Goal: Contribute content: Contribute content

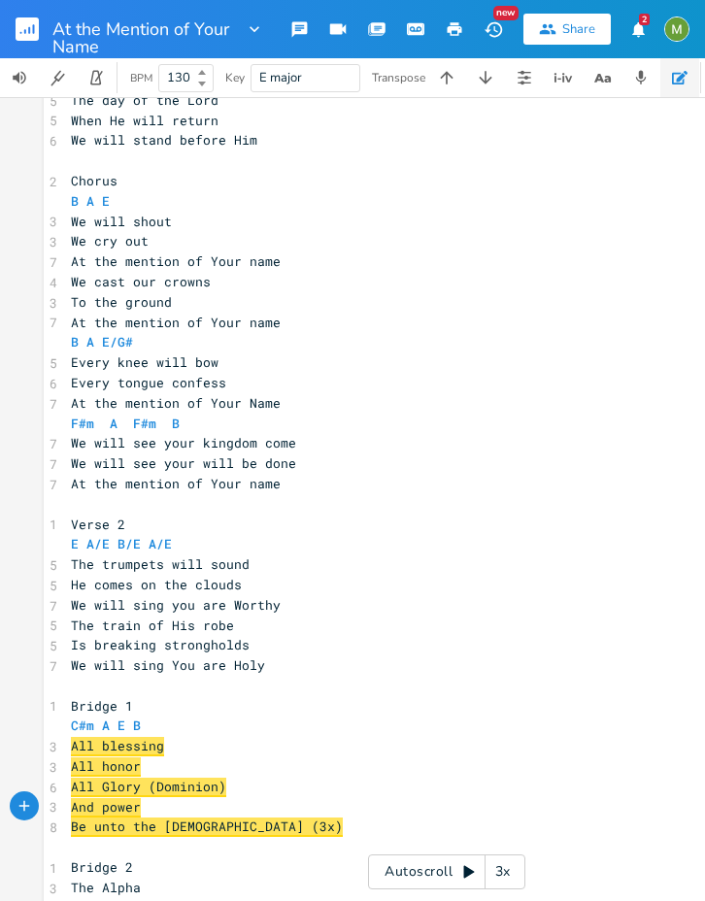
scroll to position [963, 0]
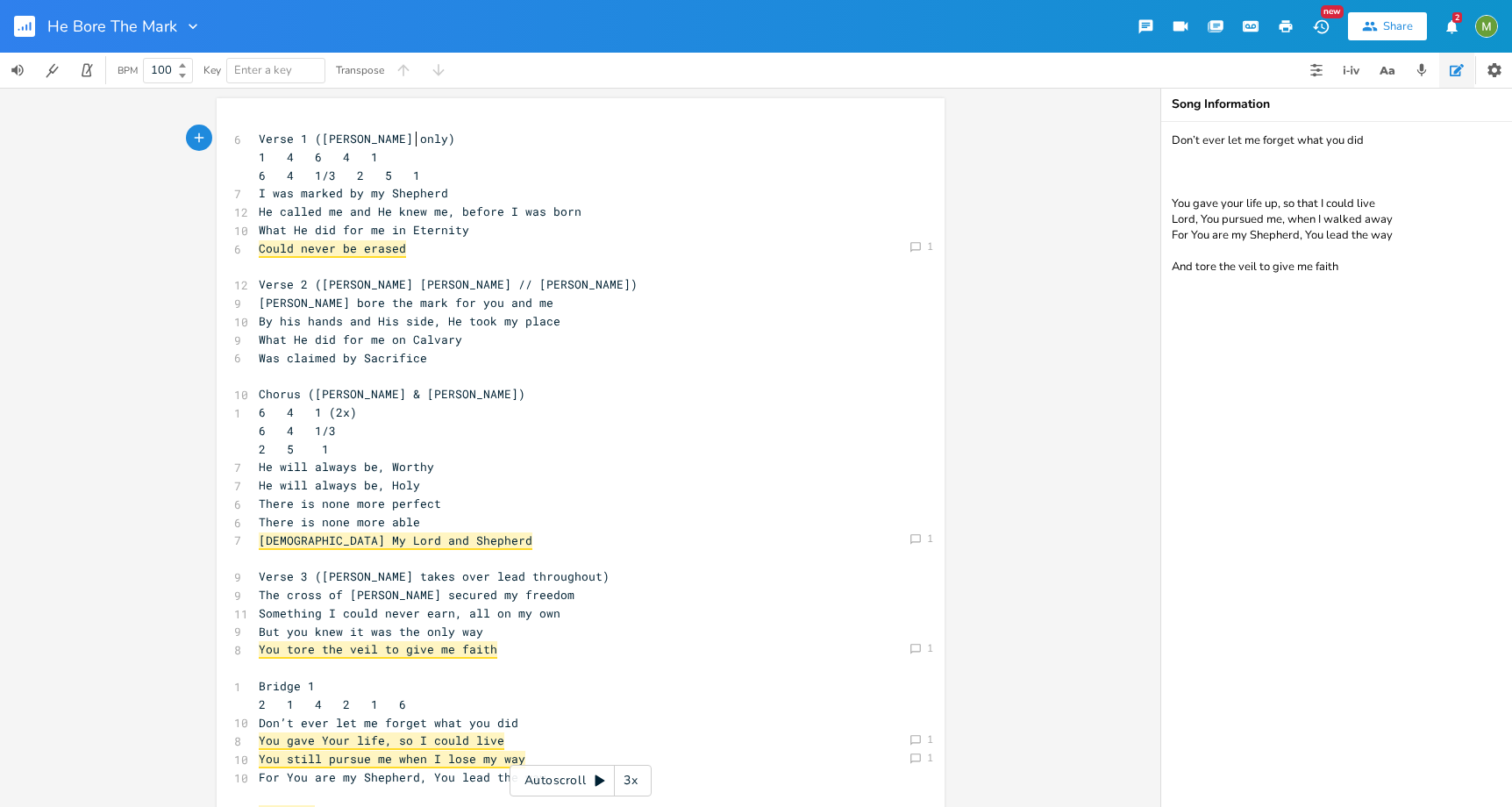
click at [299, 249] on span "Could never be erased" at bounding box center [332, 248] width 147 height 17
click at [911, 250] on icon at bounding box center [916, 247] width 11 height 11
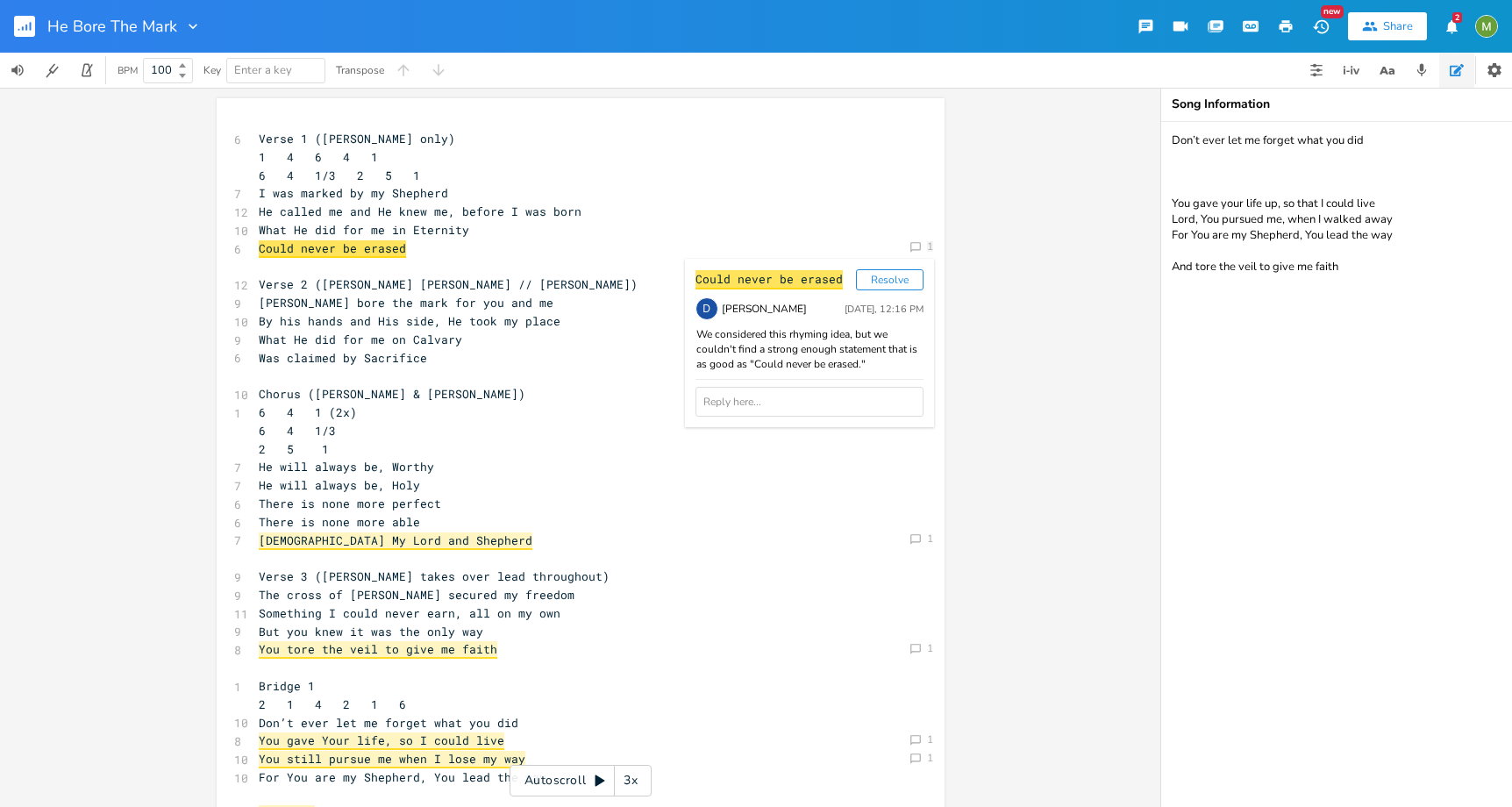
click at [562, 319] on pre "By his hands and His side, He took my place" at bounding box center [572, 321] width 633 height 18
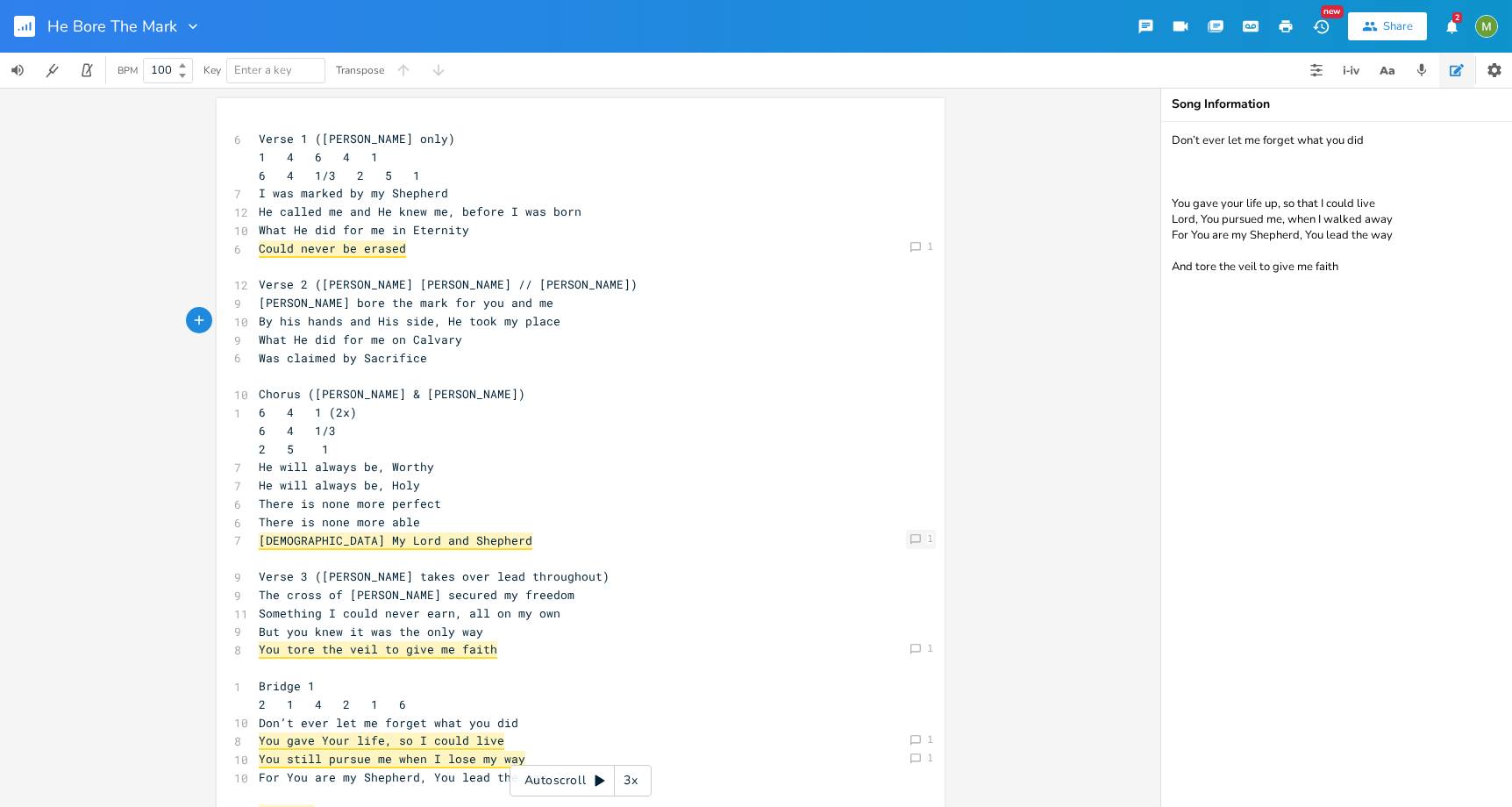
click at [910, 536] on icon "Comment" at bounding box center [916, 540] width 13 height 13
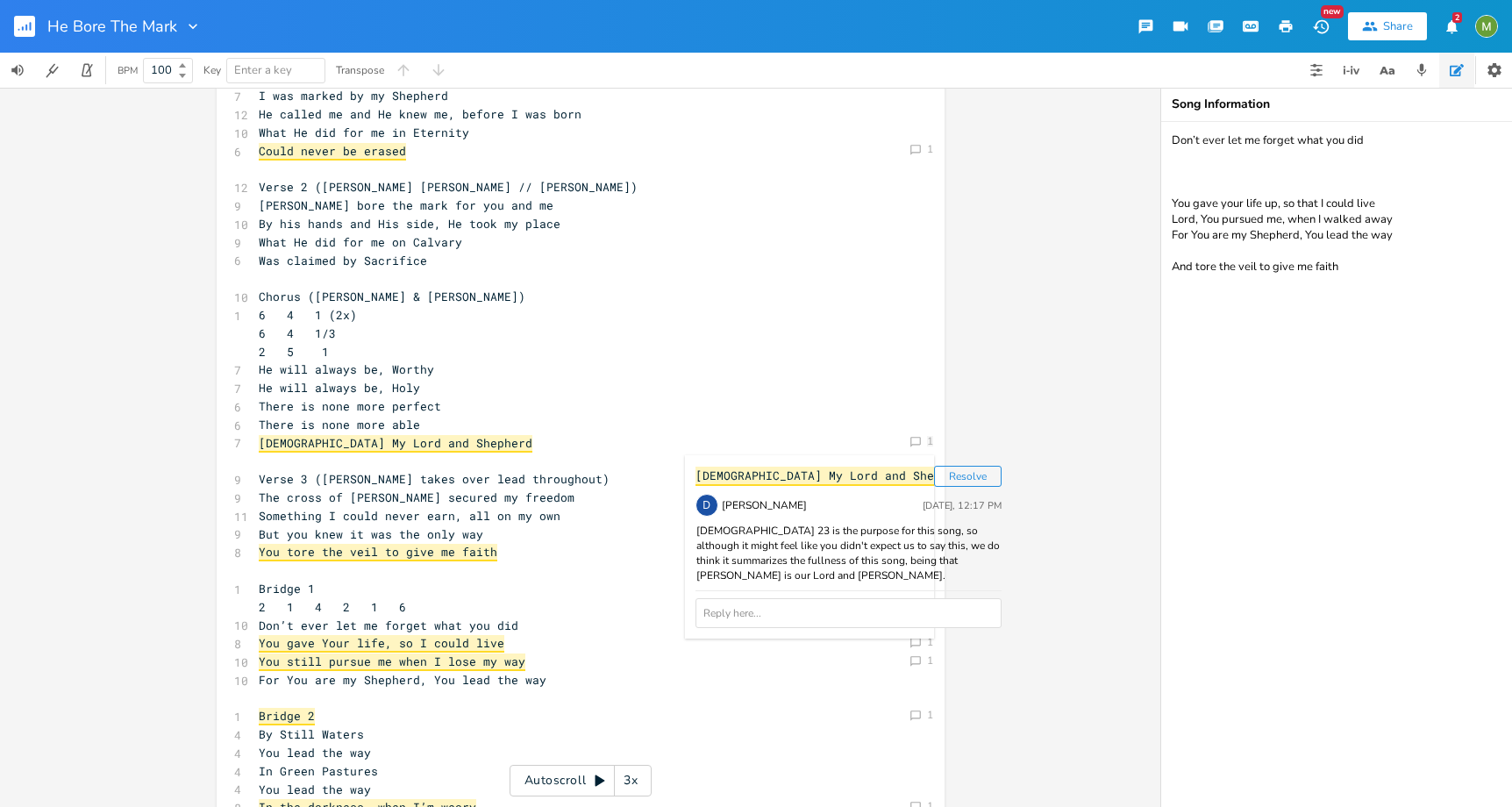
scroll to position [216, 0]
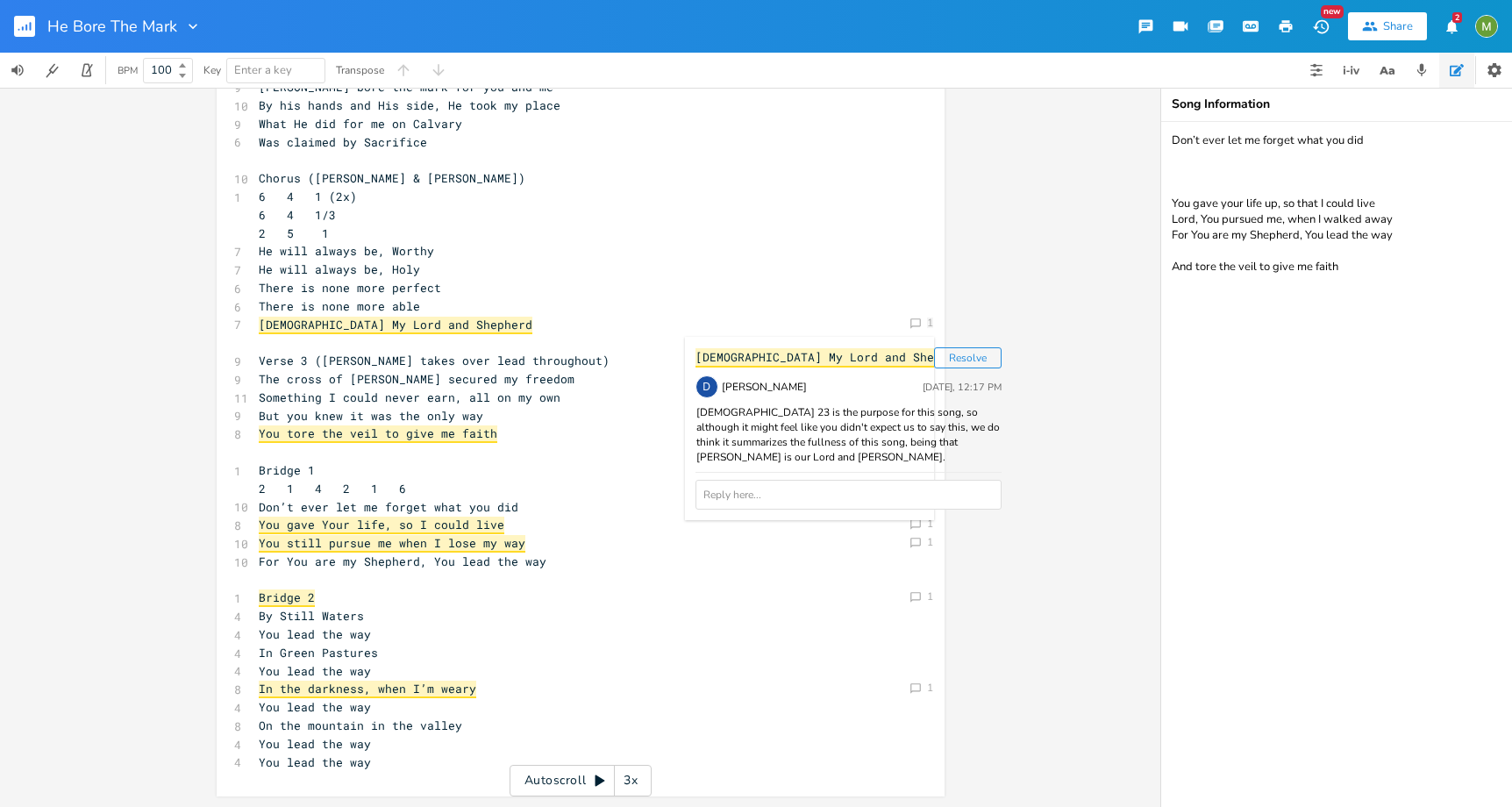
click at [443, 433] on span "You tore the veil to give me faith" at bounding box center [378, 433] width 238 height 17
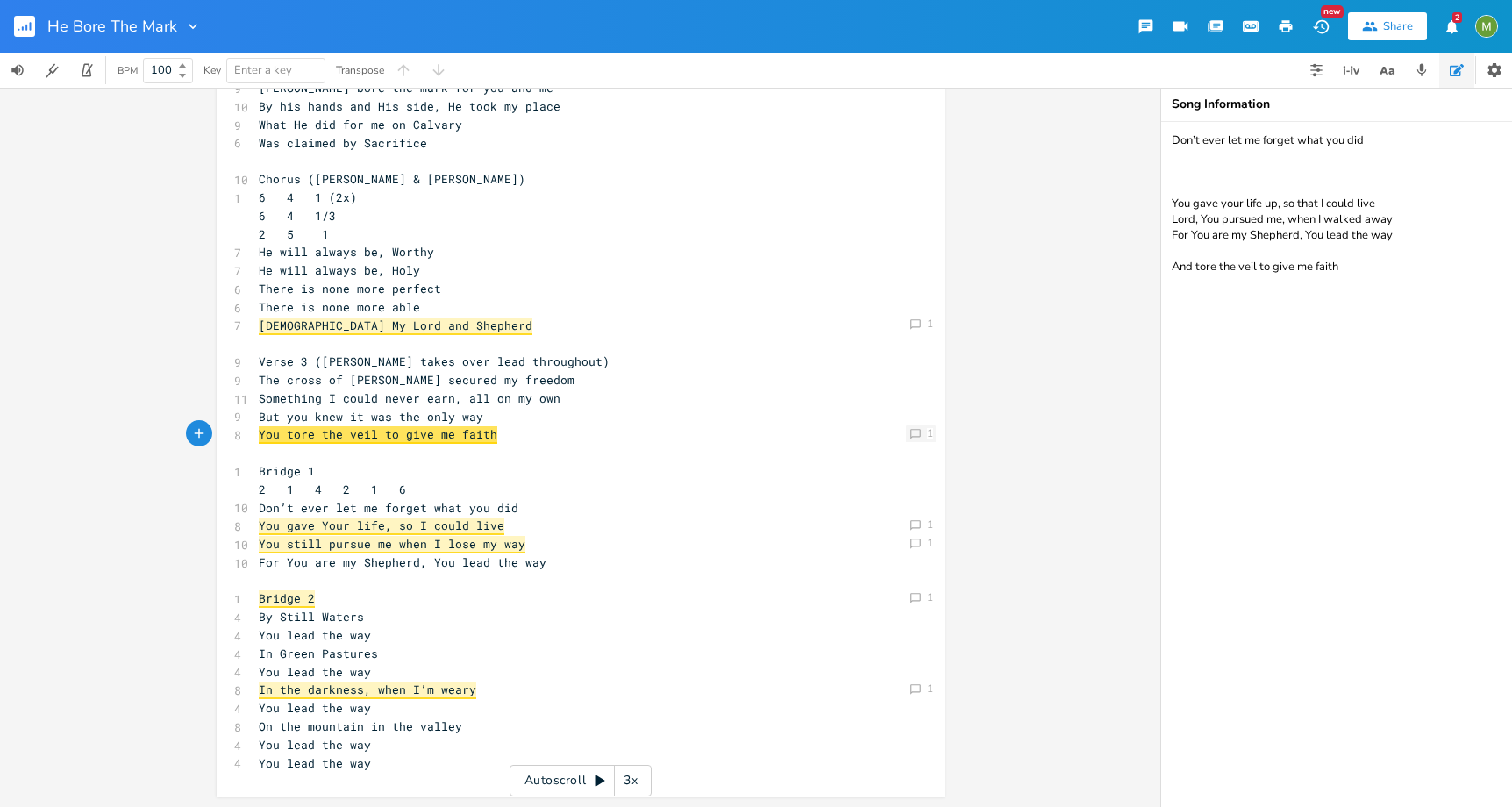
click at [914, 432] on icon at bounding box center [916, 434] width 11 height 11
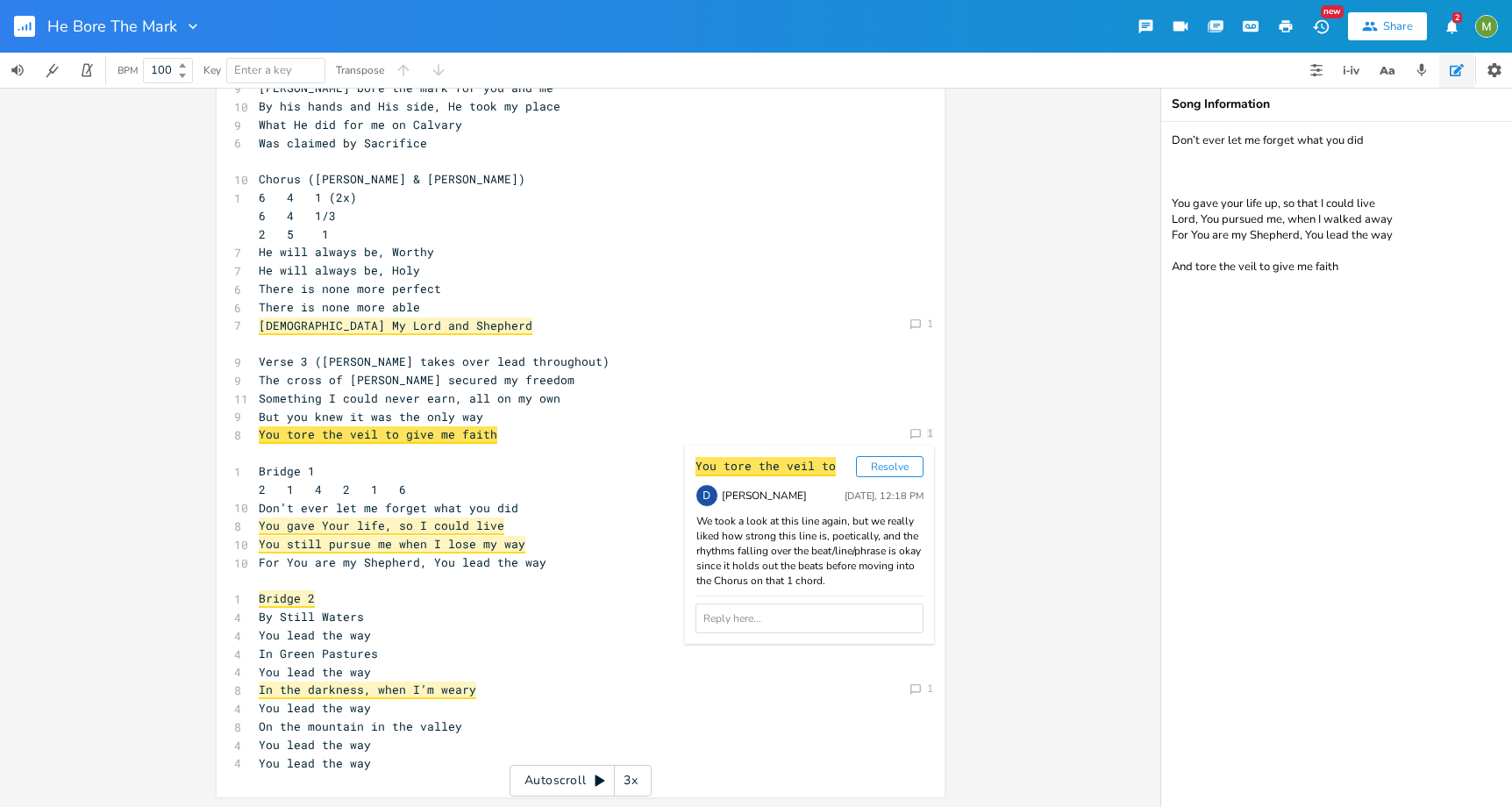
click at [739, 535] on div "We took a look at this line again, but we really liked how strong this line is,…" at bounding box center [809, 551] width 229 height 75
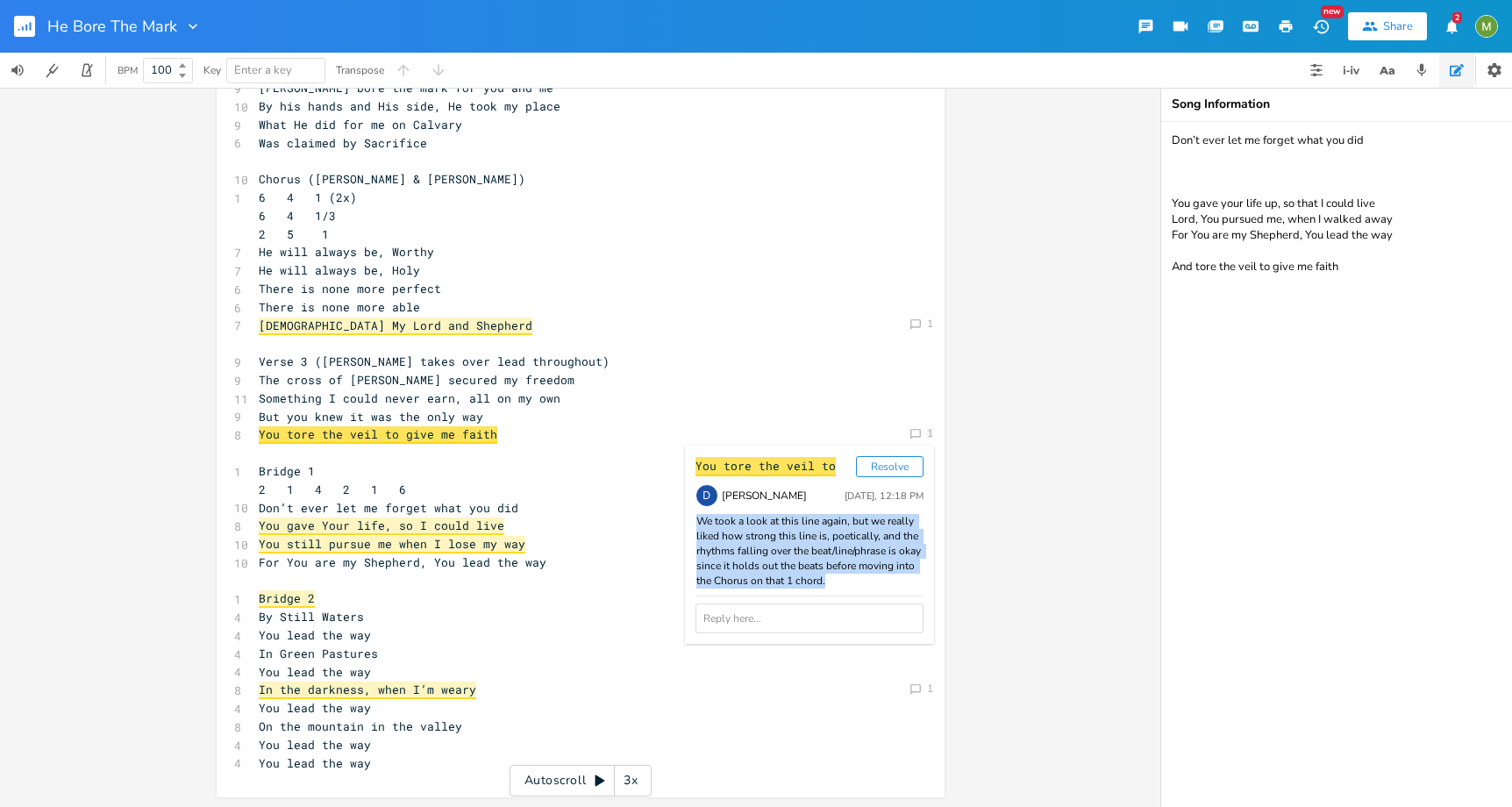
drag, startPoint x: 851, startPoint y: 576, endPoint x: 689, endPoint y: 523, distance: 170.4
click at [695, 523] on div "We took a look at this line again, but we really liked how strong this line is,…" at bounding box center [809, 551] width 229 height 75
click at [749, 549] on div "We took a look at this line again, but we really liked how strong this line is,…" at bounding box center [809, 551] width 229 height 75
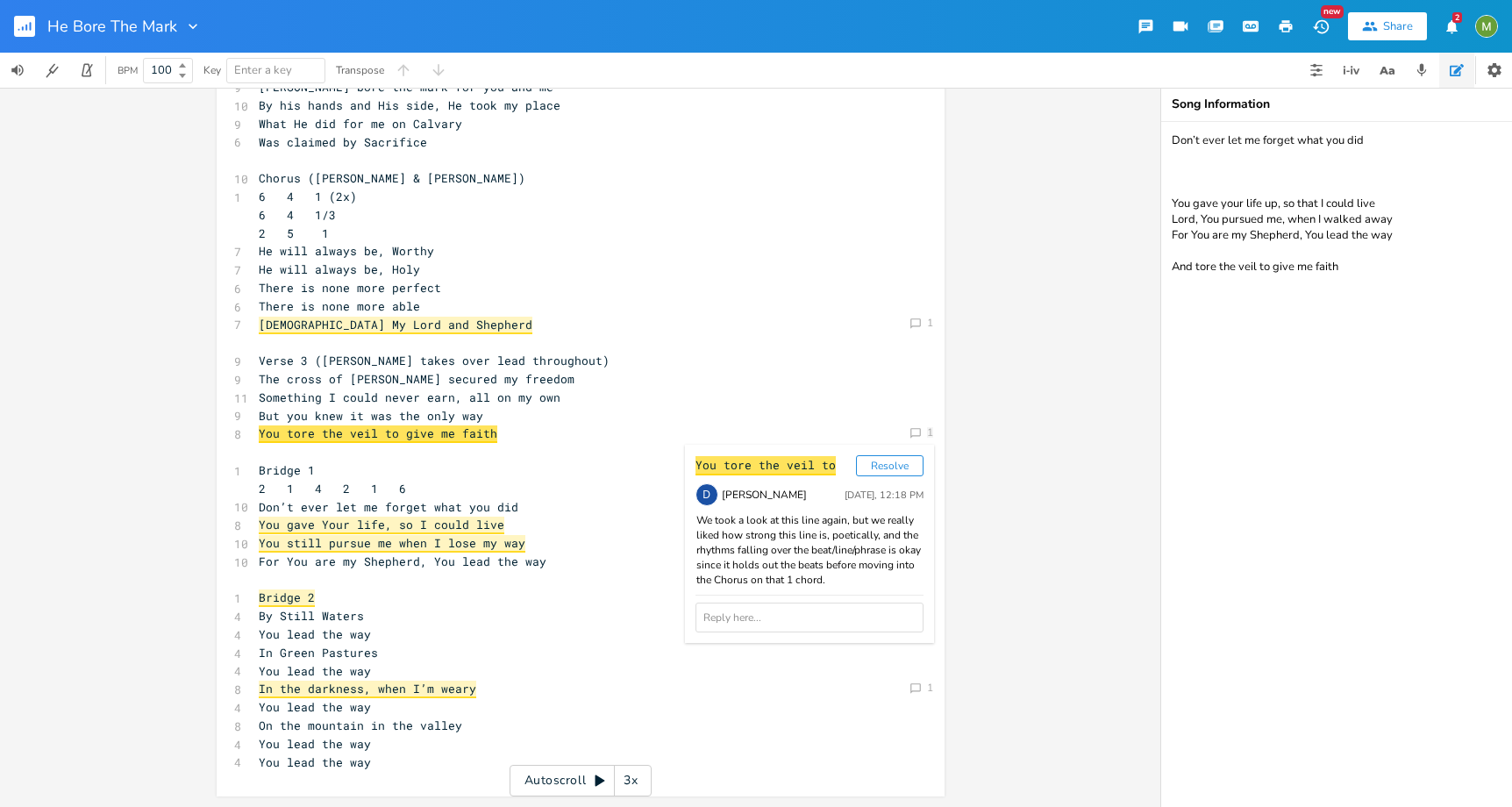
click at [411, 539] on span "You still pursue me when I lose my way" at bounding box center [392, 543] width 266 height 17
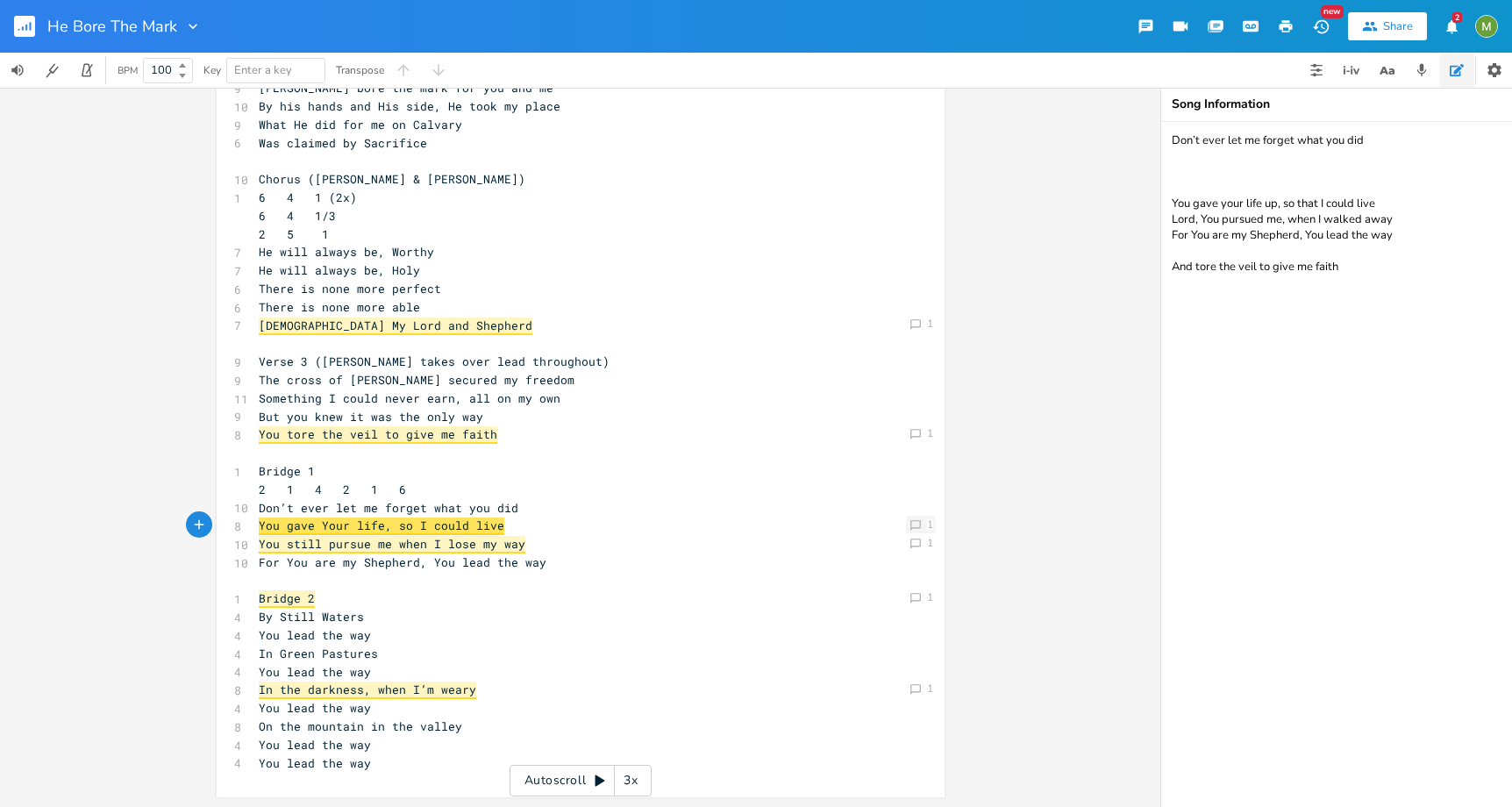
click at [917, 524] on div "Comment 1" at bounding box center [920, 524] width 30 height 17
click at [912, 543] on icon "Comment" at bounding box center [916, 543] width 13 height 13
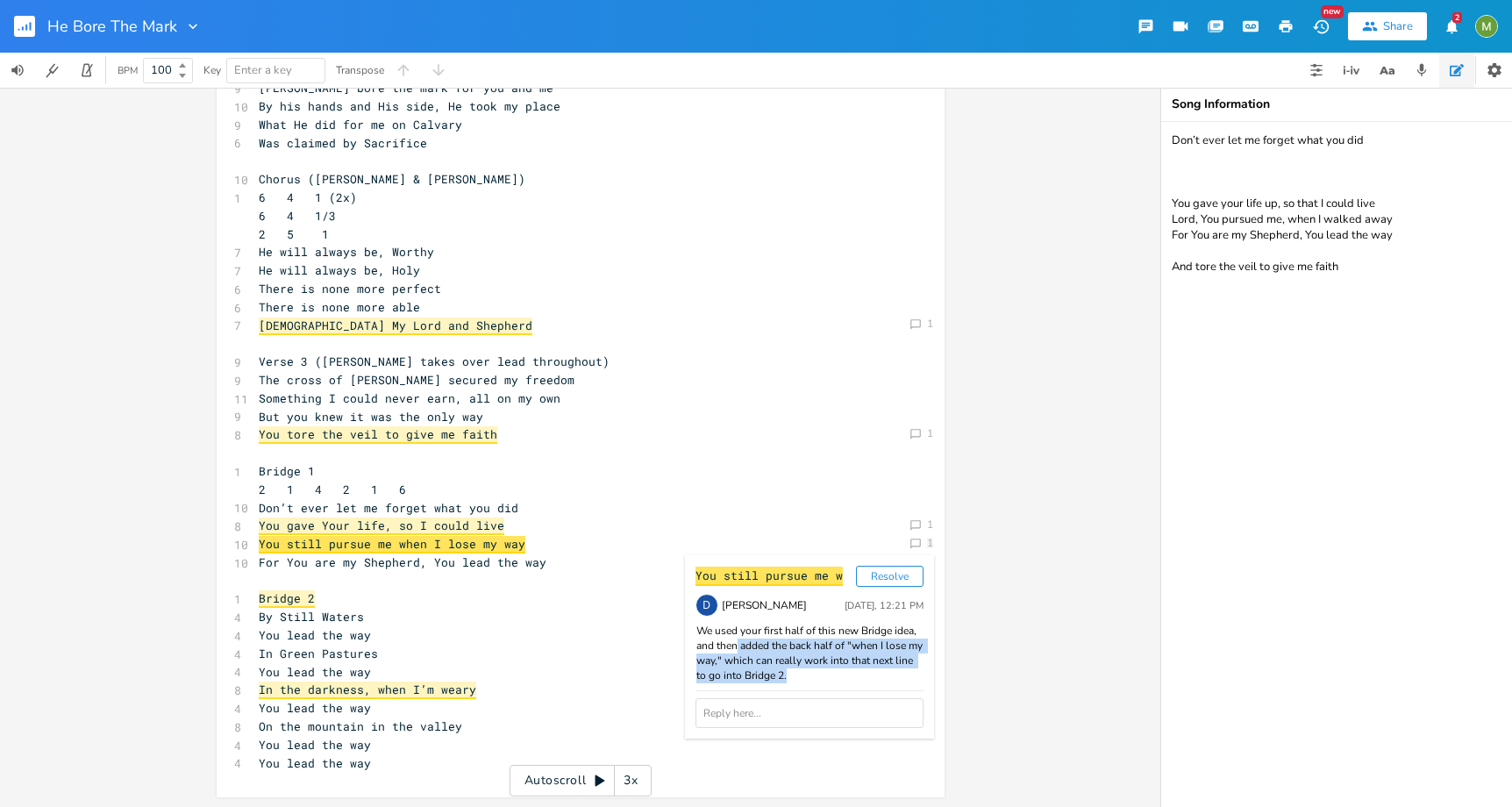
drag, startPoint x: 807, startPoint y: 676, endPoint x: 730, endPoint y: 639, distance: 85.4
click at [730, 639] on div "We used your first half of this new Bridge idea, and then added the back half o…" at bounding box center [809, 654] width 229 height 60
click at [740, 656] on div "We used your first half of this new Bridge idea, and then added the back half o…" at bounding box center [809, 654] width 229 height 60
click at [541, 533] on pre "You gave Your life, so I could live" at bounding box center [572, 525] width 633 height 18
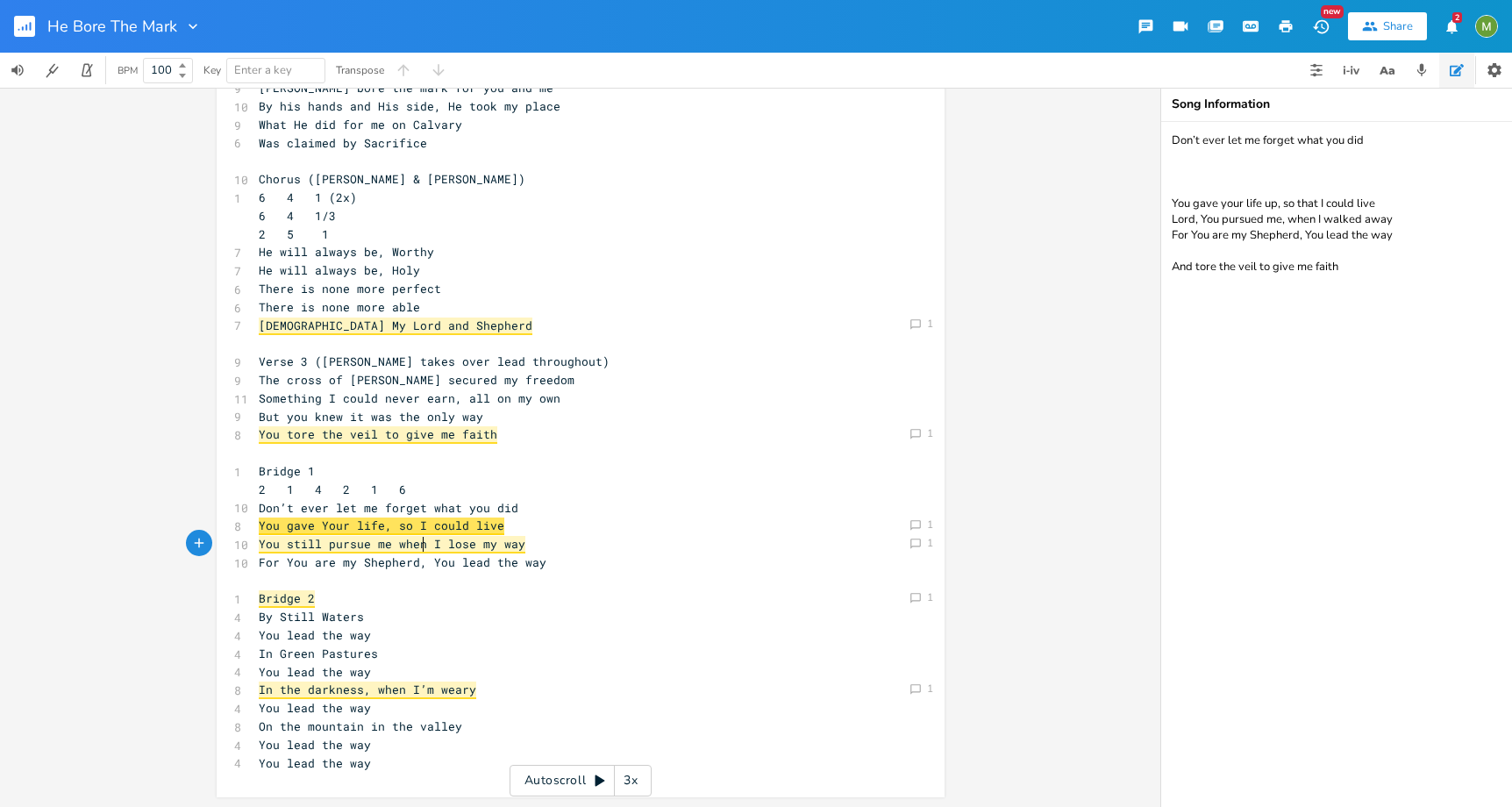
click at [415, 547] on span "You still pursue me when I lose my way" at bounding box center [392, 543] width 266 height 17
click at [311, 548] on span "You still pursue me when I lose my way" at bounding box center [392, 543] width 266 height 17
click at [342, 540] on span "You still pursue me when I lose my way" at bounding box center [392, 543] width 266 height 17
click at [431, 691] on span "In the darkness, when I’m weary" at bounding box center [368, 689] width 218 height 17
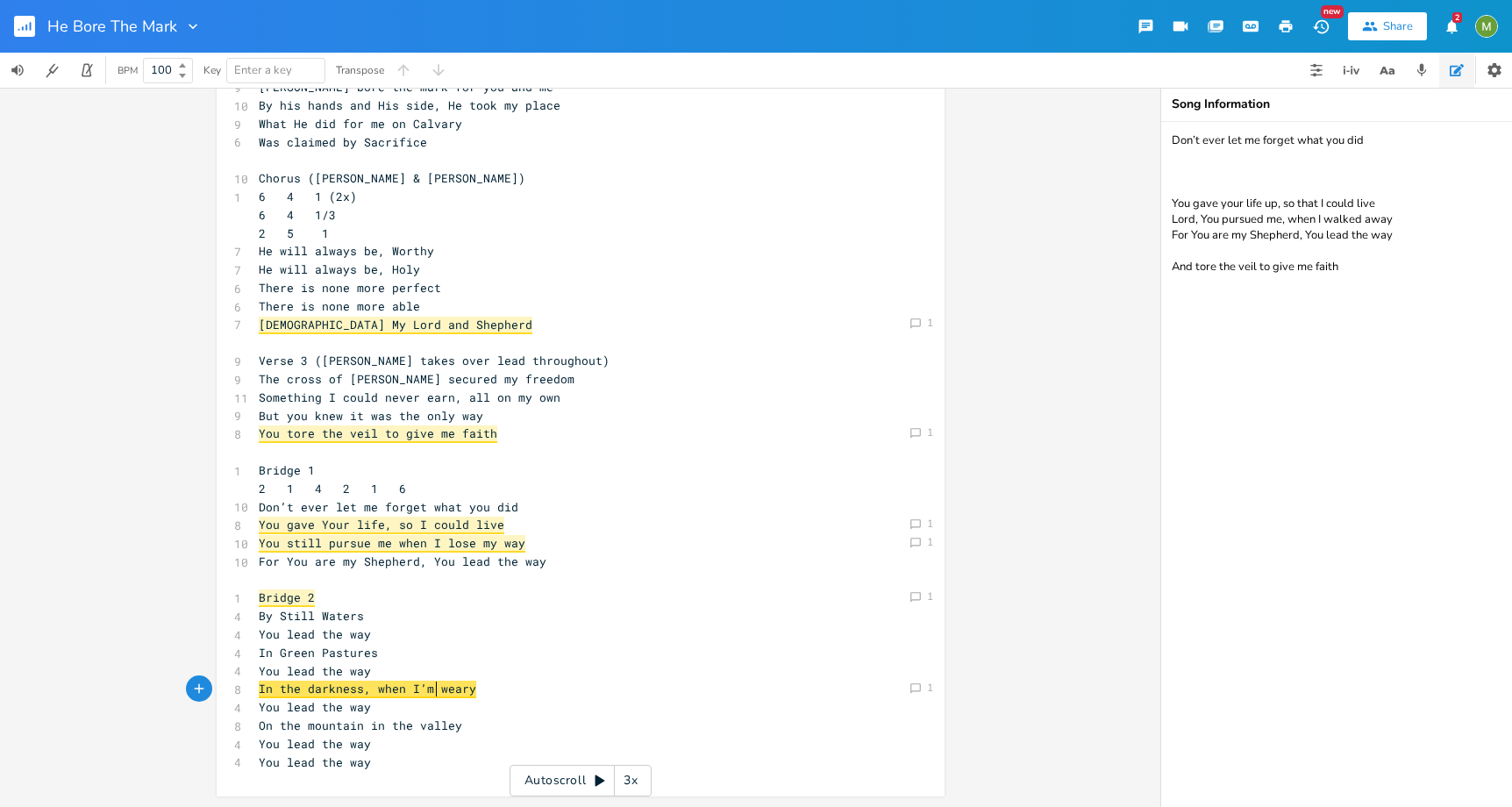
scroll to position [215, 0]
click at [910, 688] on icon "Comment" at bounding box center [916, 690] width 13 height 13
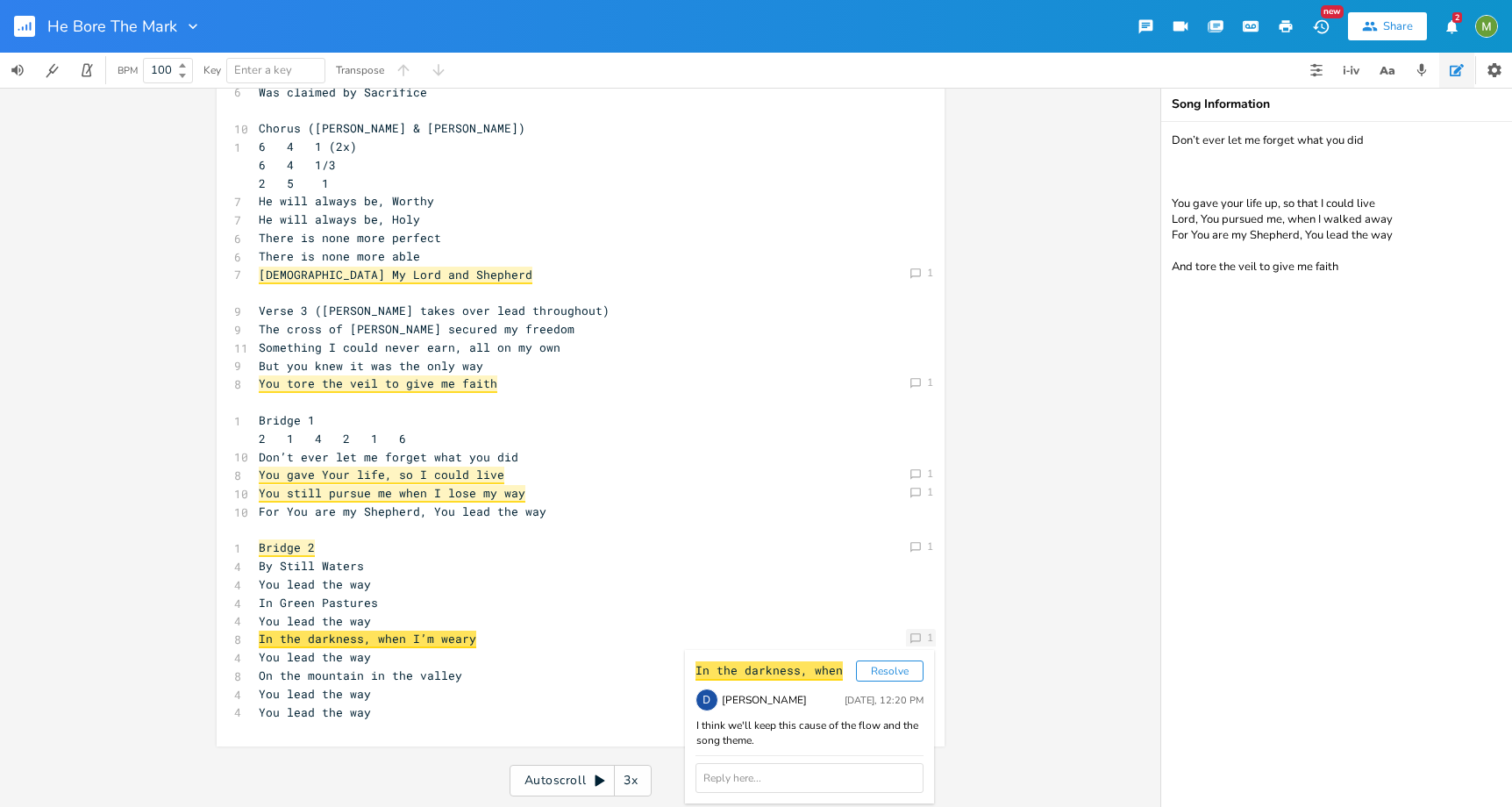
scroll to position [273, 0]
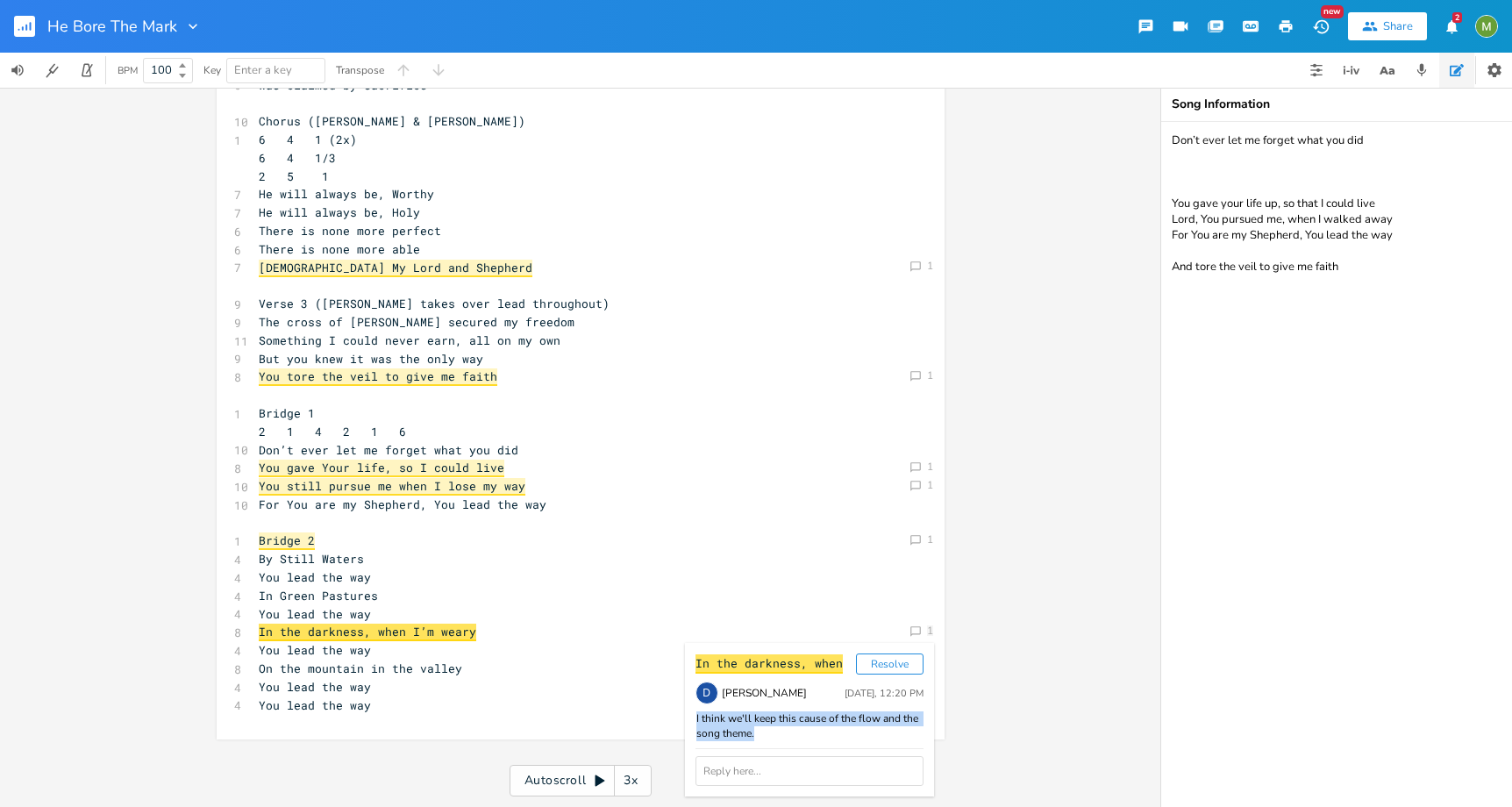
drag, startPoint x: 762, startPoint y: 730, endPoint x: 689, endPoint y: 721, distance: 73.6
click at [695, 721] on div "I think we'll keep this cause of the flow and the song theme." at bounding box center [809, 726] width 229 height 30
click at [746, 734] on div "I think we'll keep this cause of the flow and the song theme." at bounding box center [809, 726] width 229 height 30
click at [401, 644] on div "6 Verse 1 (Berenice only) 1 4 6 4 1 6 4 1/3 2 5 1 7 I was marked by my Shepherd…" at bounding box center [572, 285] width 633 height 857
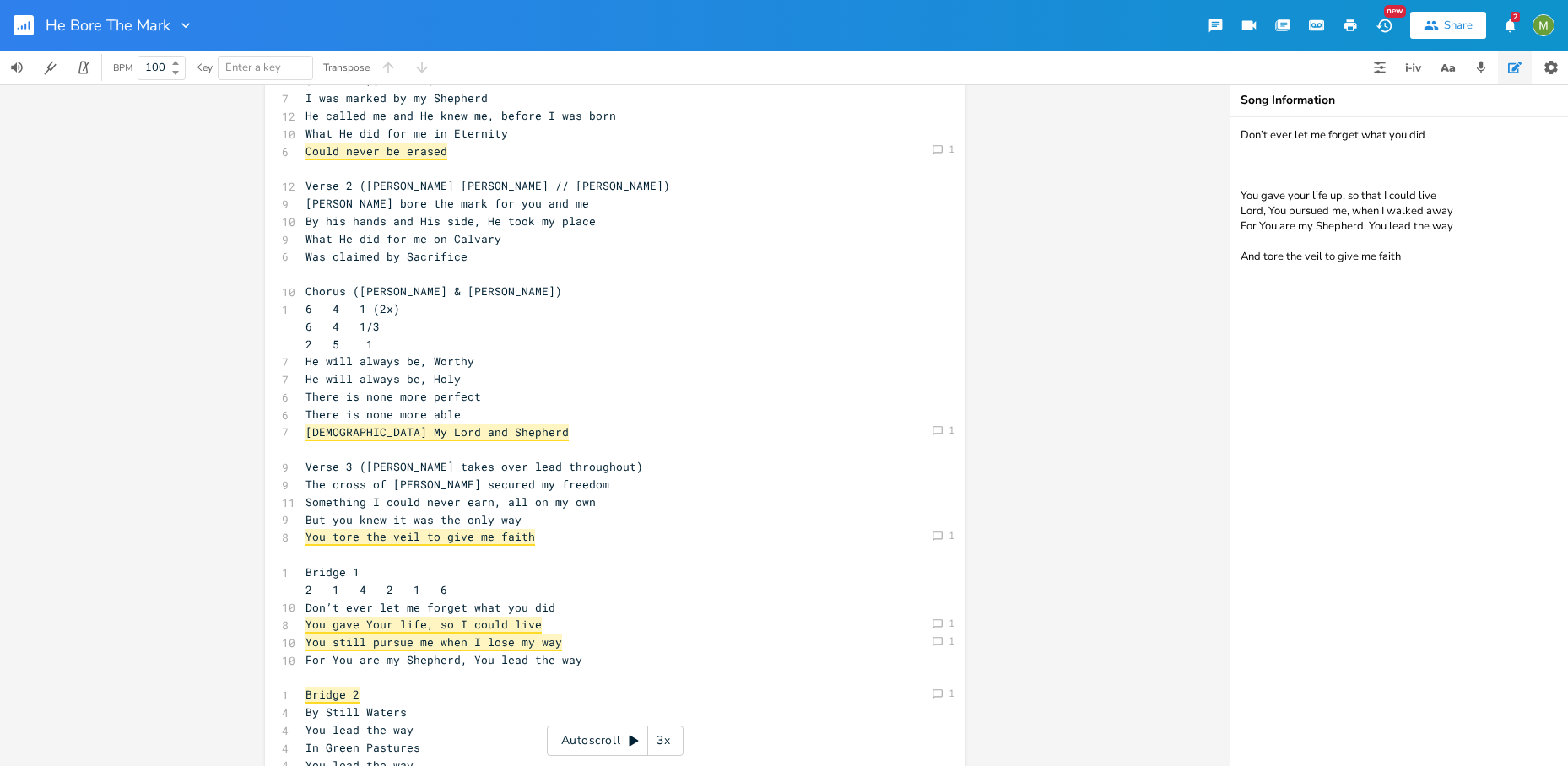
scroll to position [0, 0]
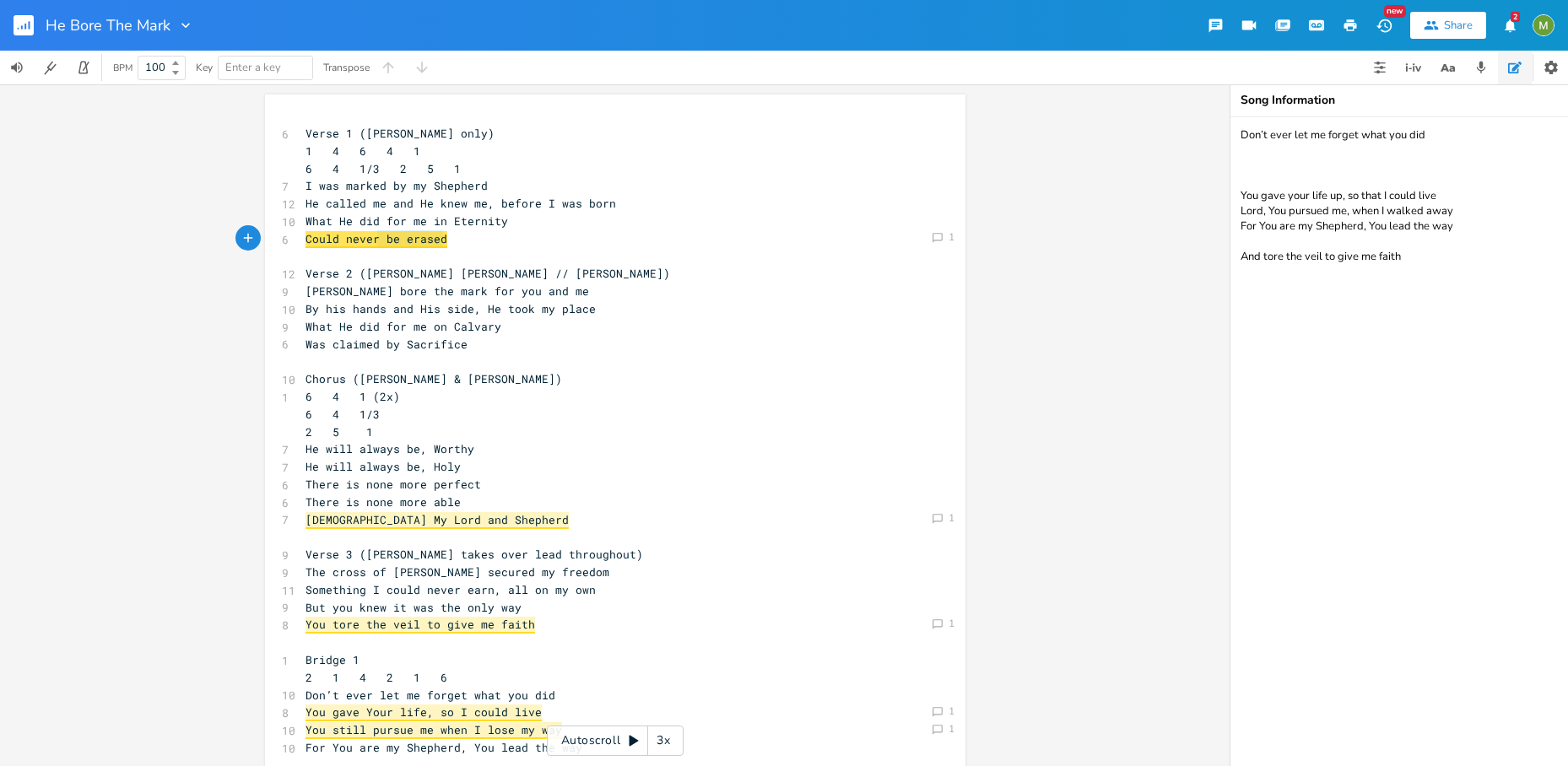
type textarea "6 4 1/3 2 5 1 I was marked by my Shepherd He called me and He knew me, before I…"
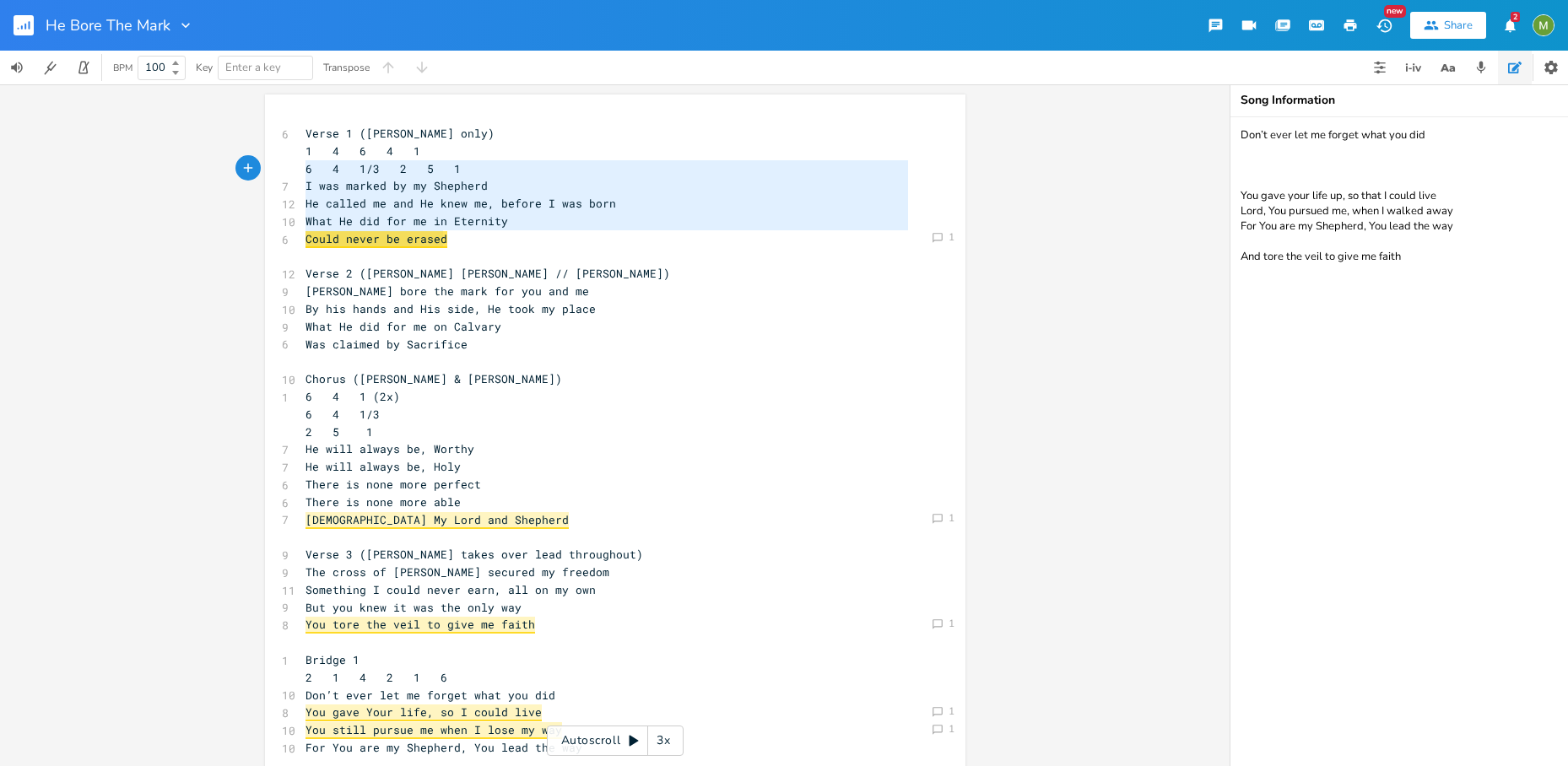
drag, startPoint x: 439, startPoint y: 241, endPoint x: 275, endPoint y: 173, distance: 177.5
click at [525, 254] on pre "​" at bounding box center [606, 257] width 609 height 17
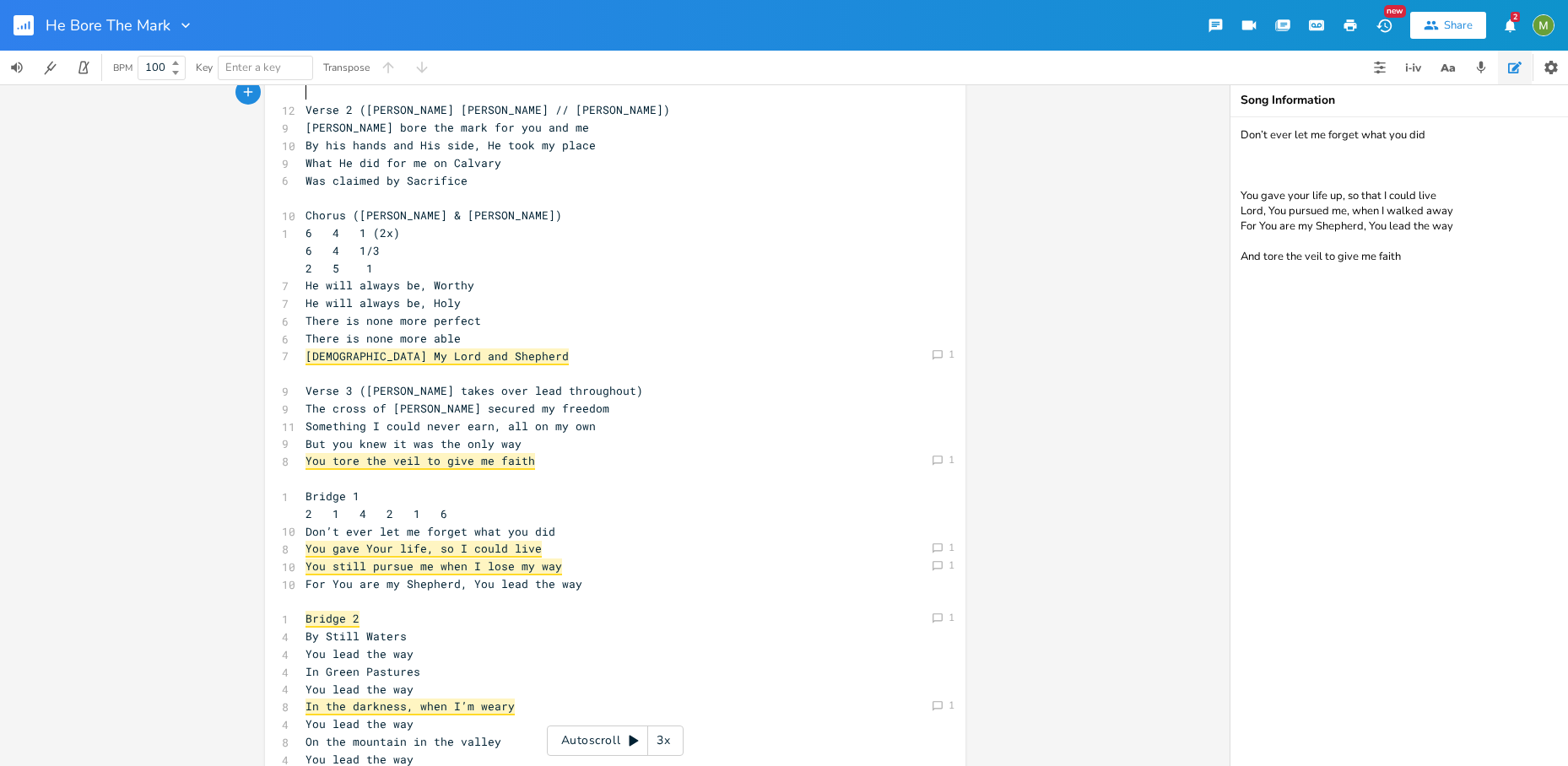
scroll to position [167, 0]
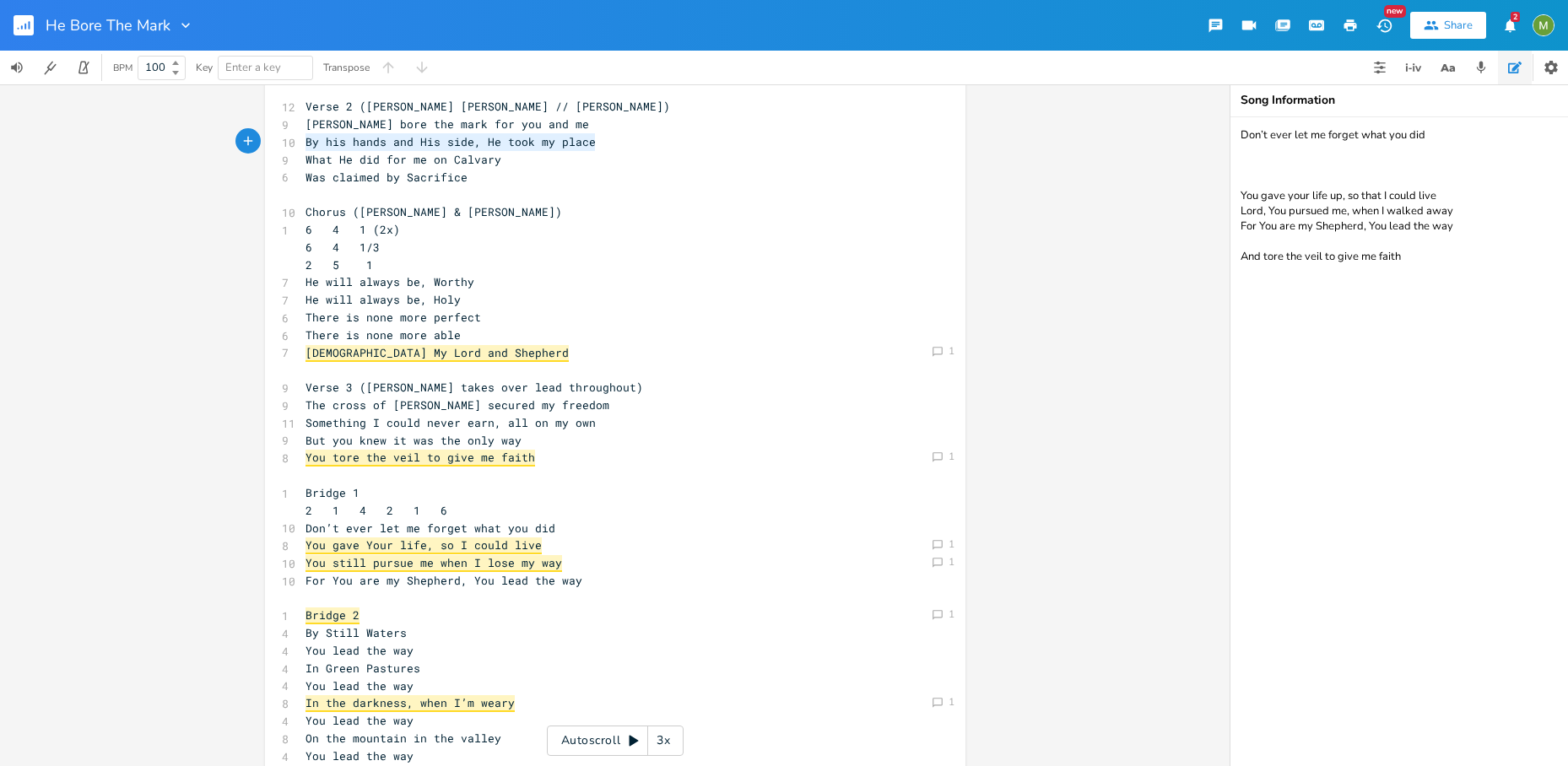
type textarea "By his hands and His side, He took my place What He did for me on Calvary Was c…"
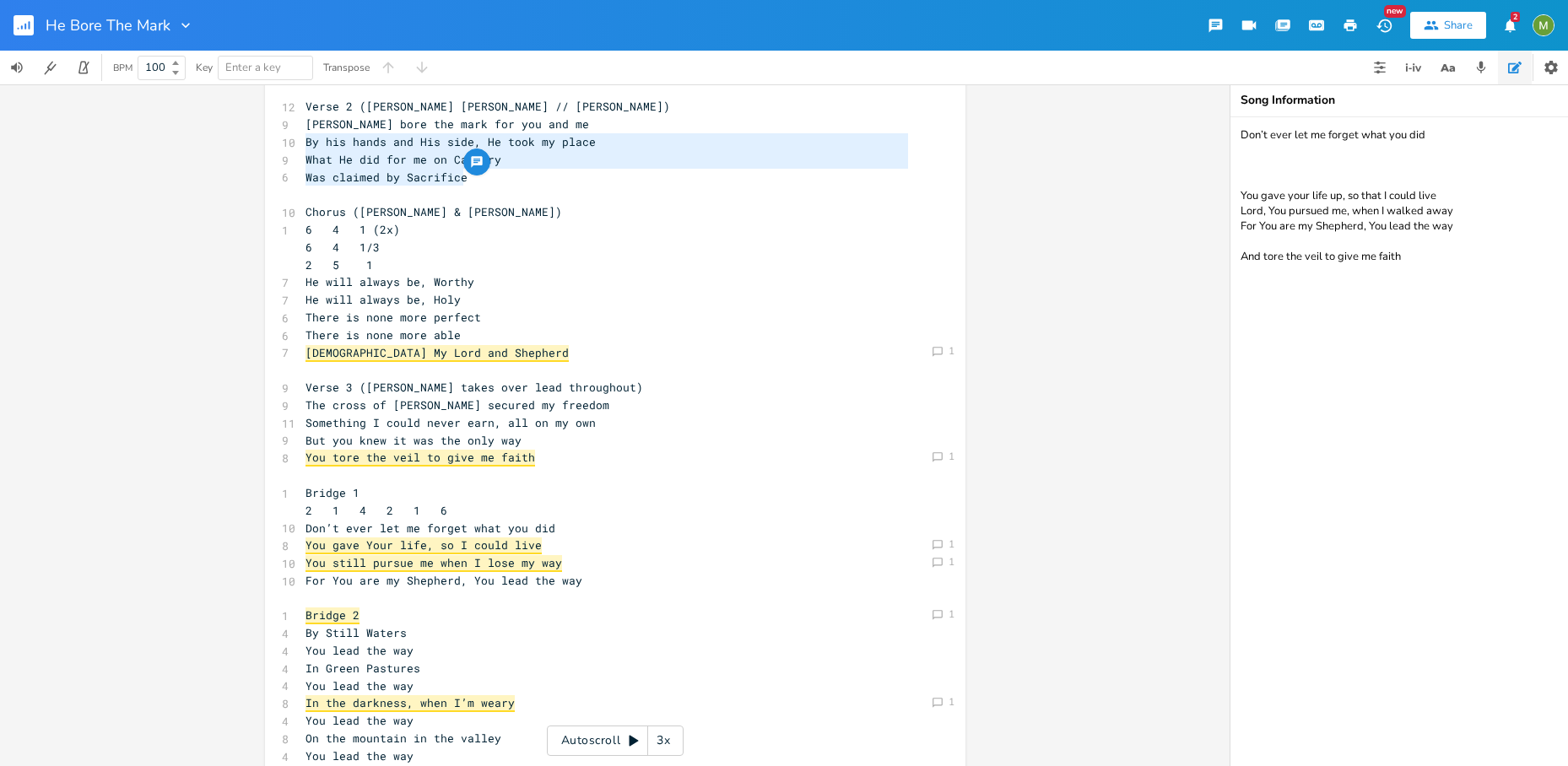
drag, startPoint x: 302, startPoint y: 142, endPoint x: 631, endPoint y: 169, distance: 330.1
click at [631, 169] on div "6 Verse 1 (Berenice only) 1 4 6 4 1 6 4 1/3 2 5 1 7 I was marked by my Shepherd…" at bounding box center [606, 369] width 609 height 824
click at [544, 209] on pre "Chorus (Berenice & David Melody)" at bounding box center [606, 212] width 609 height 17
type textarea "Verse 2 (Berenice Melody // David Harmony) Jesus bore the mark for you and me B…"
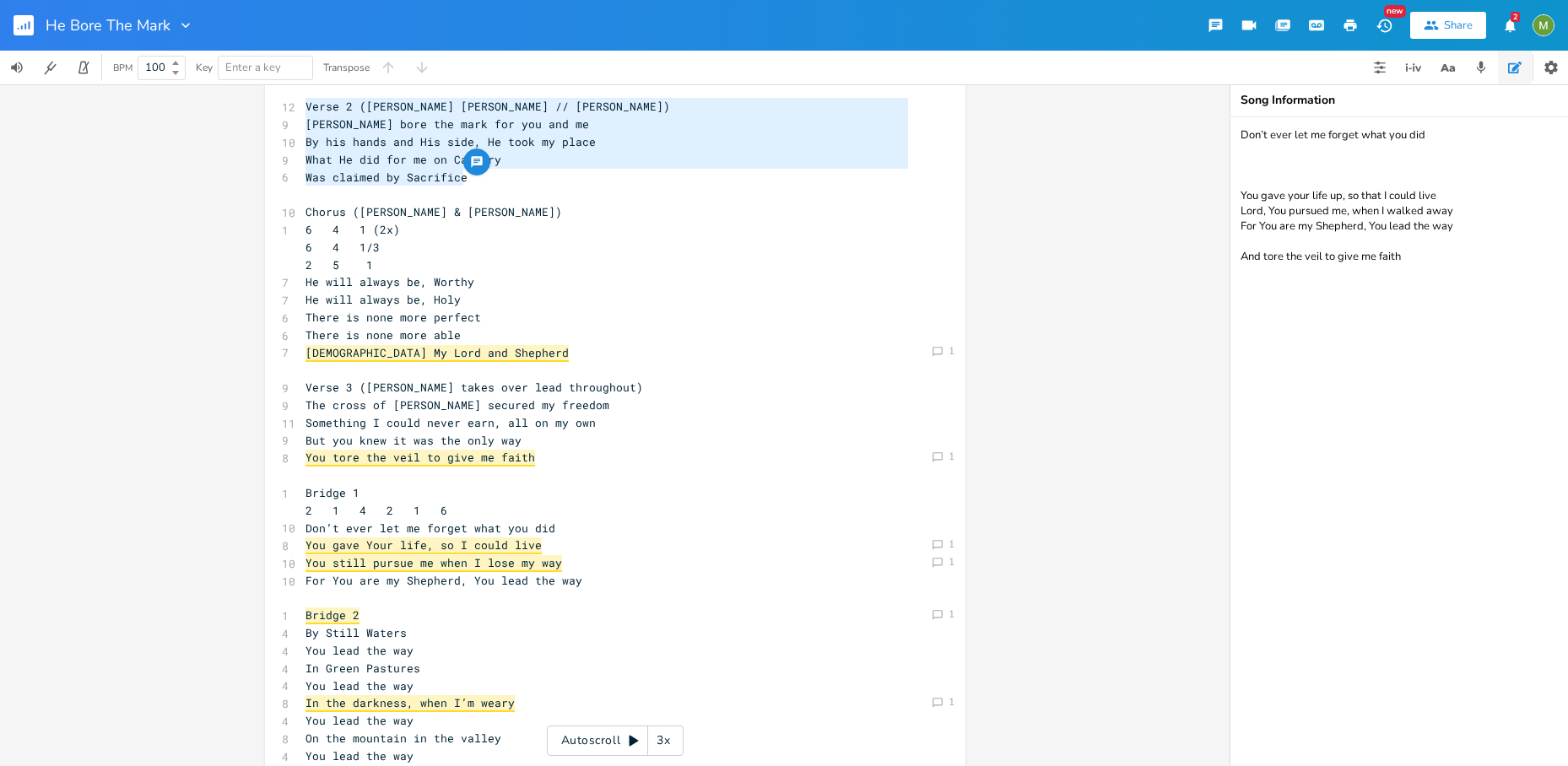
drag, startPoint x: 493, startPoint y: 174, endPoint x: 294, endPoint y: 110, distance: 209.0
click at [294, 110] on div "Verse 2 (Berenice Melody // David Harmony) Jesus bore the mark for you and me B…" at bounding box center [615, 366] width 700 height 879
click at [302, 128] on pre "Jesus bore the mark for you and me" at bounding box center [606, 124] width 609 height 17
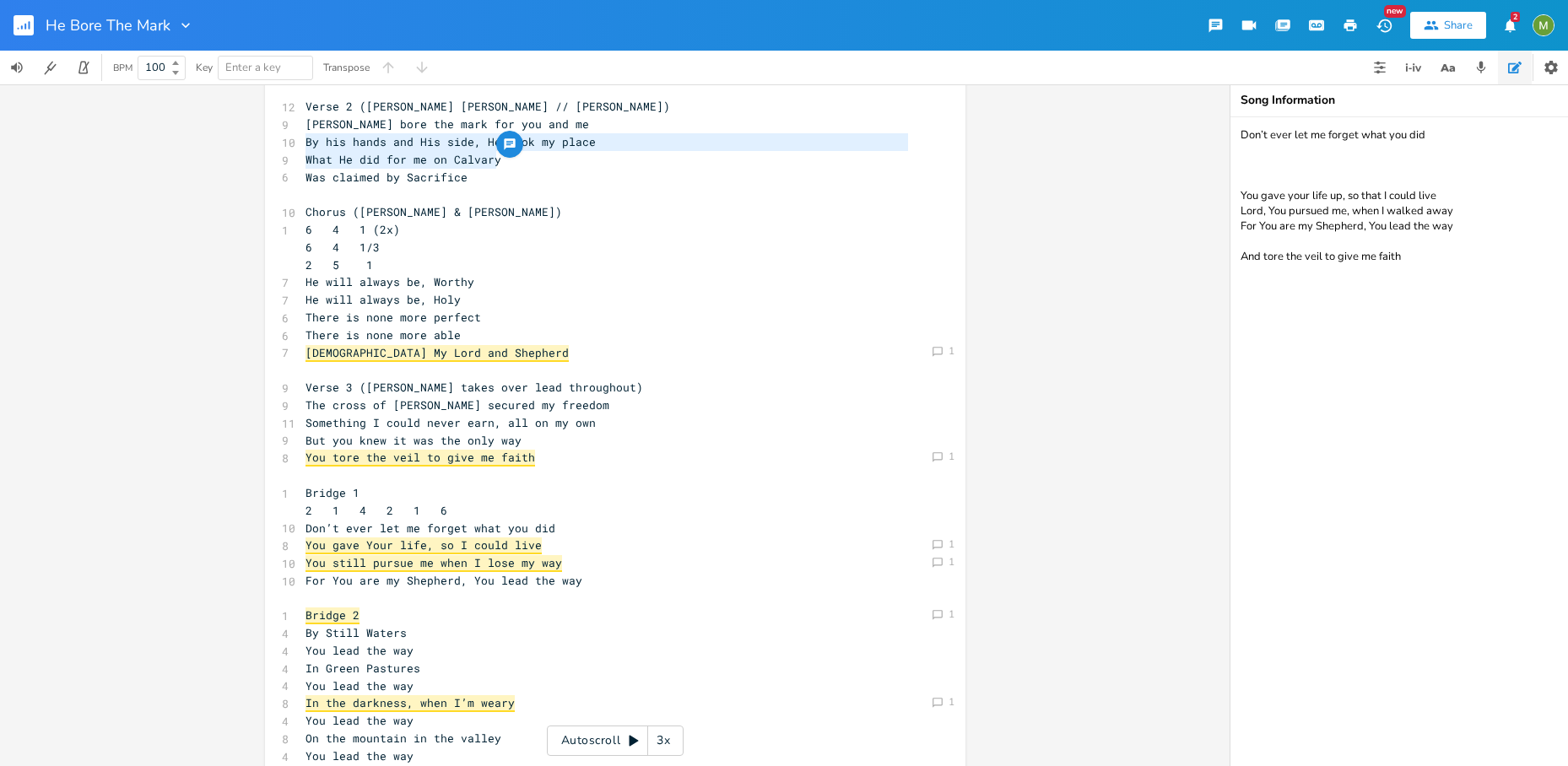
type textarea "By his hands and His side, He took my place What He did for me on Calvary Was c…"
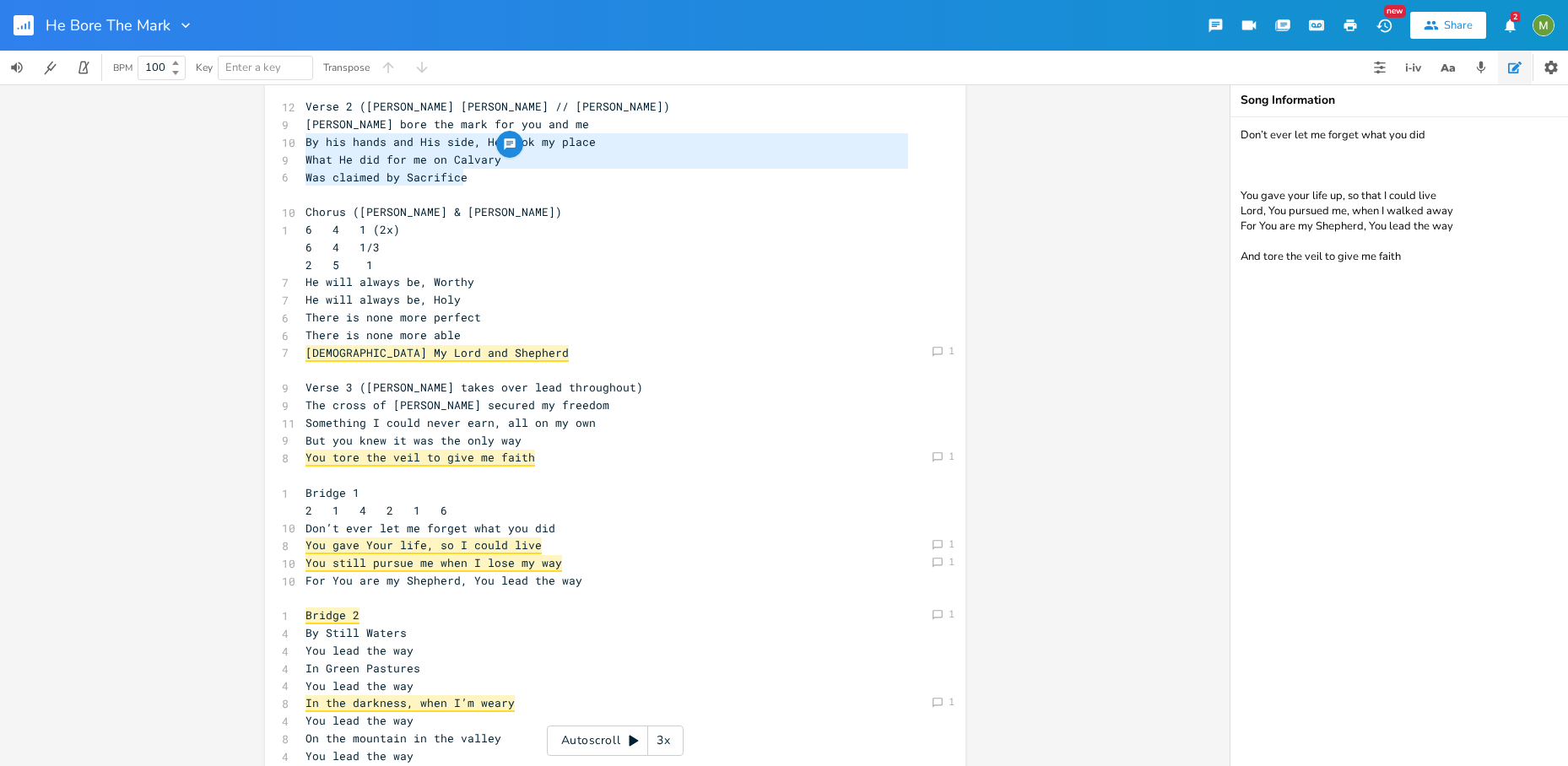
drag, startPoint x: 301, startPoint y: 140, endPoint x: 629, endPoint y: 176, distance: 330.0
click at [629, 176] on div "6 Verse 1 (Berenice only) 1 4 6 4 1 6 4 1/3 2 5 1 7 I was marked by my Shepherd…" at bounding box center [606, 369] width 609 height 824
click at [629, 176] on pre "Was claimed by Sacrifice" at bounding box center [606, 177] width 609 height 17
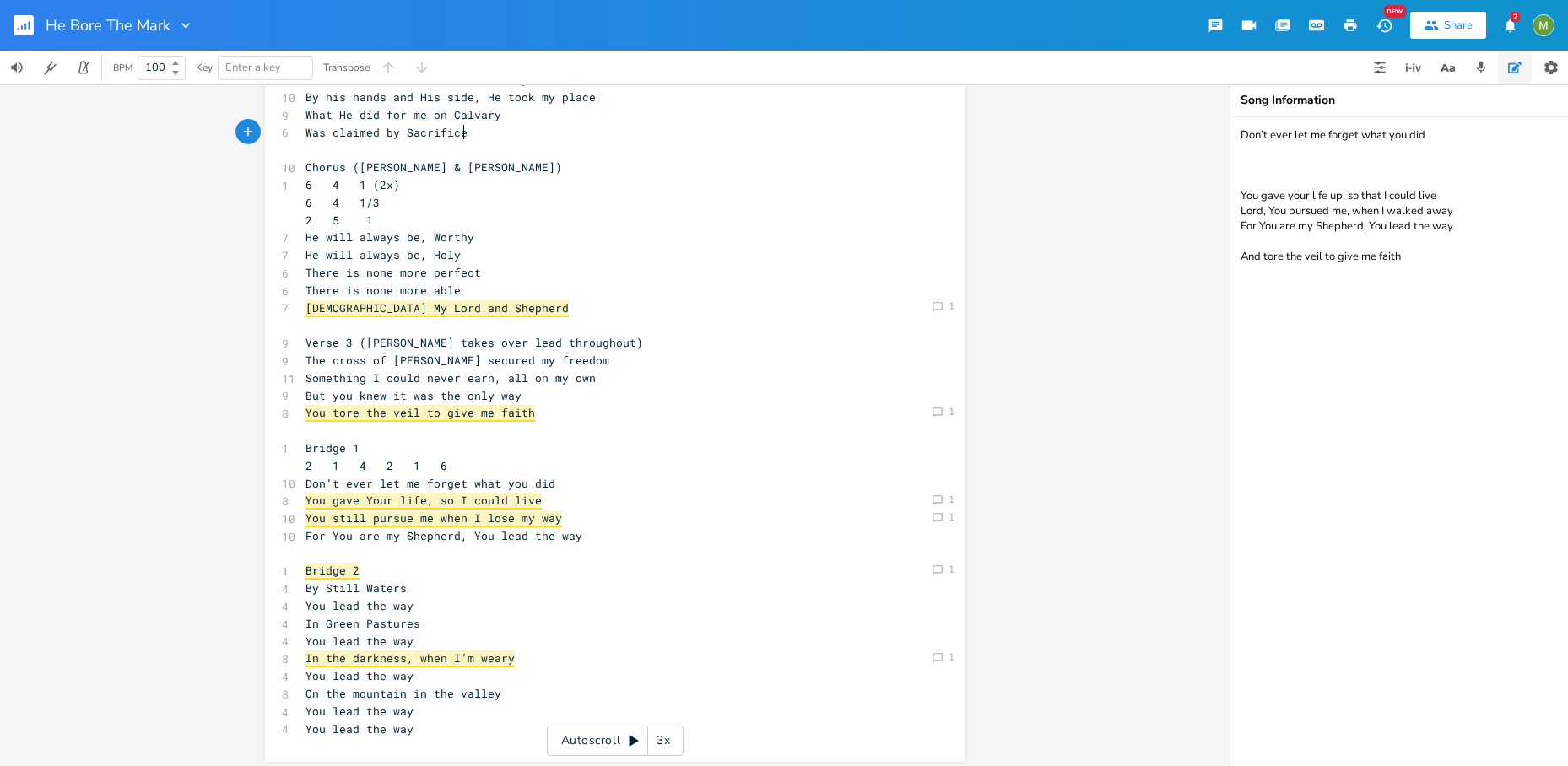
scroll to position [218, 0]
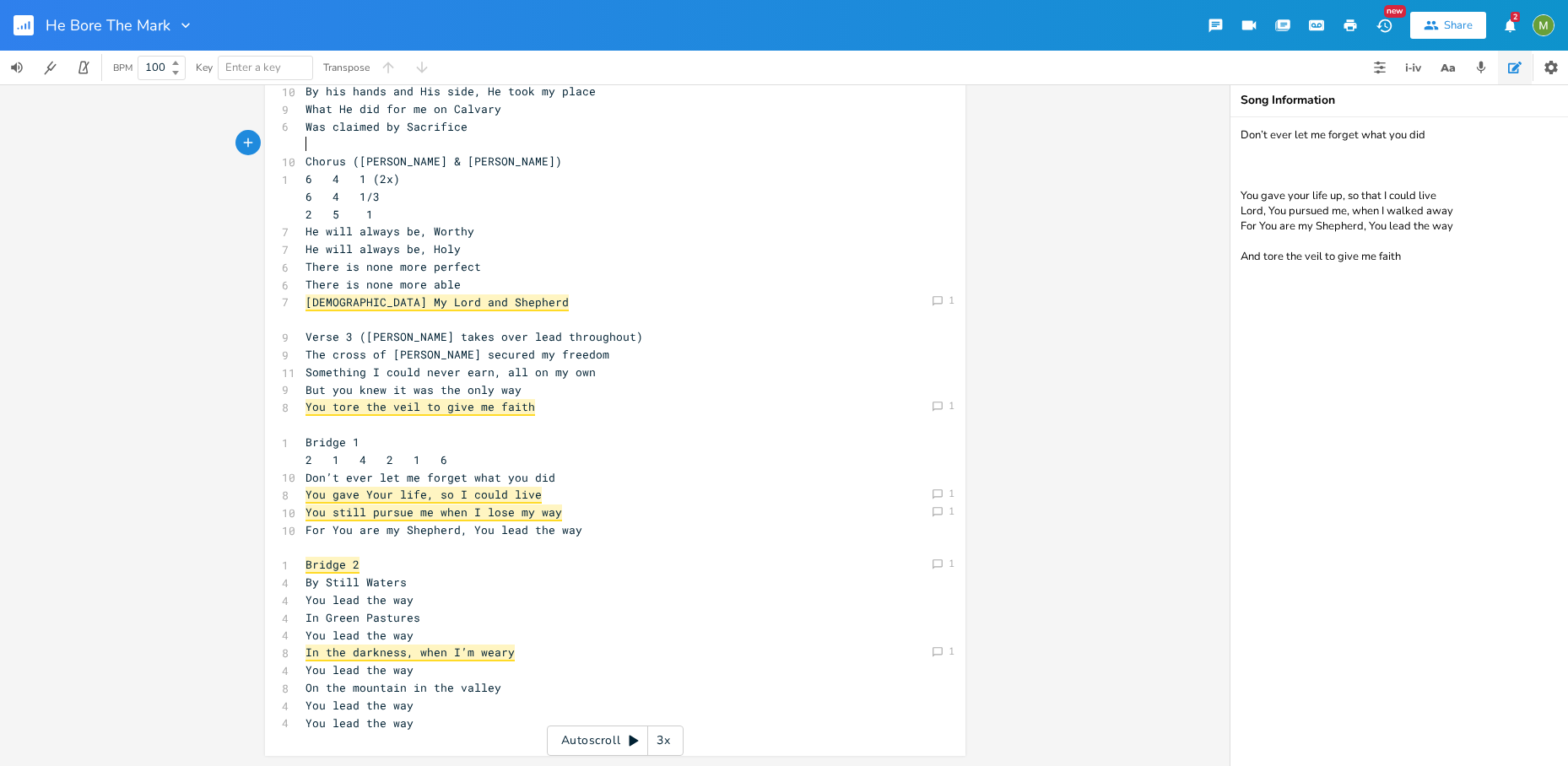
click at [308, 143] on pre "​" at bounding box center [606, 143] width 609 height 17
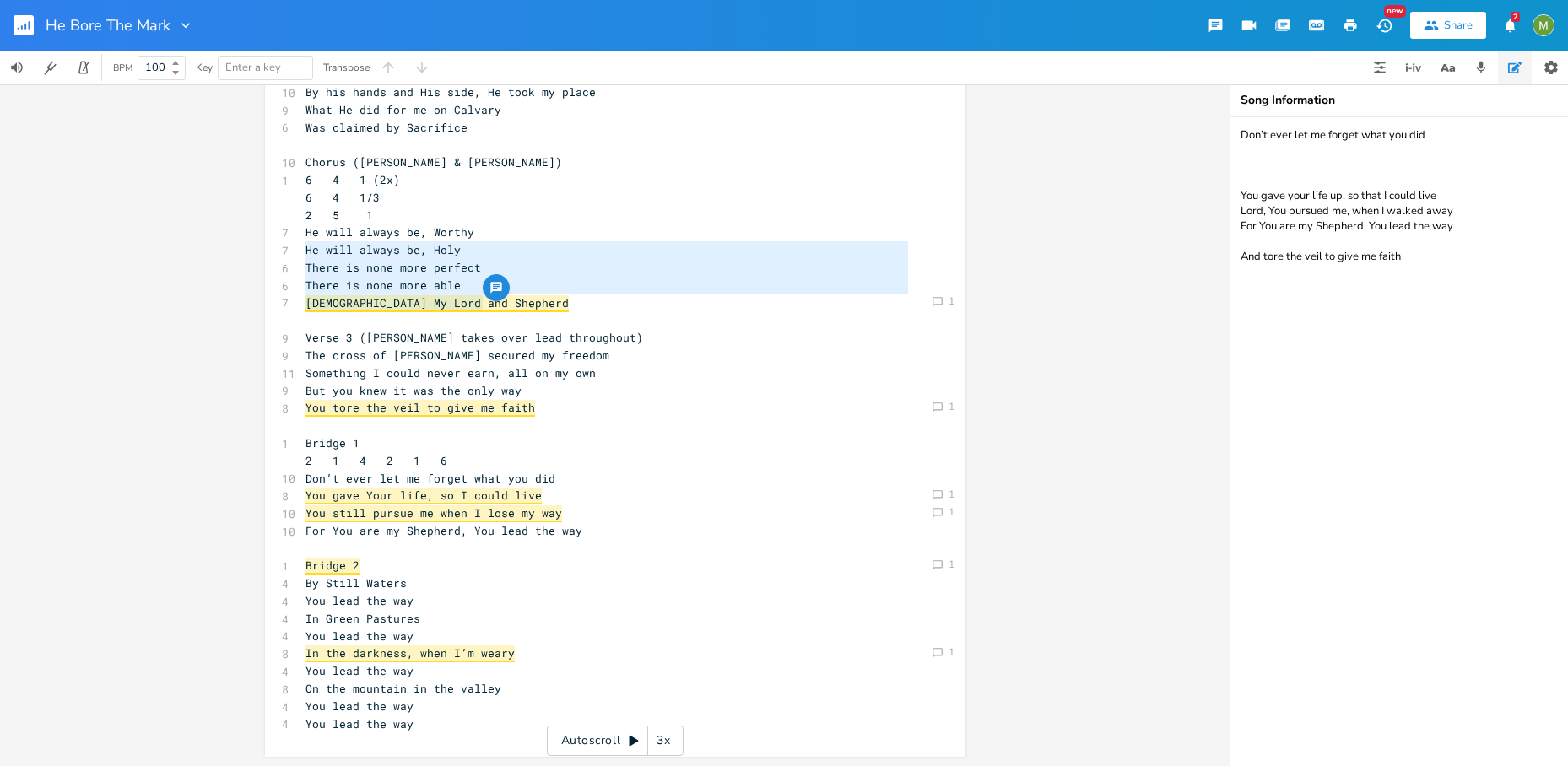
type textarea "He will always be, Worthy He will always be, Holy There is none more perfect Th…"
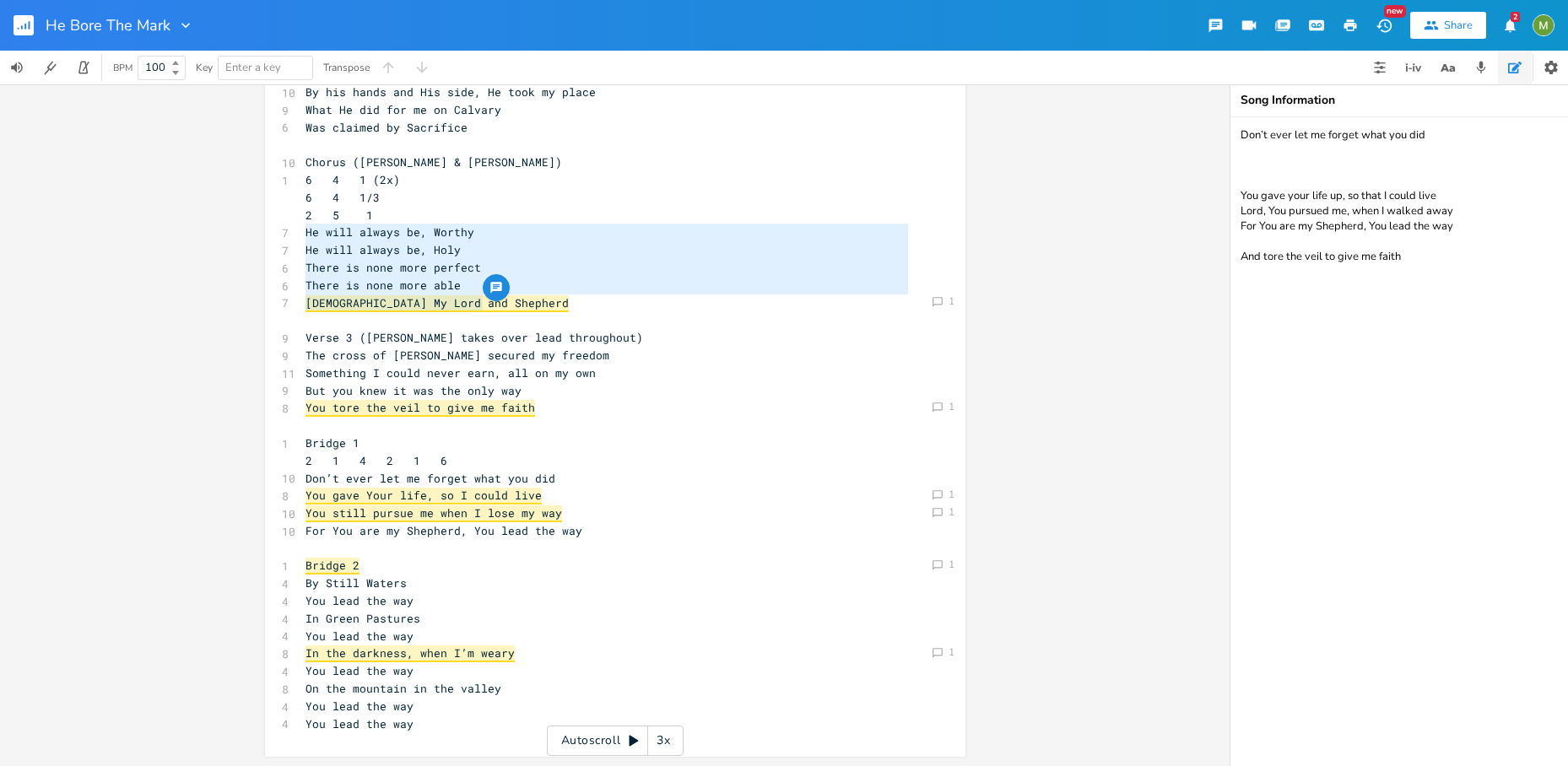
drag, startPoint x: 499, startPoint y: 299, endPoint x: 295, endPoint y: 229, distance: 215.7
click at [302, 235] on pre "He will always be, Worthy" at bounding box center [606, 232] width 609 height 17
type textarea "He will always be, Worthy He will always be, Holy There is none more perfect Th…"
drag, startPoint x: 300, startPoint y: 228, endPoint x: 599, endPoint y: 300, distance: 307.5
click at [599, 300] on div "6 Verse 1 (Berenice only) 1 4 6 4 1 6 4 1/3 2 5 1 7 I was marked by my Shepherd…" at bounding box center [606, 320] width 609 height 824
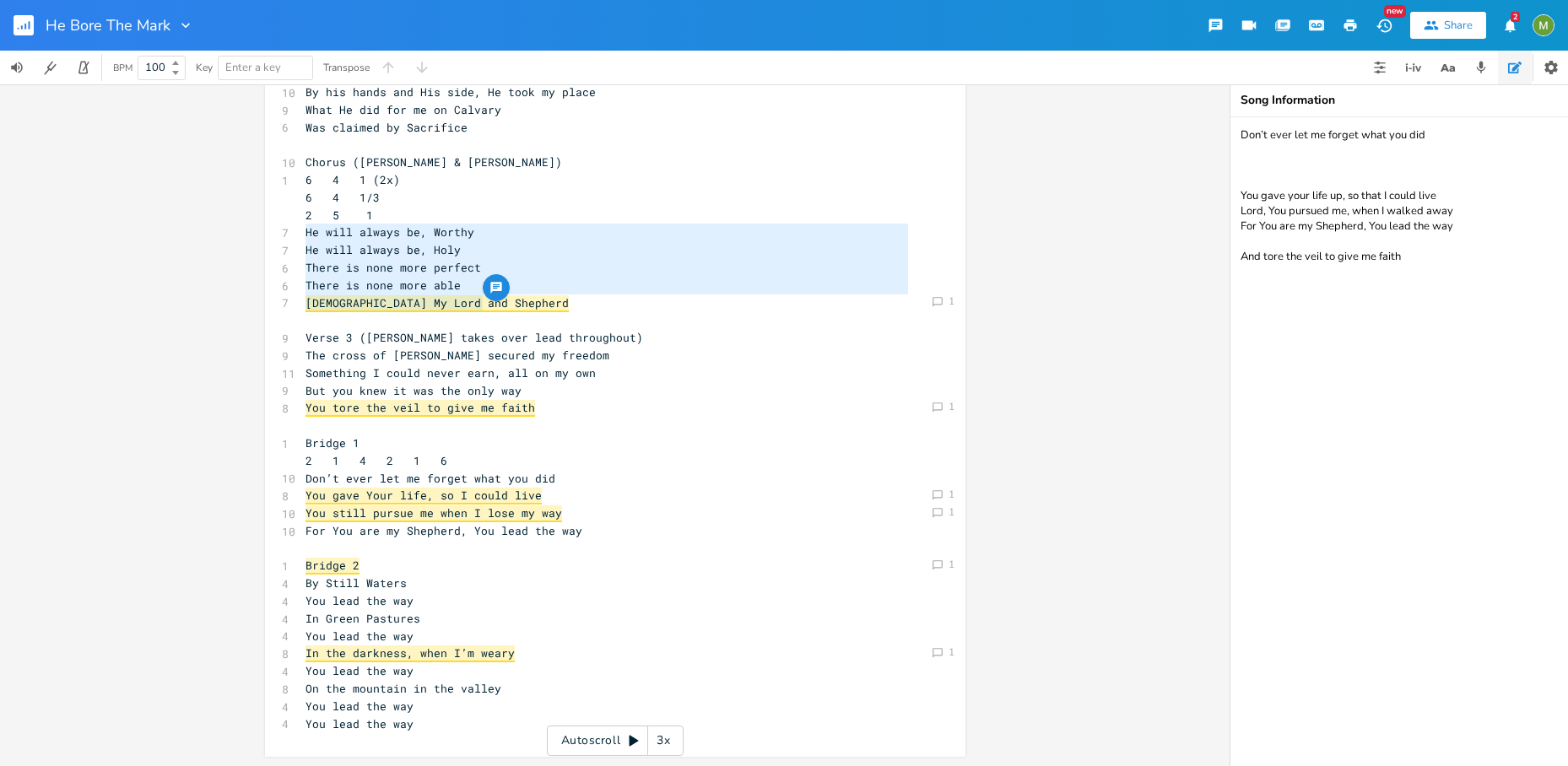
click at [573, 306] on pre "Jesus My Lord and Shepherd" at bounding box center [606, 303] width 609 height 17
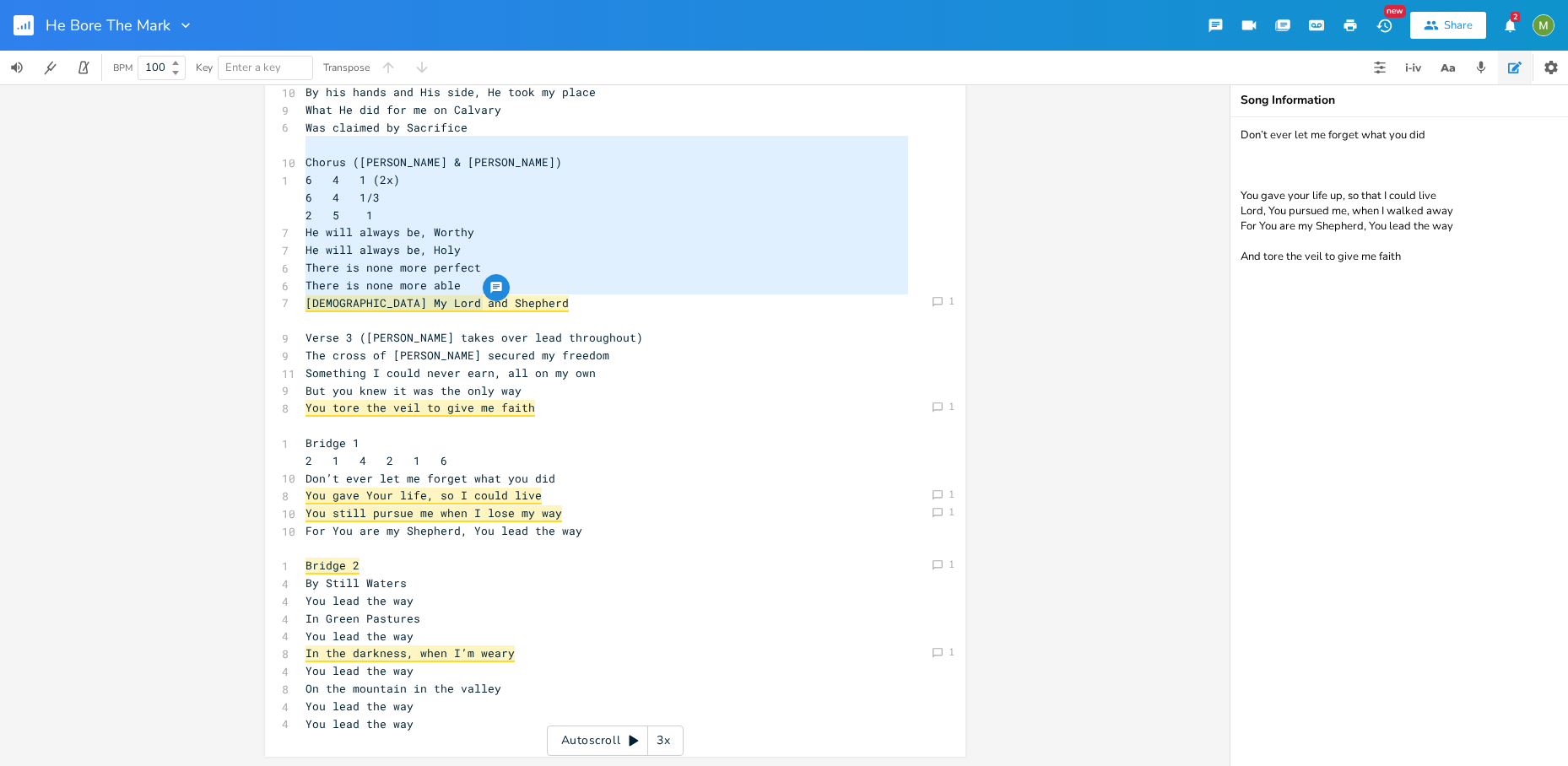
type textarea "Chorus (Berenice & David Melody) 6 4 1 (2x) 6 4 1/3 2 5 1 He will always be, Wo…"
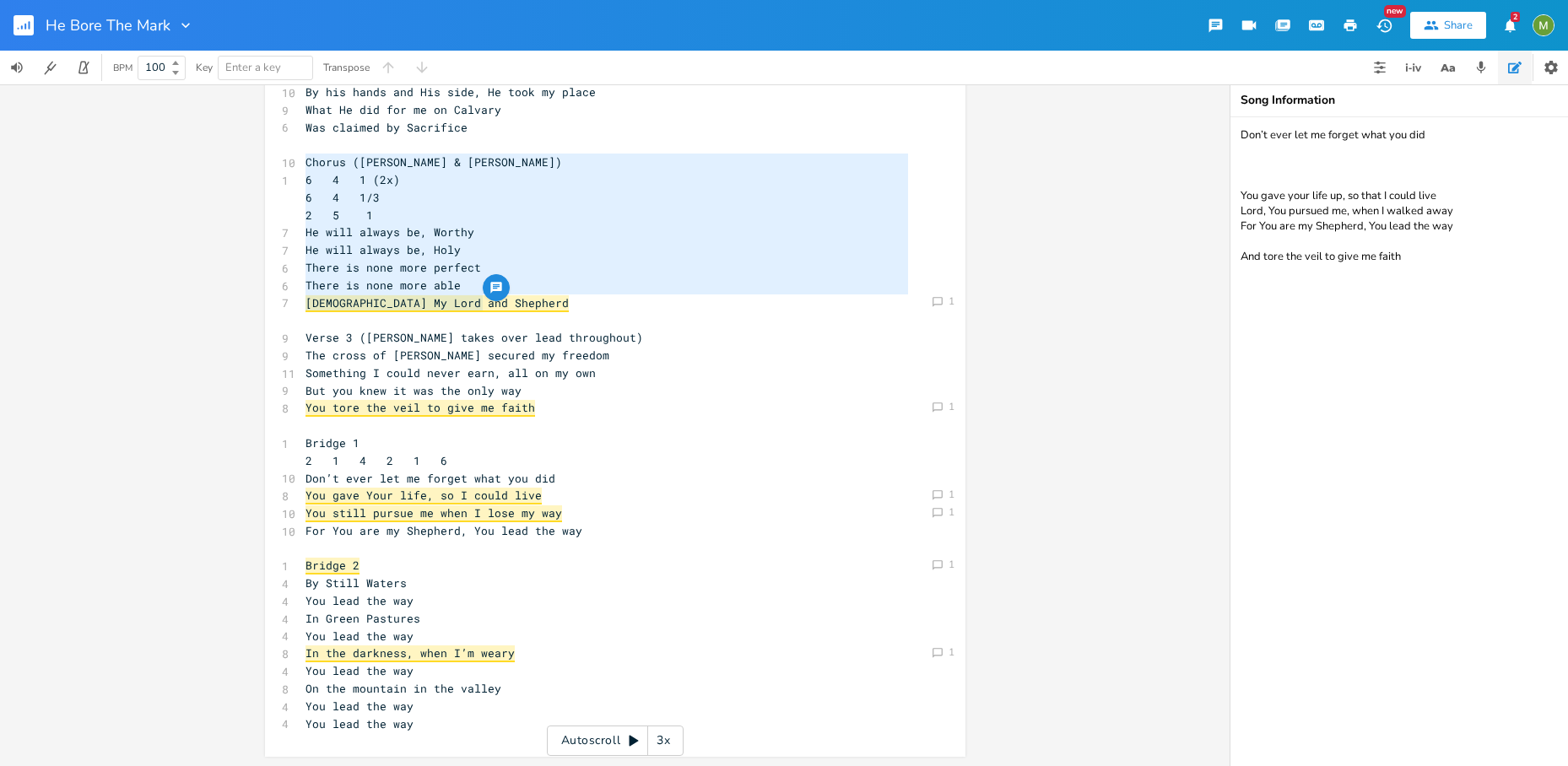
drag, startPoint x: 536, startPoint y: 305, endPoint x: 289, endPoint y: 161, distance: 285.9
click at [346, 155] on span "Chorus (Berenice & David Melody)" at bounding box center [433, 162] width 256 height 15
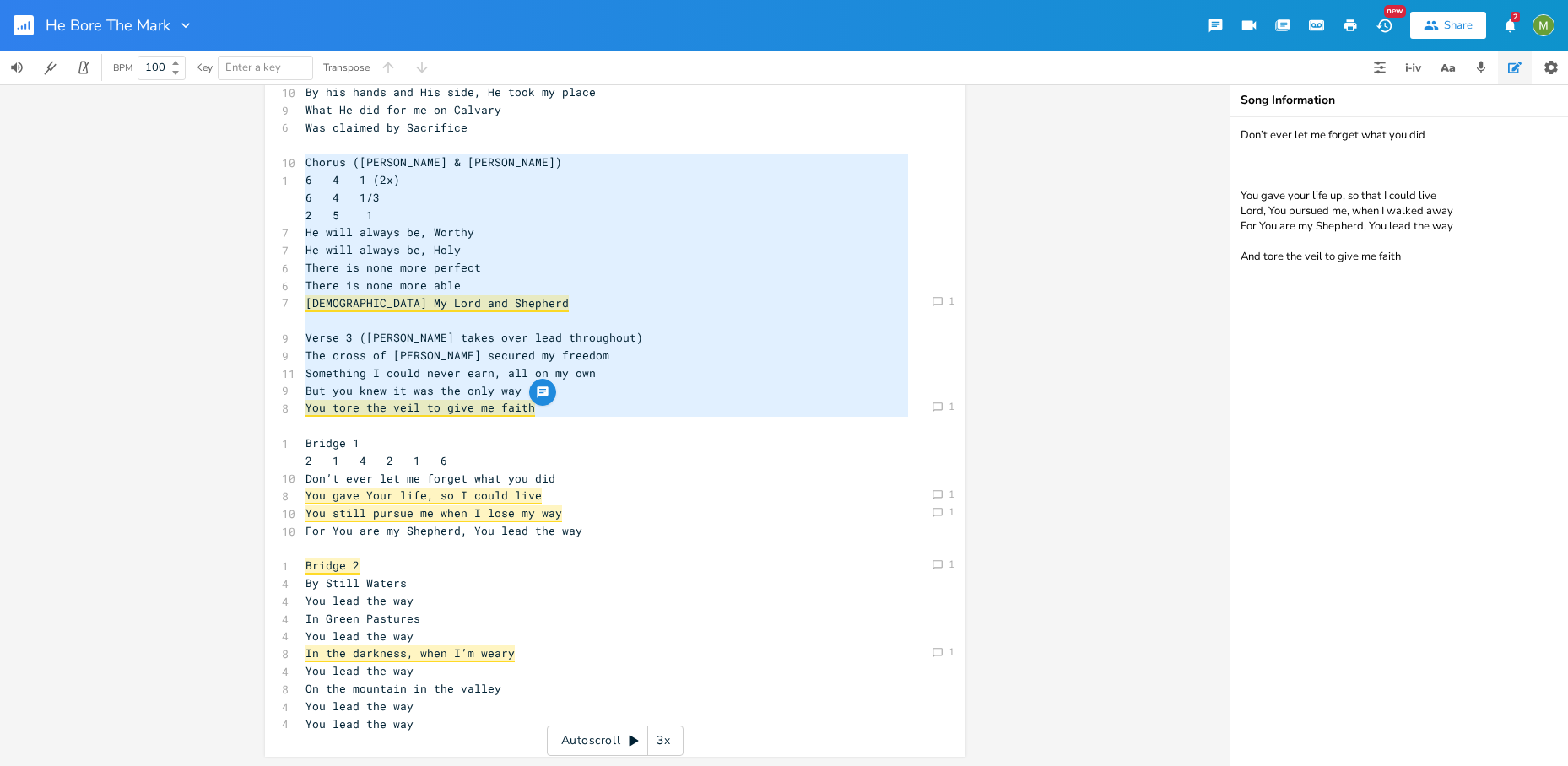
type textarea "Chorus (Berenice & David Melody) 6 4 1 (2x) 6 4 1/3 2 5 1 He will always be, Wo…"
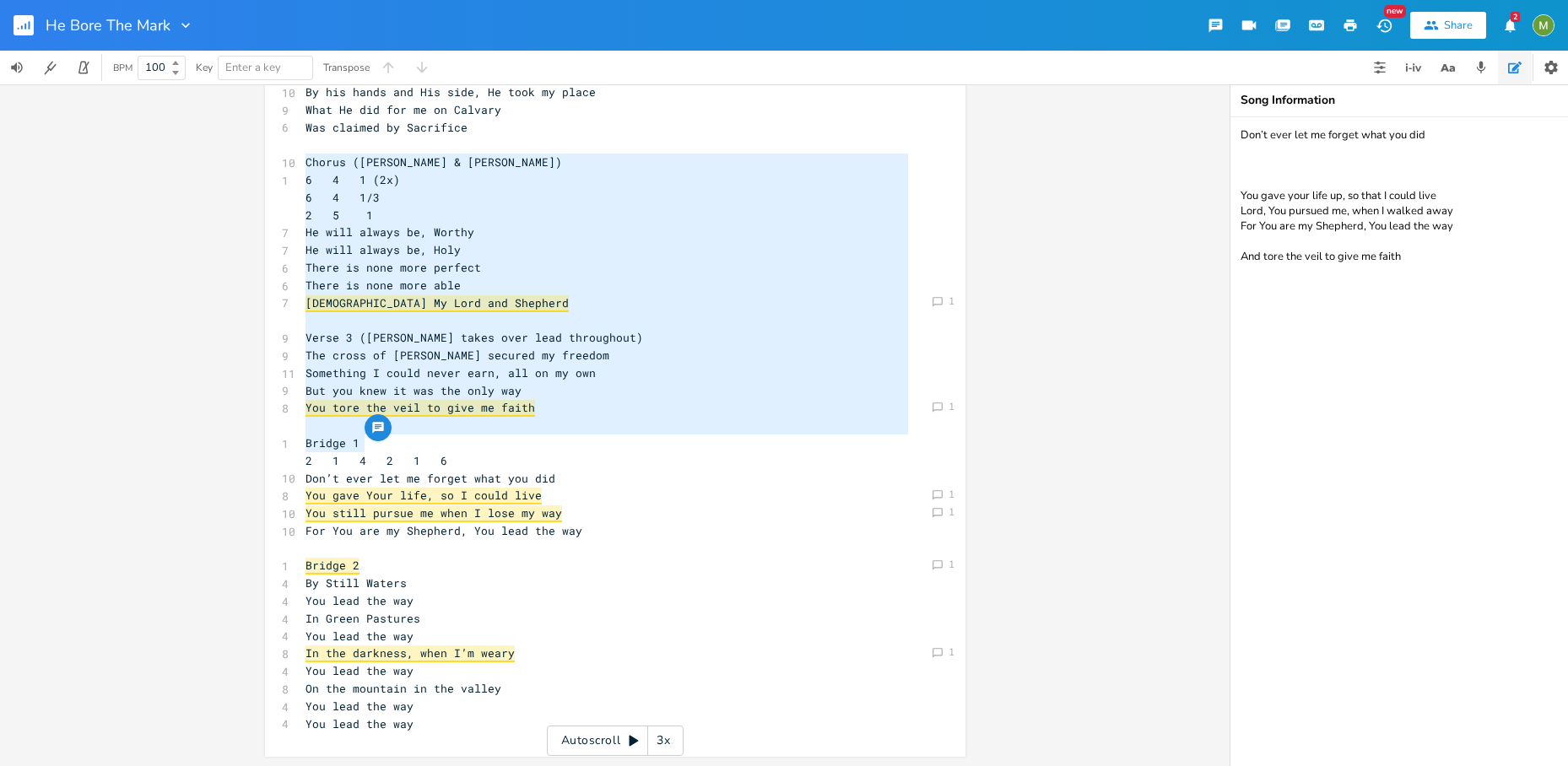
drag, startPoint x: 298, startPoint y: 161, endPoint x: 520, endPoint y: 446, distance: 361.3
click at [520, 446] on div "6 Verse 1 (Berenice only) 1 4 6 4 1 6 4 1/3 2 5 1 7 I was marked by my Shepherd…" at bounding box center [606, 320] width 609 height 824
click at [520, 446] on pre "Bridge 1" at bounding box center [606, 443] width 609 height 17
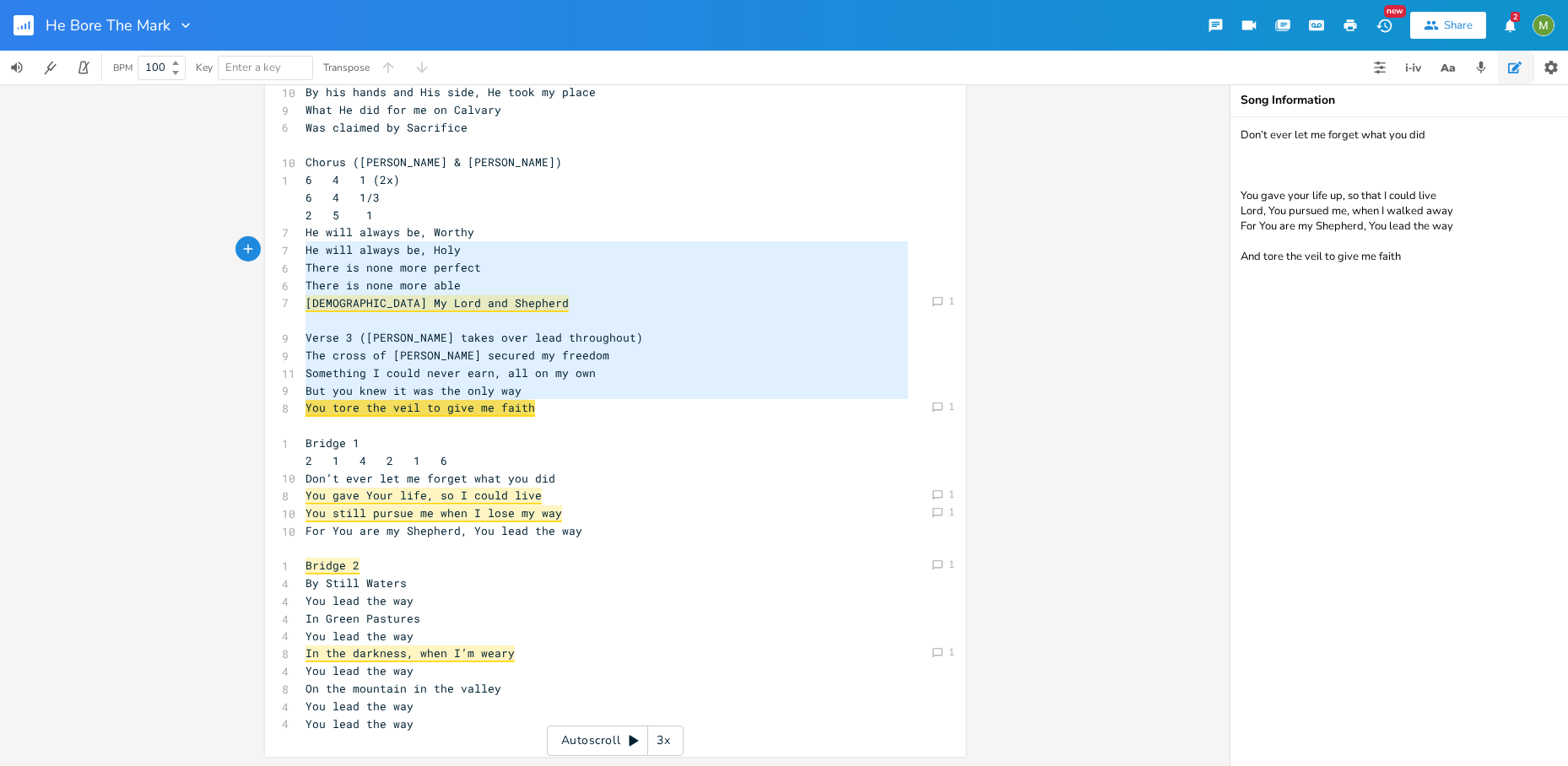
type textarea "Chorus (Berenice & David Melody) 6 4 1 (2x) 6 4 1/3 2 5 1 He will always be, Wo…"
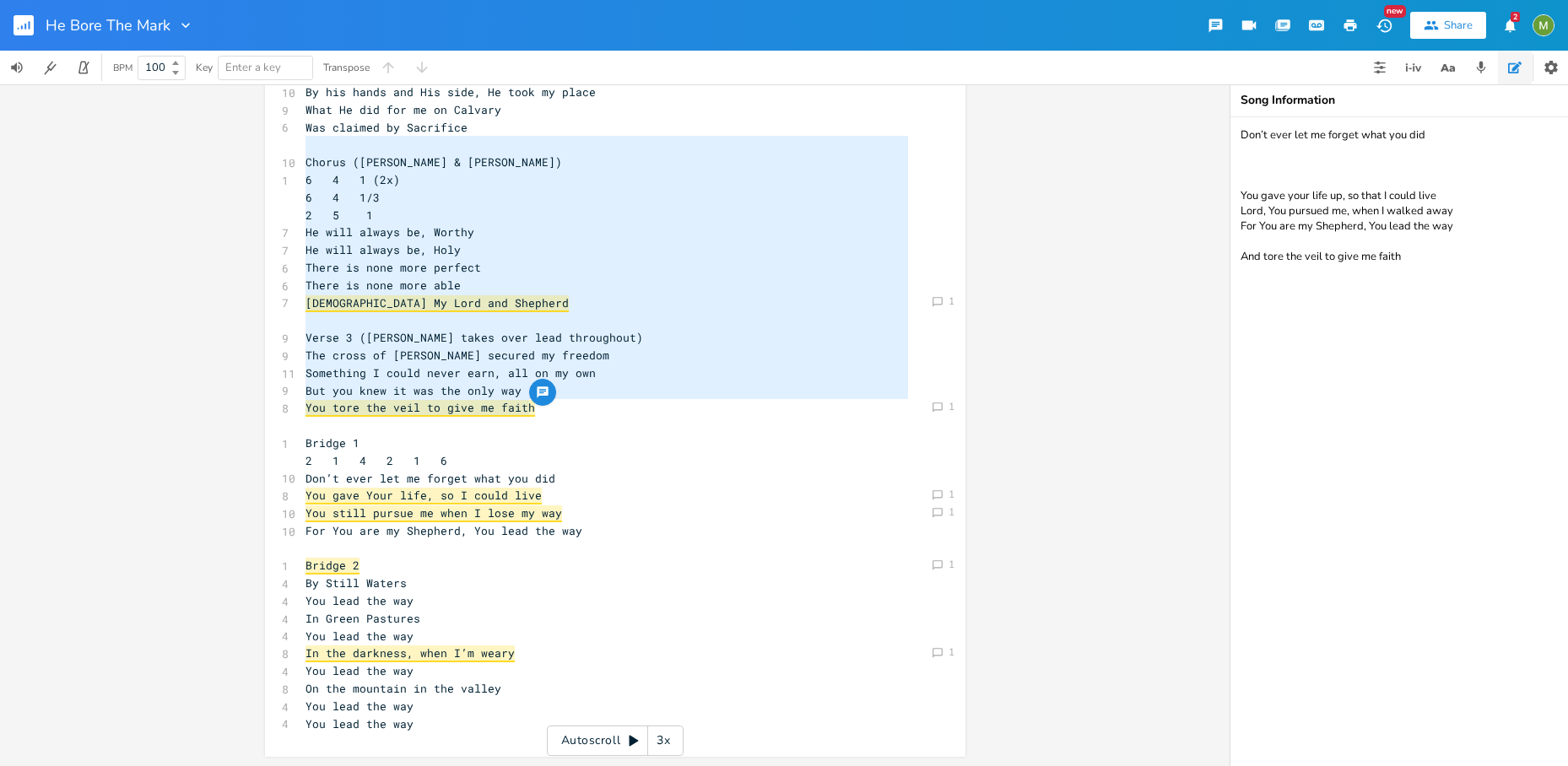
drag, startPoint x: 528, startPoint y: 413, endPoint x: 278, endPoint y: 153, distance: 360.7
click at [383, 165] on span "Chorus (Berenice & David Melody)" at bounding box center [433, 162] width 256 height 15
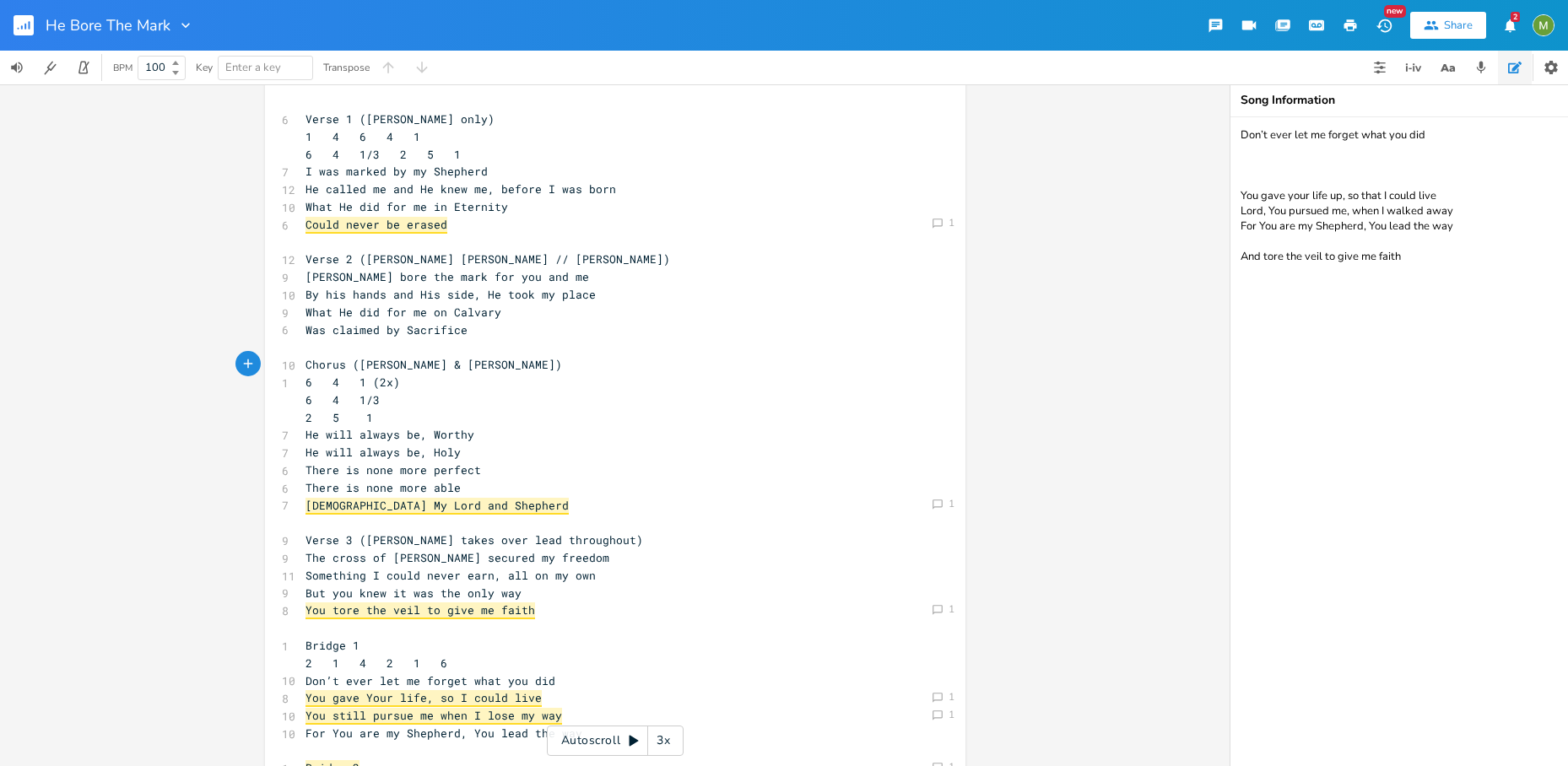
scroll to position [218, 0]
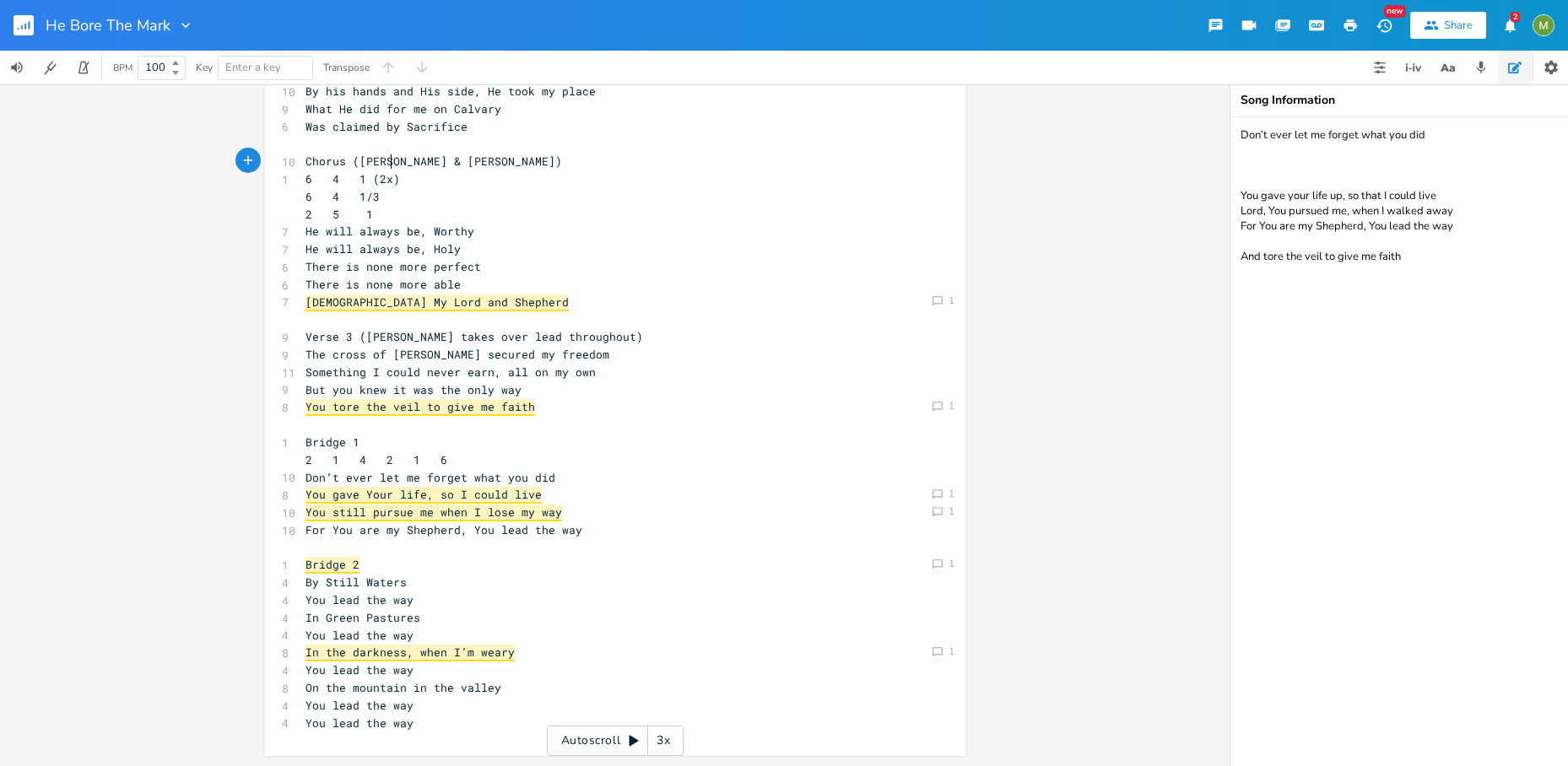
click at [493, 404] on span "You tore the veil to give me faith" at bounding box center [420, 406] width 229 height 17
click at [364, 413] on span "You tore the veil to give me faith" at bounding box center [420, 407] width 229 height 17
click at [937, 405] on div "Comment 1" at bounding box center [942, 406] width 29 height 17
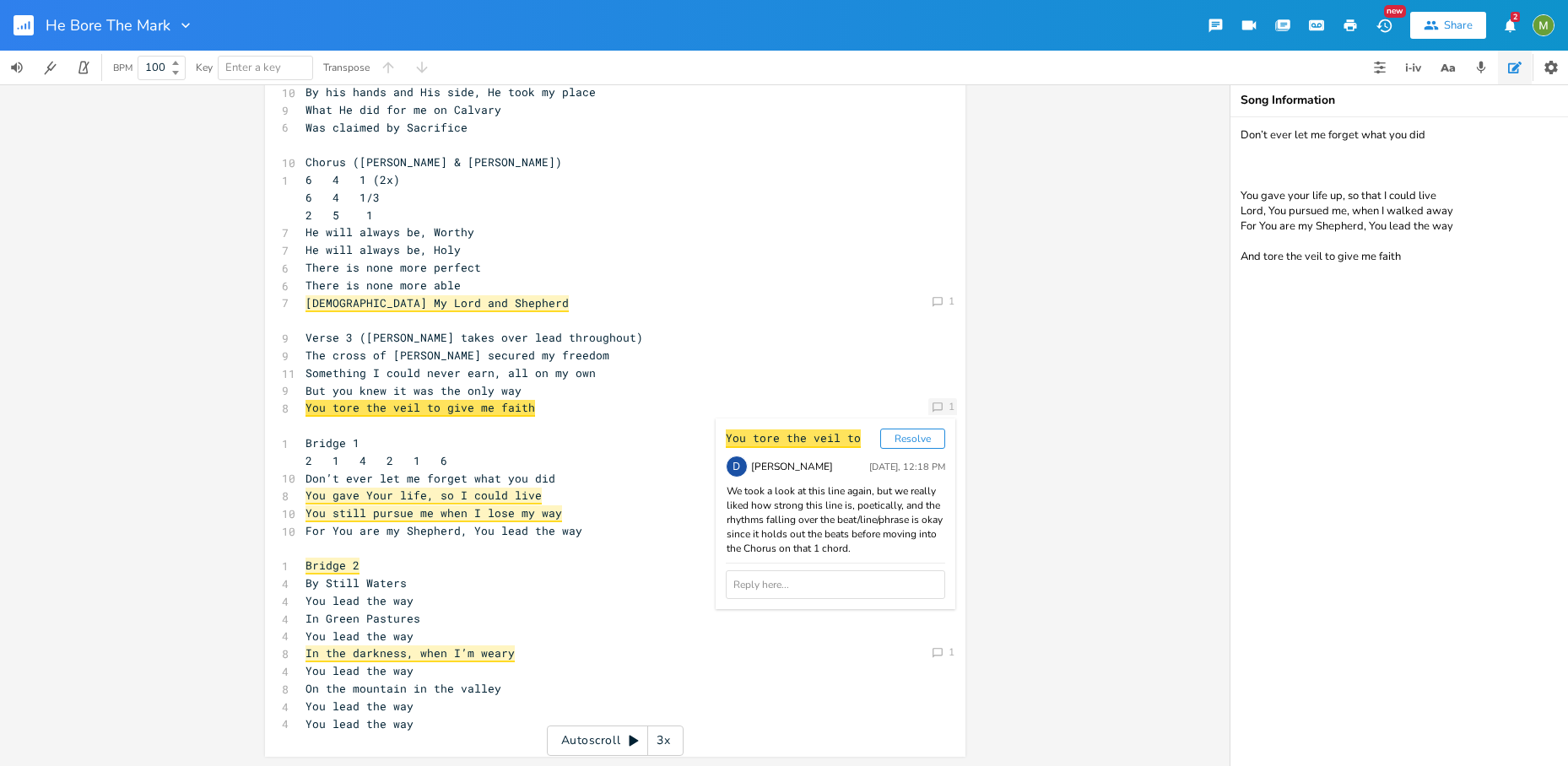
click at [937, 405] on div "Comment 1" at bounding box center [942, 406] width 29 height 17
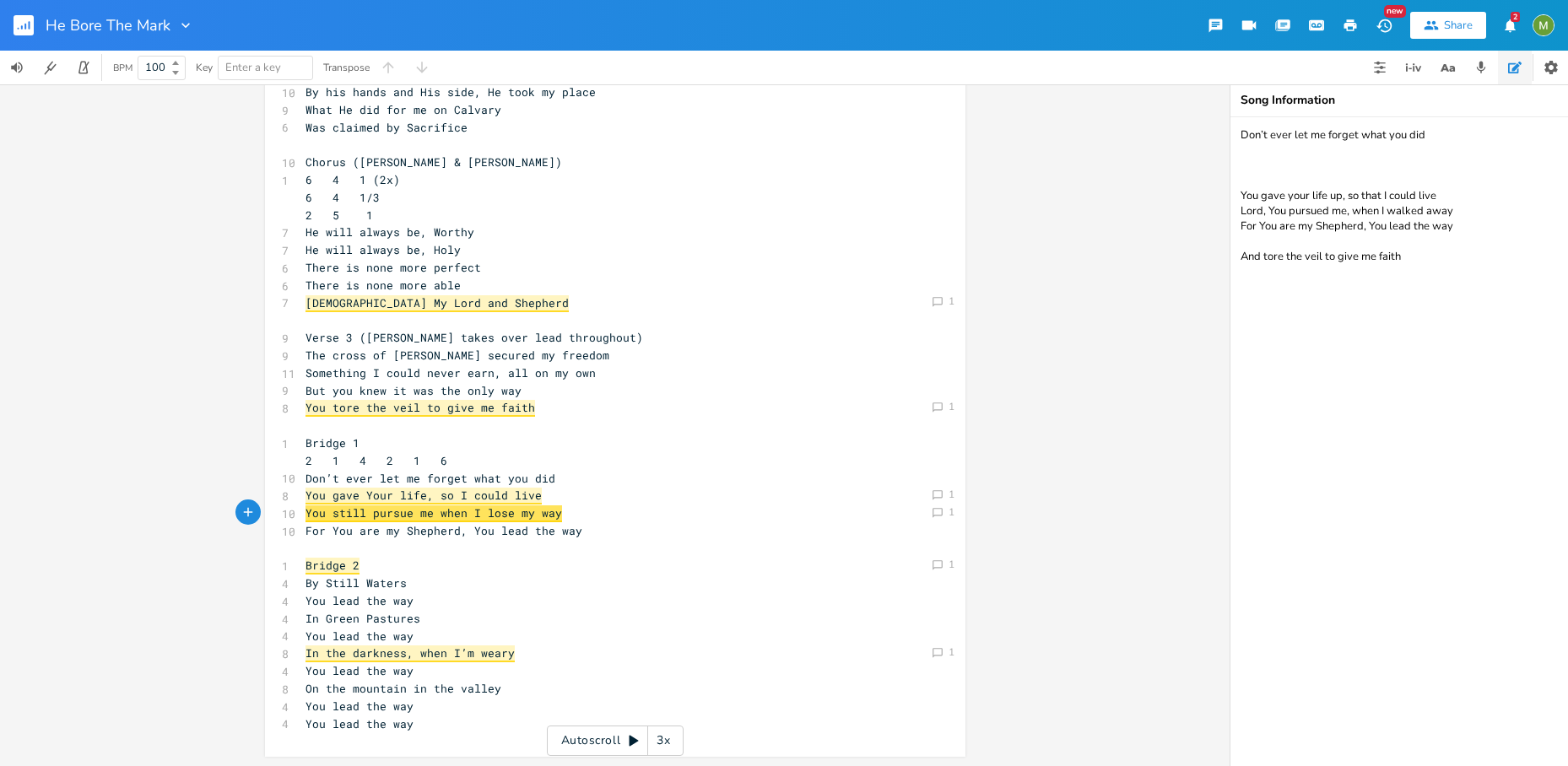
click at [382, 503] on span "You gave Your life, so I could live" at bounding box center [424, 495] width 236 height 17
click at [371, 512] on span "You still pursue me when I lose my way" at bounding box center [433, 513] width 256 height 17
click at [375, 531] on span "For You are my Shepherd, You lead the way" at bounding box center [444, 530] width 277 height 15
click at [361, 558] on pre "Bridge 2" at bounding box center [606, 565] width 609 height 17
click at [362, 551] on pre "​" at bounding box center [606, 549] width 609 height 17
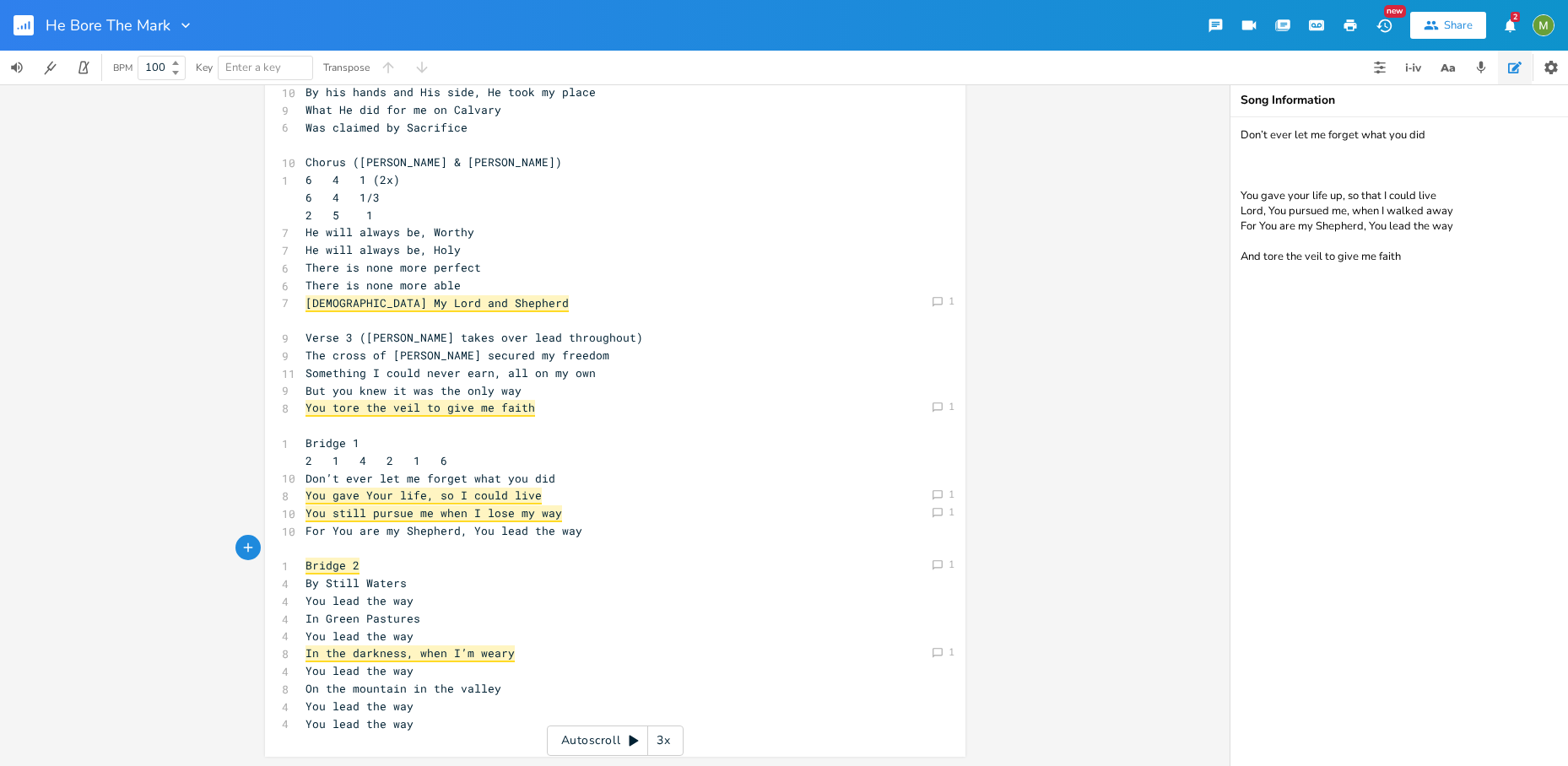
click at [339, 571] on span "Bridge 2" at bounding box center [333, 565] width 54 height 17
click at [365, 661] on span "In the darkness, when I’m weary" at bounding box center [410, 653] width 209 height 17
click at [527, 576] on pre "By Still Waters" at bounding box center [606, 583] width 609 height 17
click at [377, 541] on pre "​" at bounding box center [606, 549] width 609 height 17
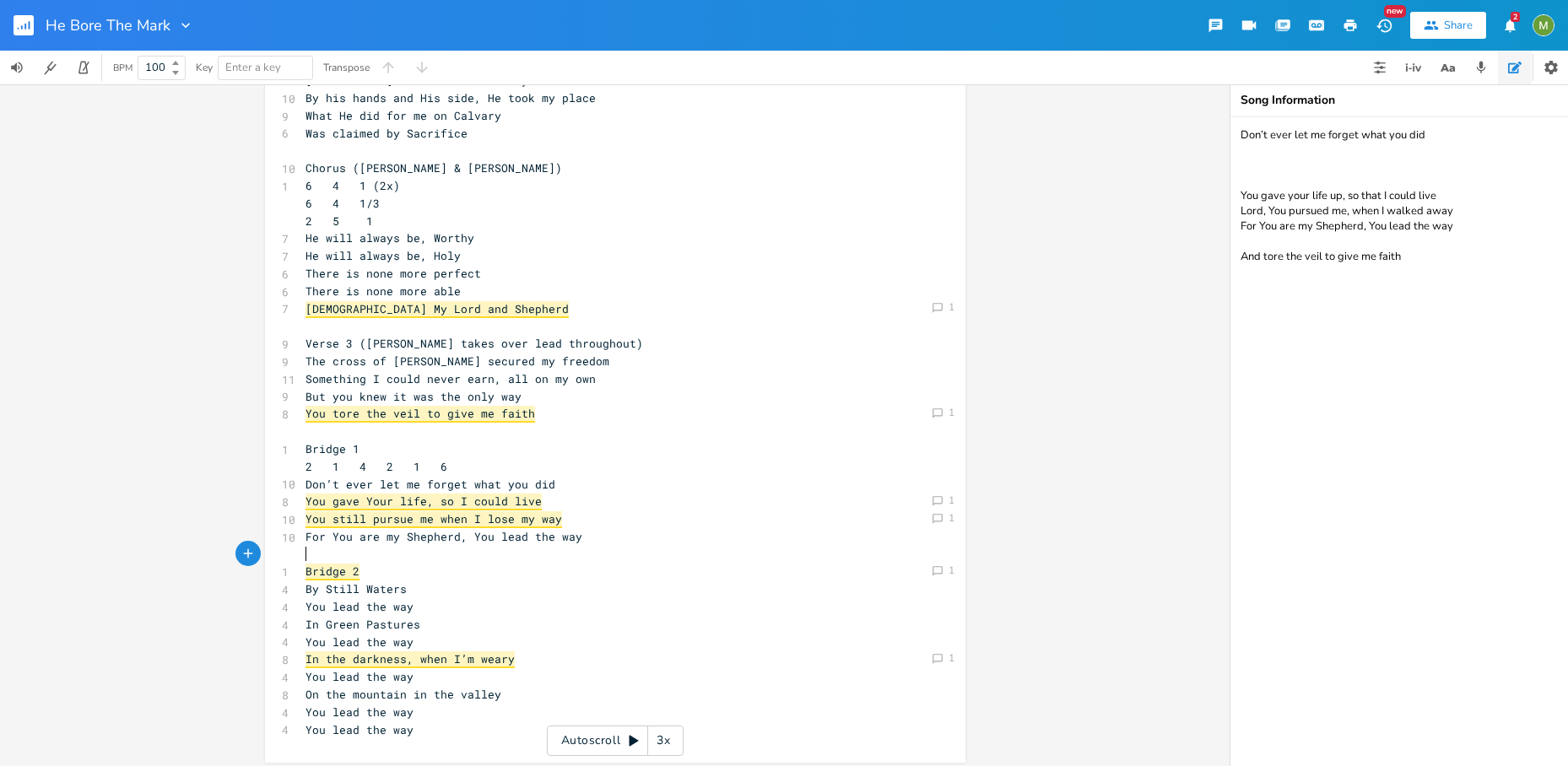
scroll to position [218, 0]
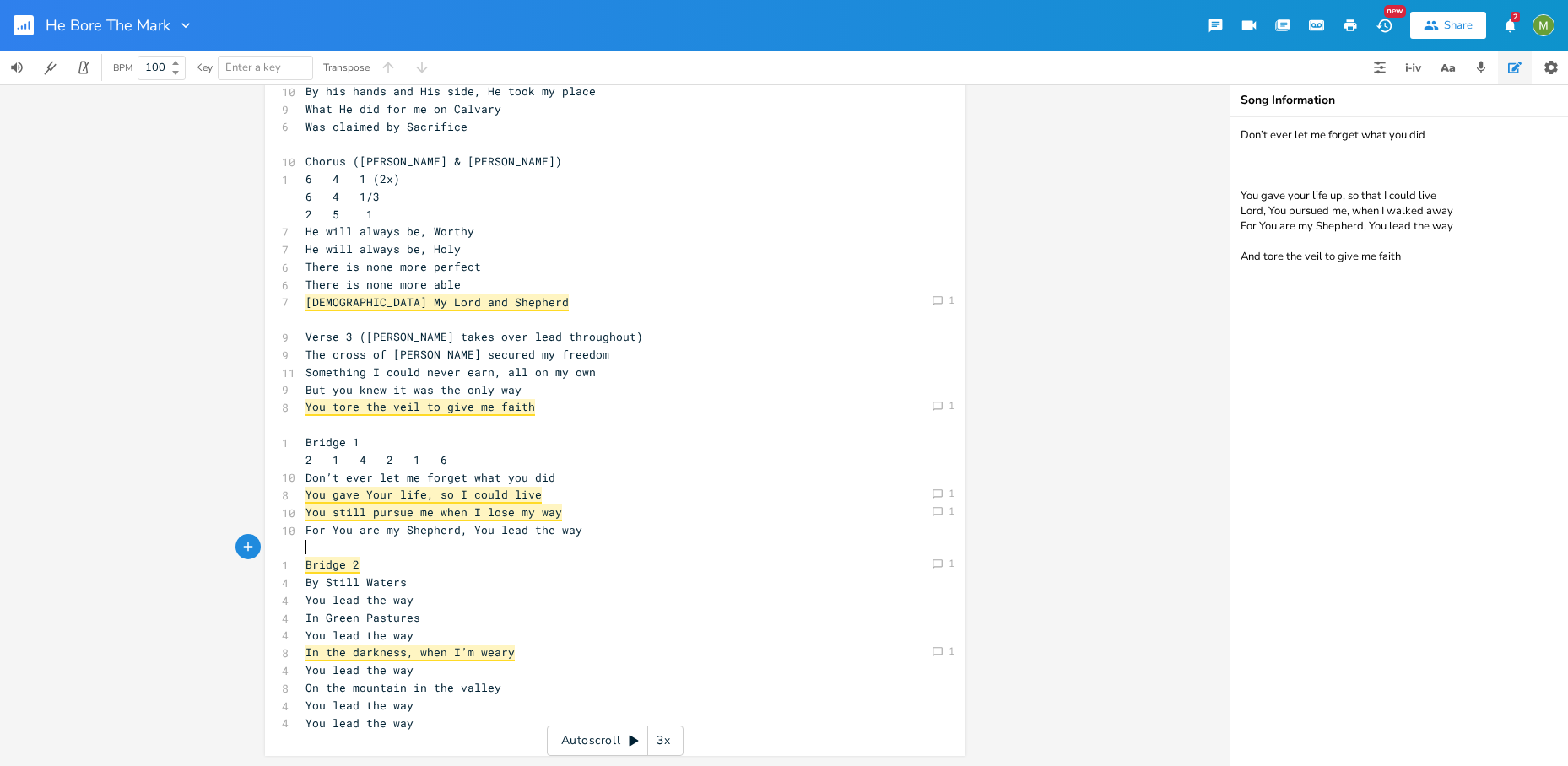
type textarea "y"
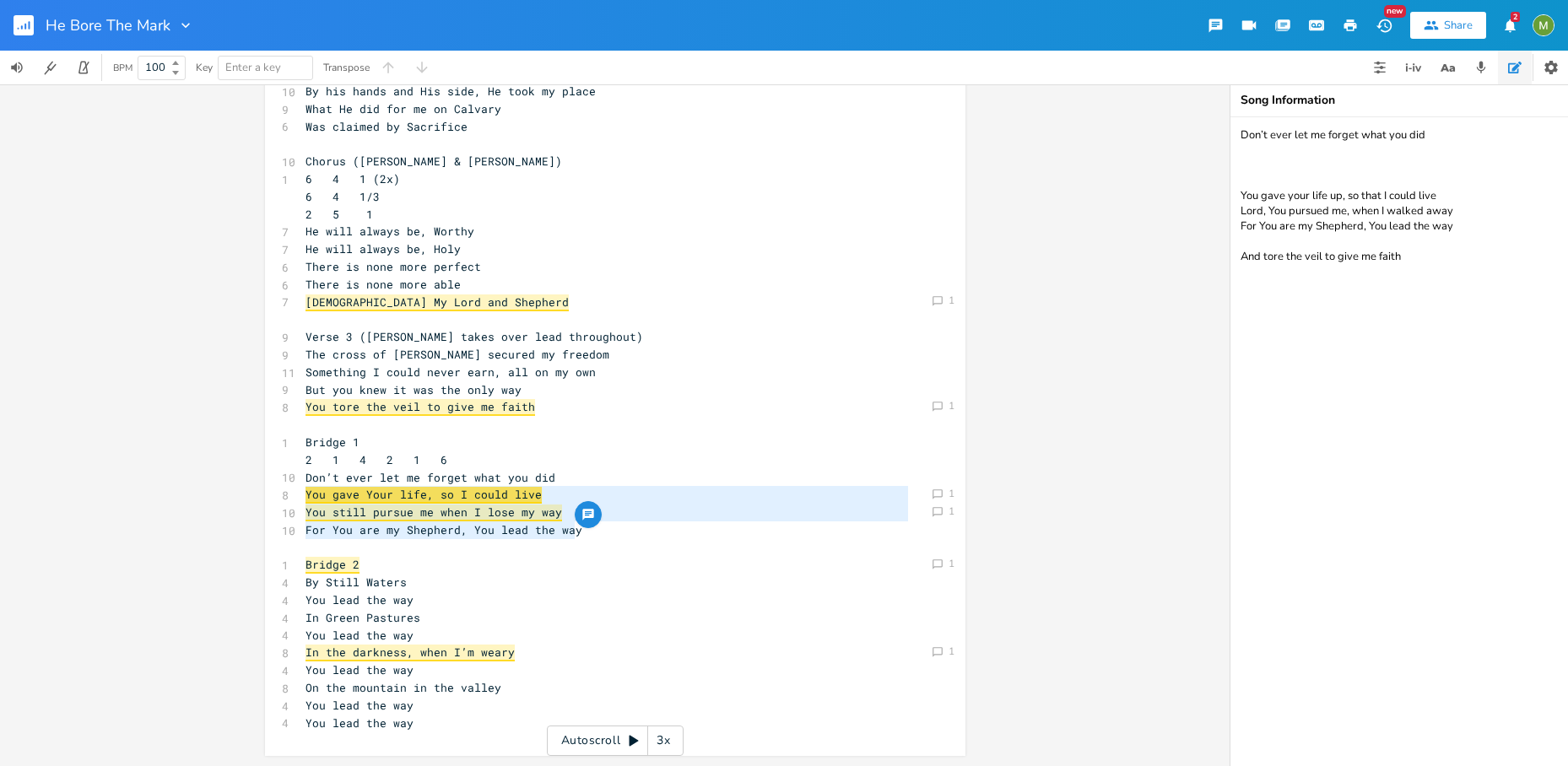
scroll to position [217, 0]
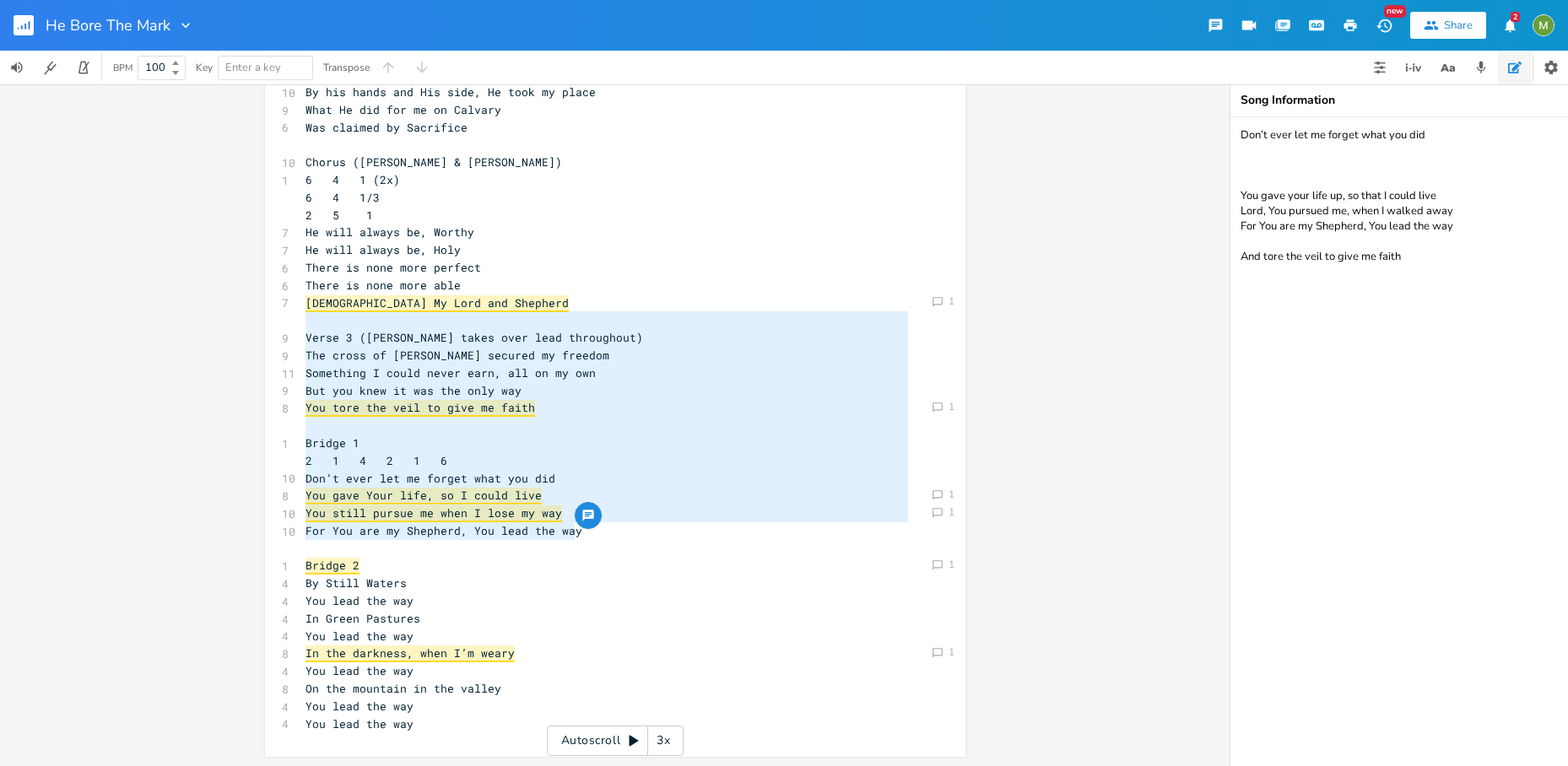
type textarea "Verse 3 (David takes over lead throughout) The cross of Christ secured my freed…"
drag, startPoint x: 578, startPoint y: 538, endPoint x: 277, endPoint y: 332, distance: 364.7
click at [302, 332] on div "6 Verse 1 (Berenice only) 1 4 6 4 1 6 4 1/3 2 5 1 7 I was marked by my Shepherd…" at bounding box center [606, 320] width 609 height 824
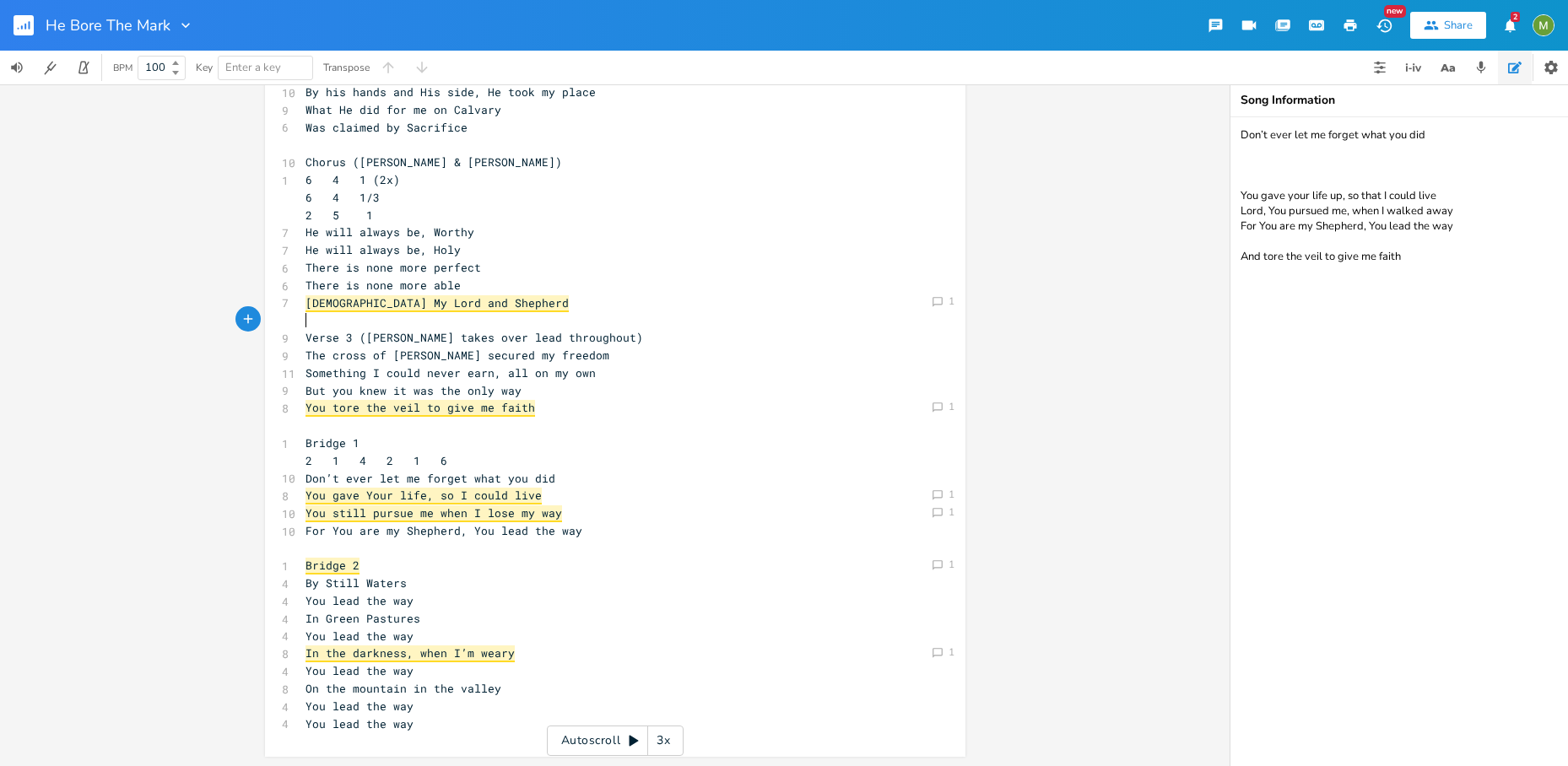
click at [312, 324] on pre "​" at bounding box center [606, 320] width 609 height 17
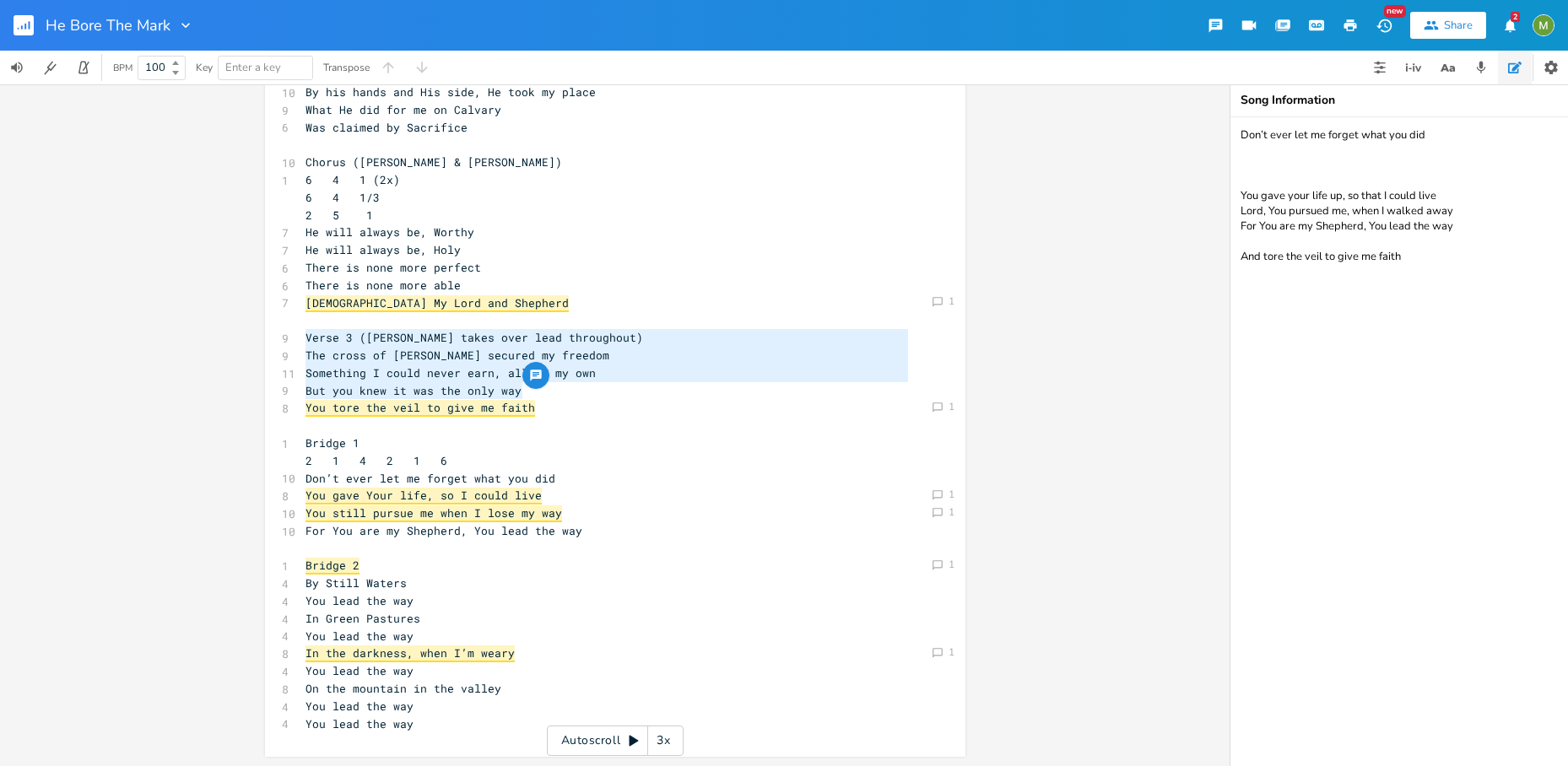
type textarea "Verse 3 (David takes over lead throughout) The cross of Christ secured my freed…"
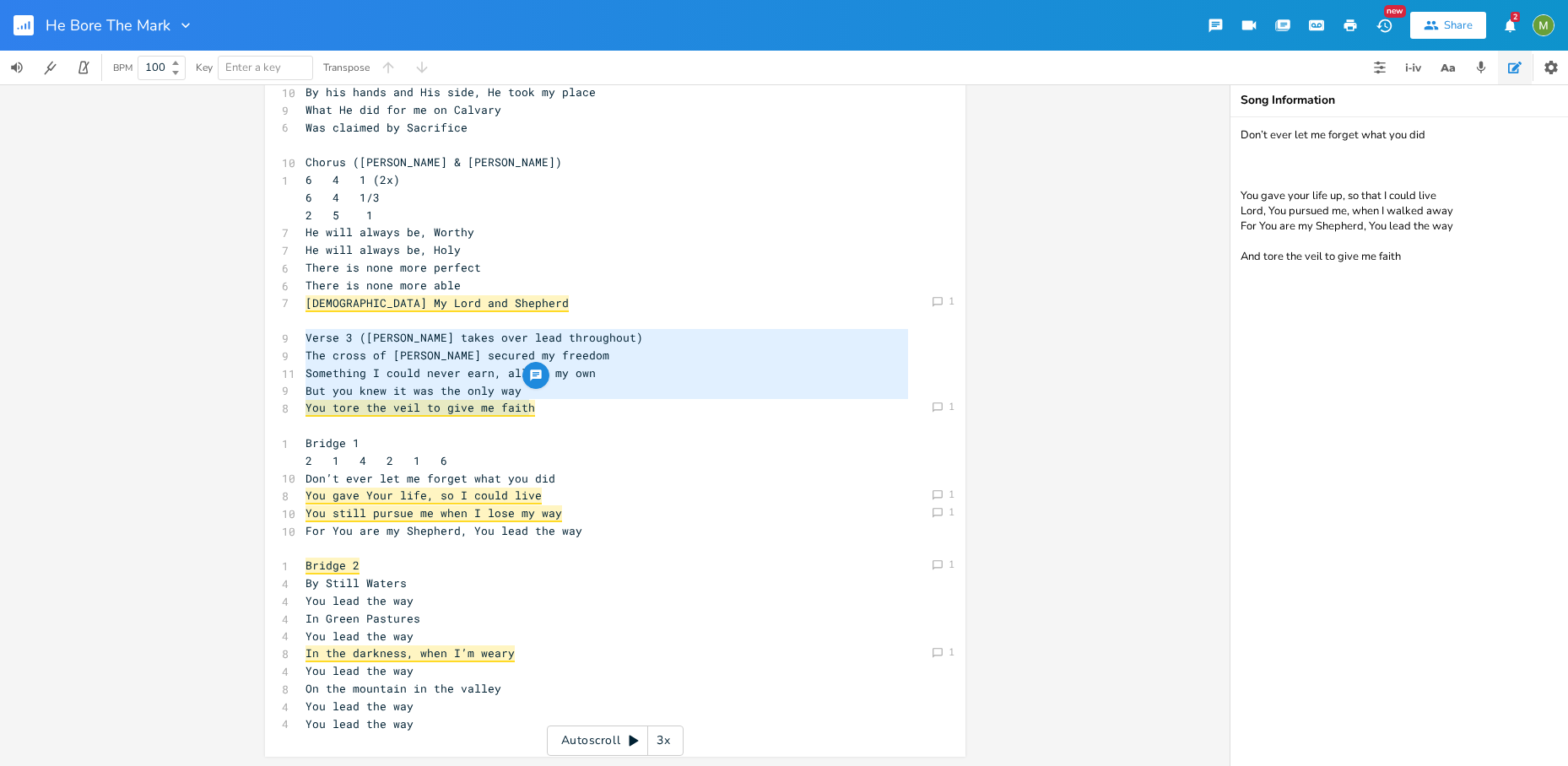
drag, startPoint x: 303, startPoint y: 331, endPoint x: 629, endPoint y: 402, distance: 333.6
click at [629, 402] on div "6 Verse 1 (Berenice only) 1 4 6 4 1 6 4 1/3 2 5 1 7 I was marked by my Shepherd…" at bounding box center [606, 320] width 609 height 824
click at [626, 405] on pre "You tore the veil to give me faith" at bounding box center [606, 407] width 609 height 17
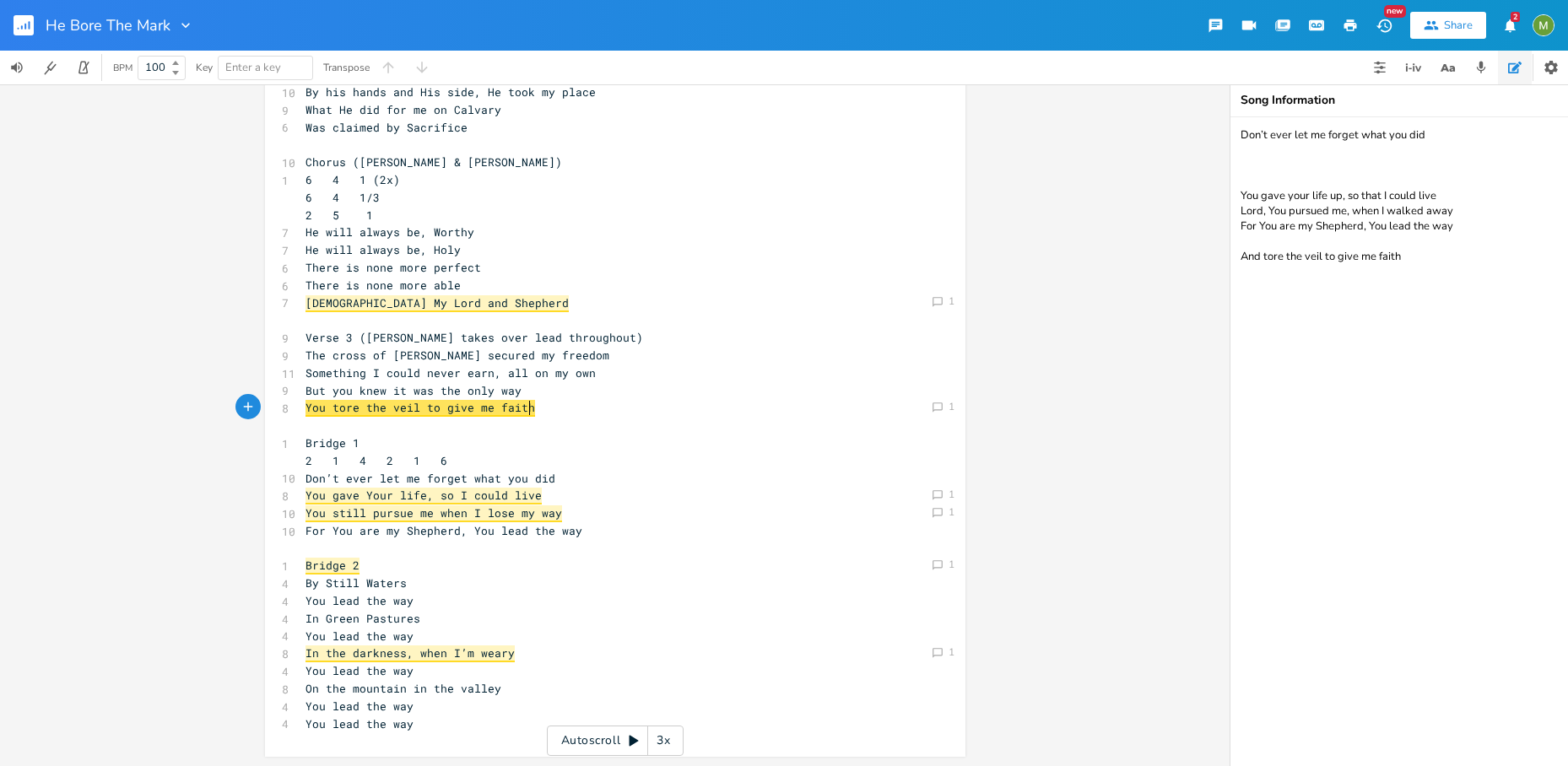
click at [609, 417] on pre "​" at bounding box center [606, 426] width 609 height 17
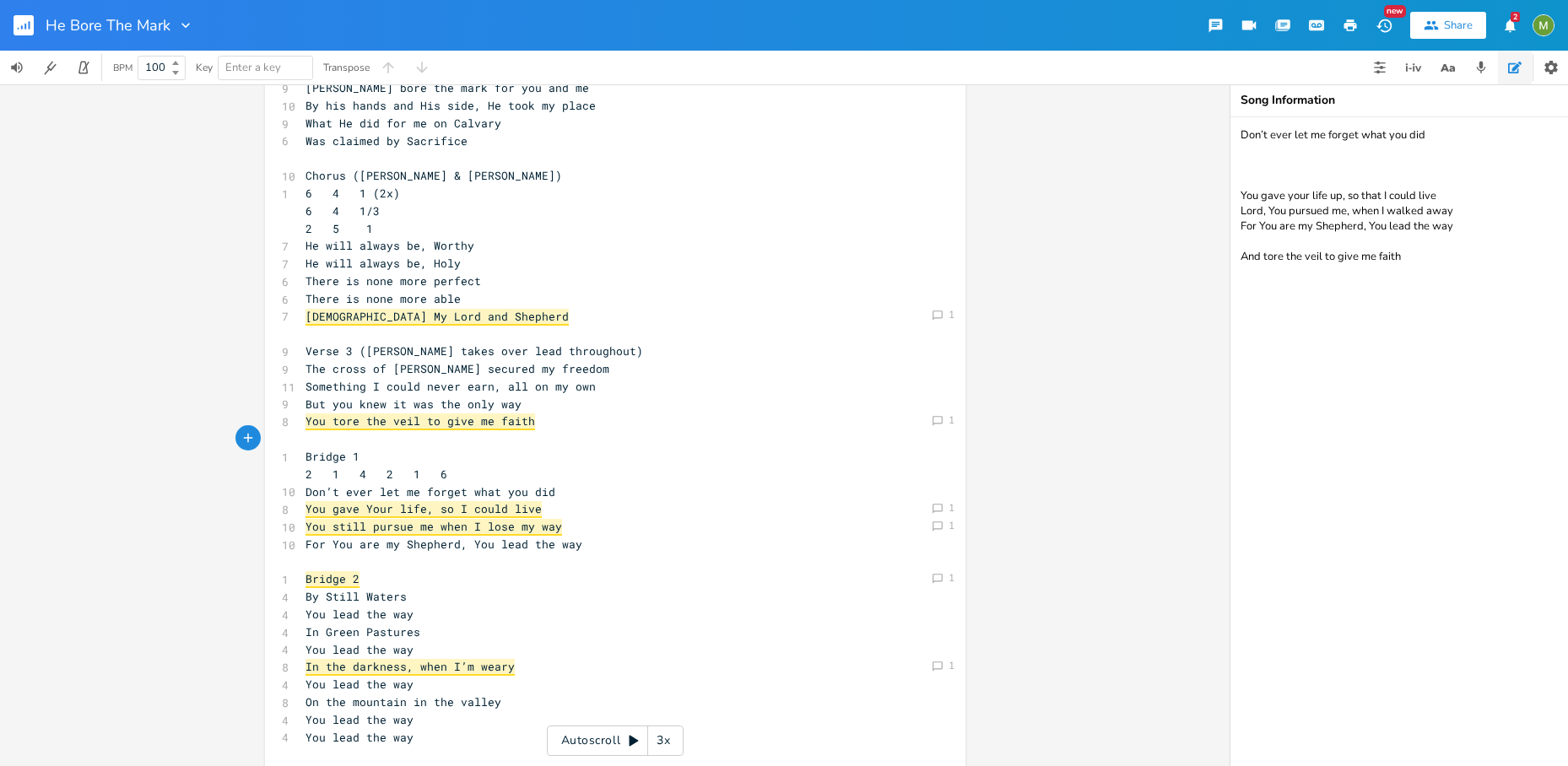
scroll to position [218, 0]
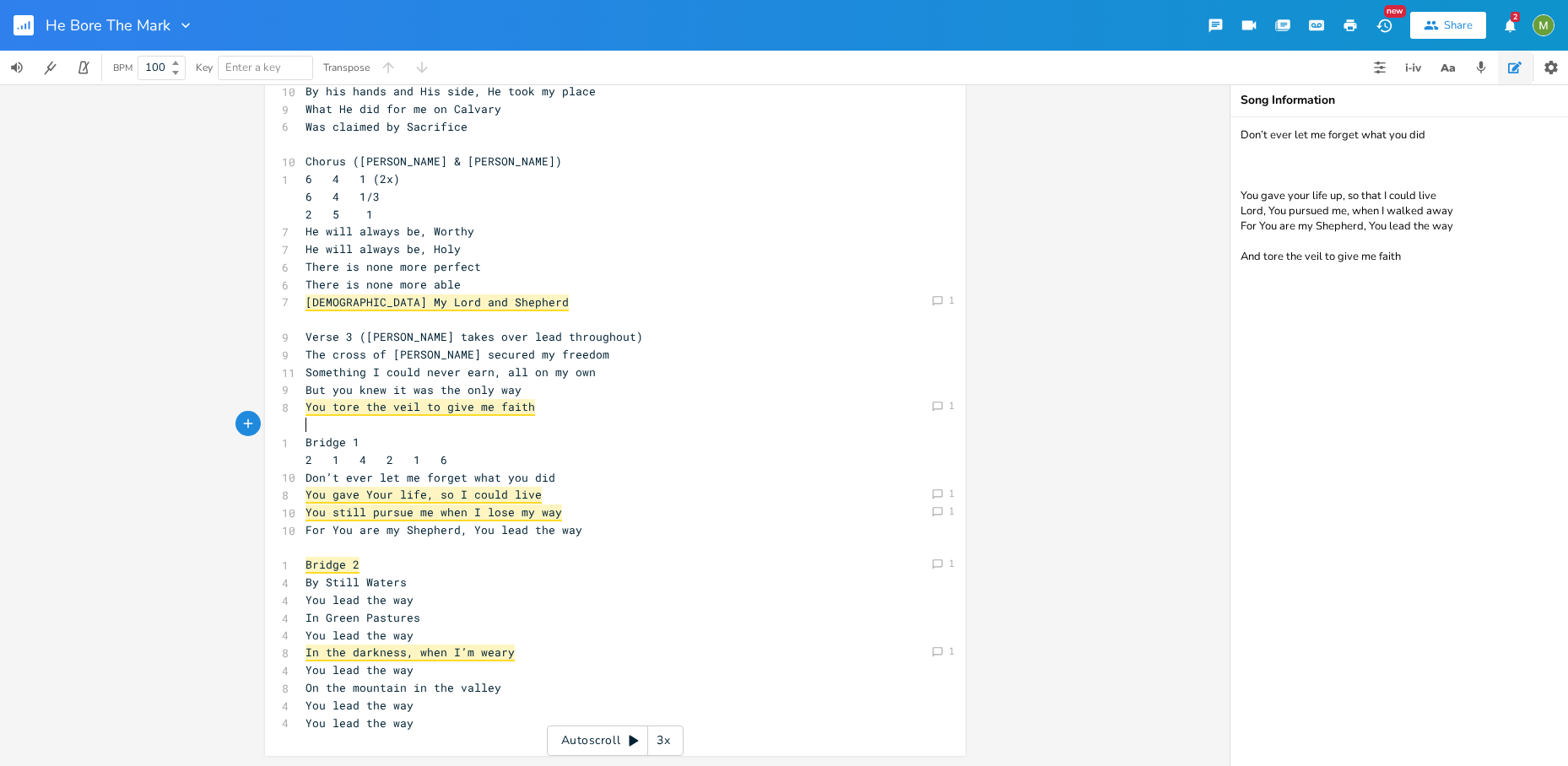
click at [336, 303] on span "Jesus My Lord and Shepherd" at bounding box center [437, 302] width 263 height 17
click at [937, 301] on icon "Comment" at bounding box center [937, 302] width 12 height 12
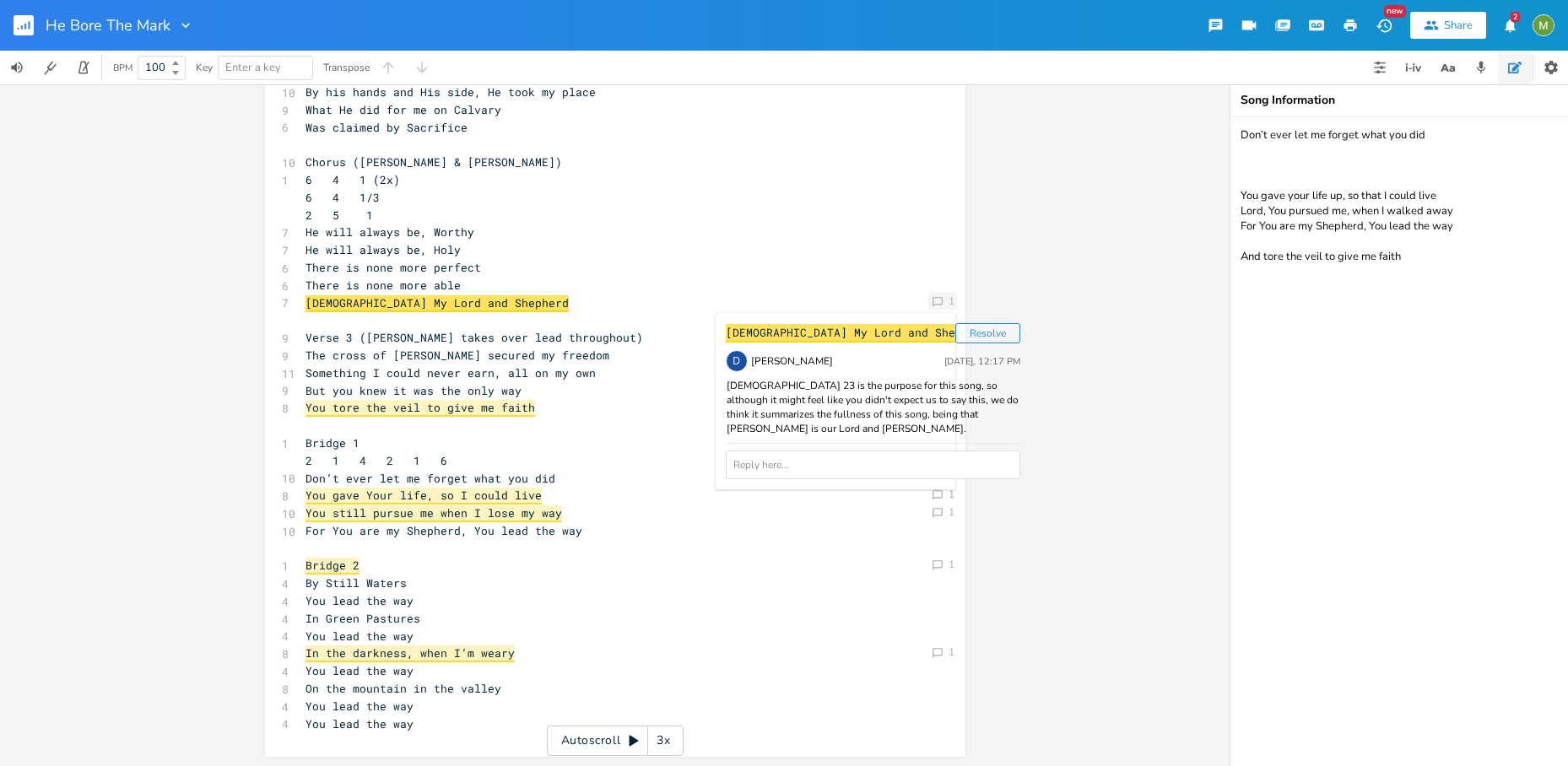
click at [937, 301] on icon "Comment" at bounding box center [937, 302] width 12 height 12
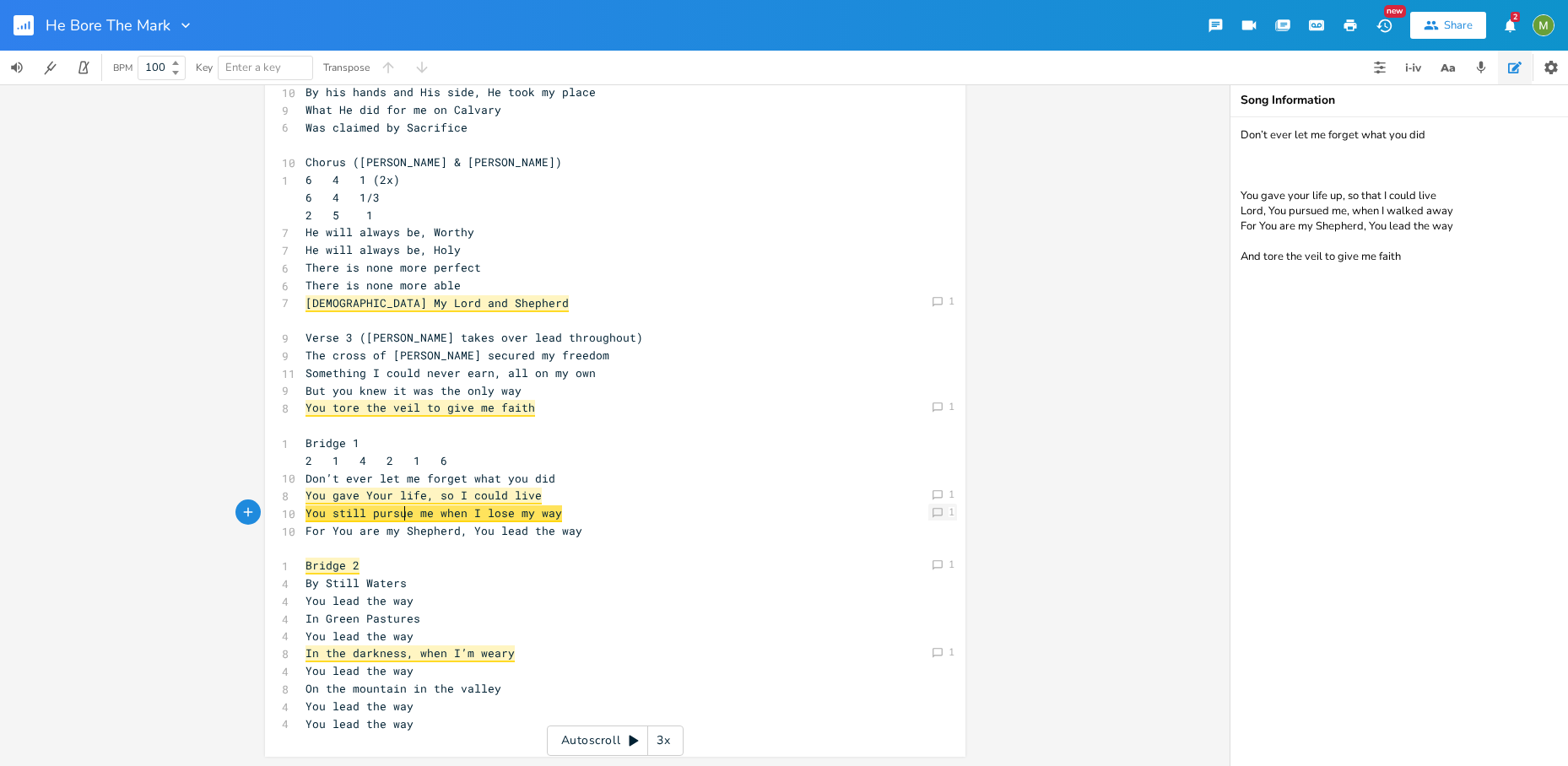
click at [931, 512] on icon "Comment" at bounding box center [937, 513] width 12 height 12
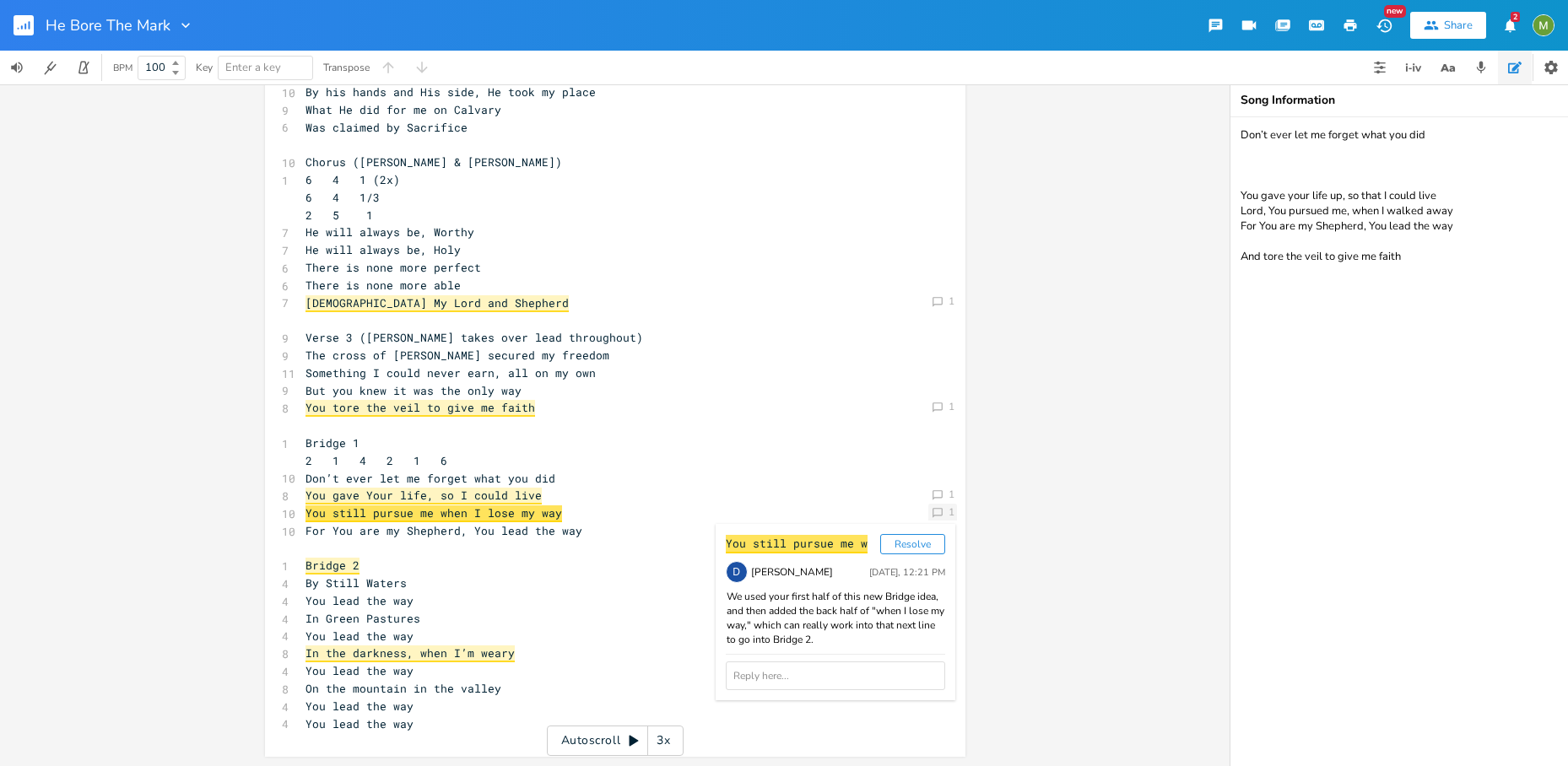
click at [931, 512] on icon "Comment" at bounding box center [937, 513] width 12 height 12
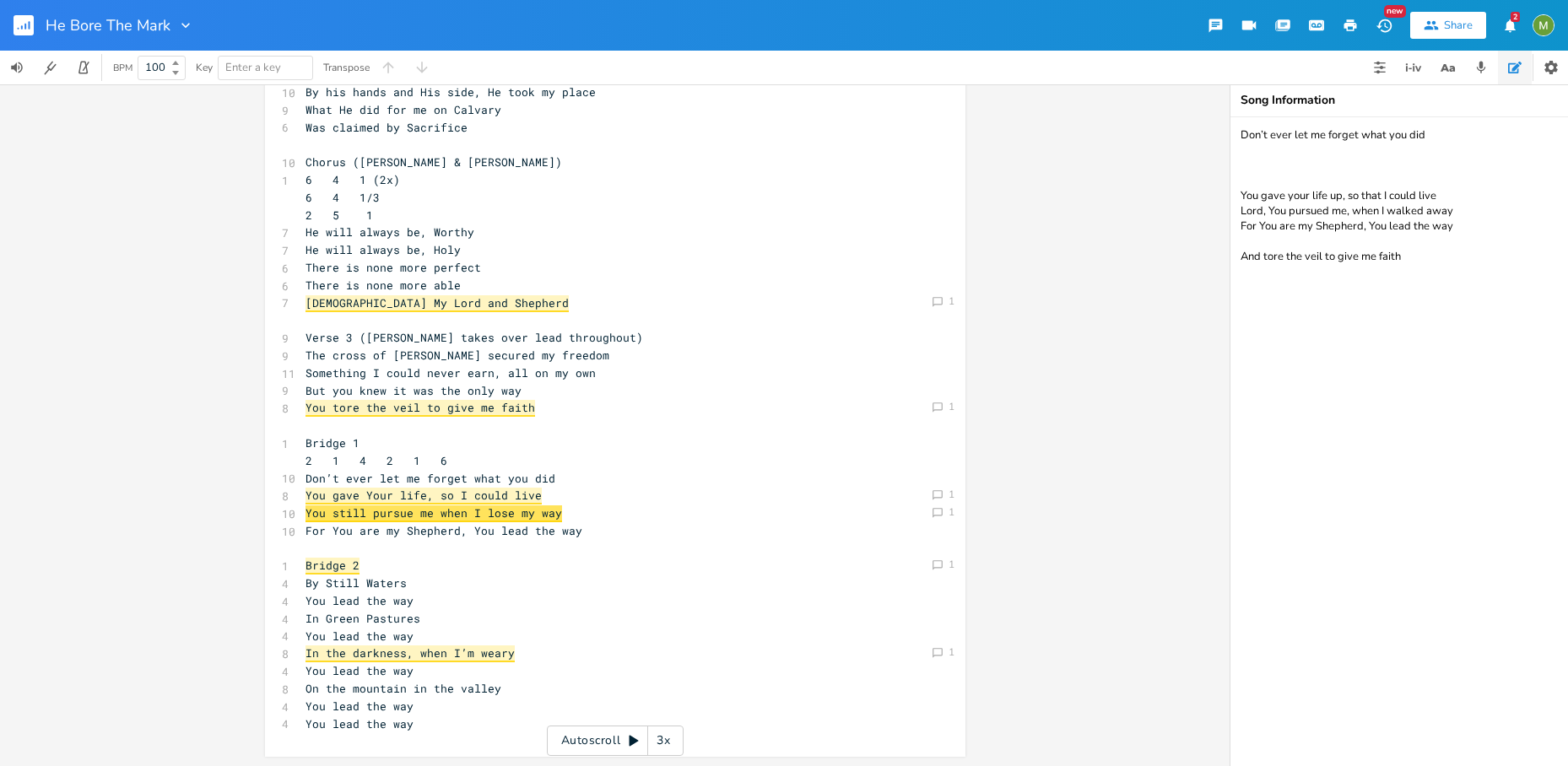
scroll to position [218, 0]
click at [418, 307] on span "Jesus My Lord and Shepherd" at bounding box center [437, 302] width 263 height 17
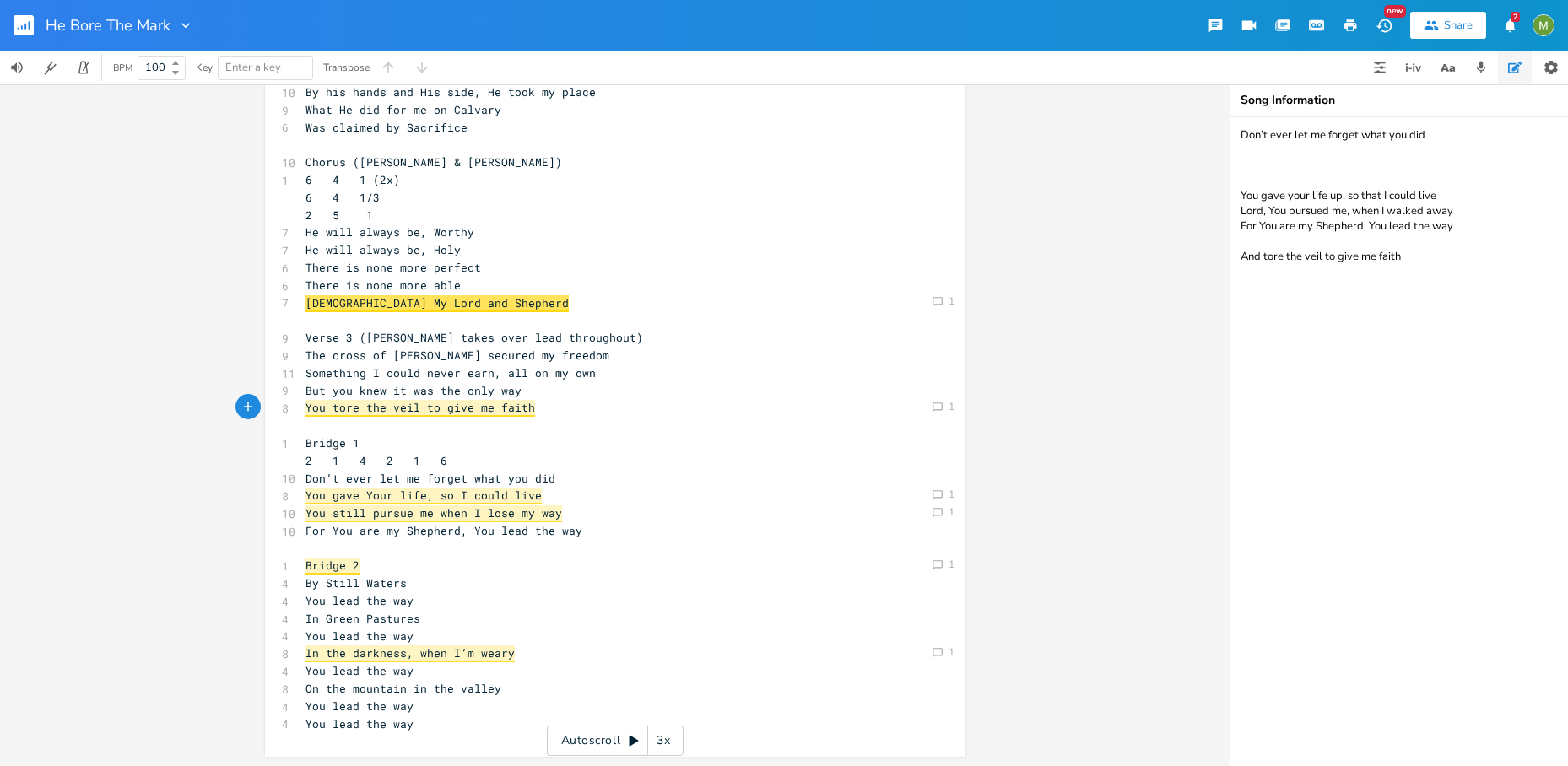
click at [416, 412] on span "You tore the veil to give me faith" at bounding box center [420, 407] width 229 height 17
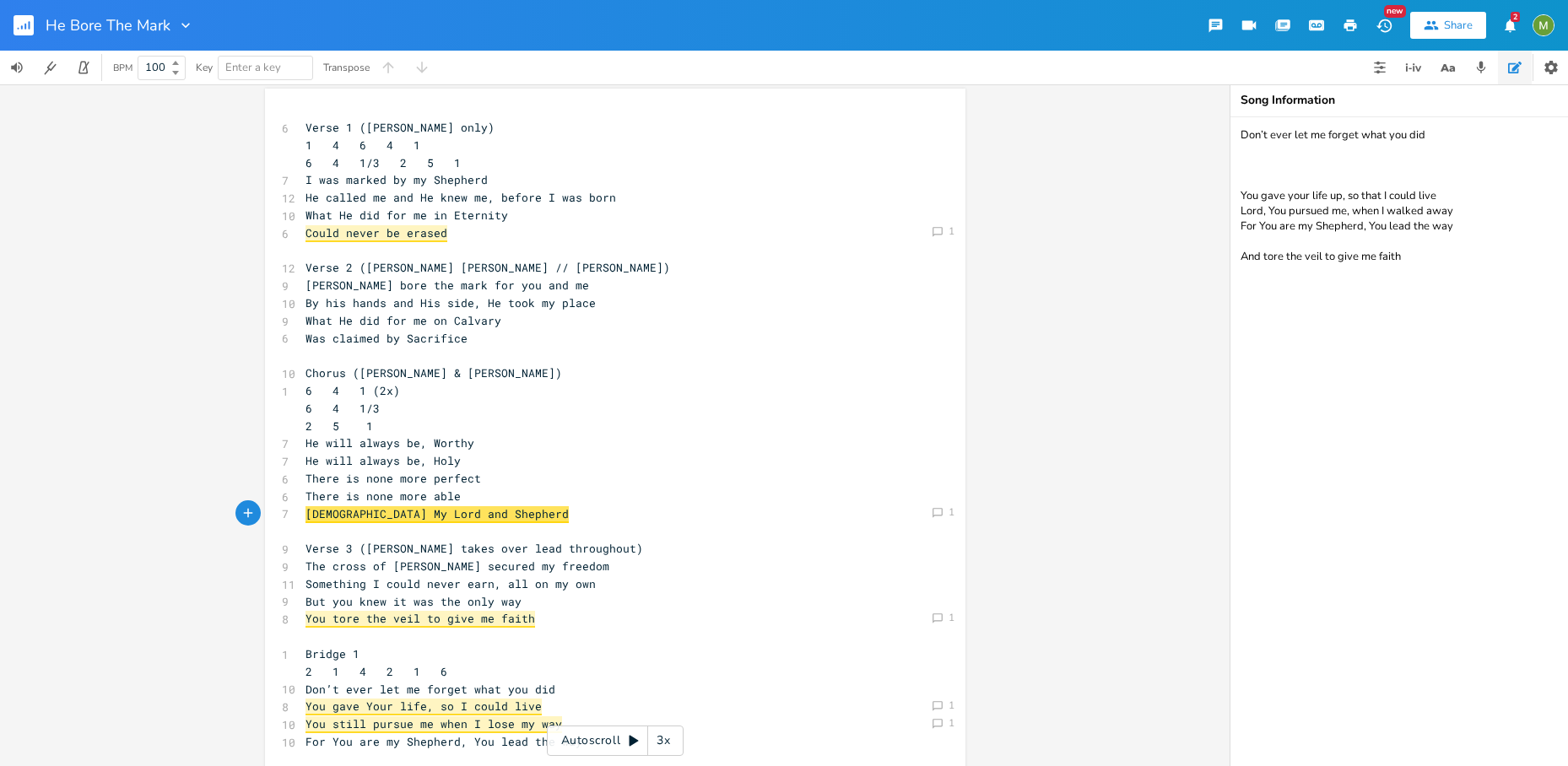
scroll to position [0, 0]
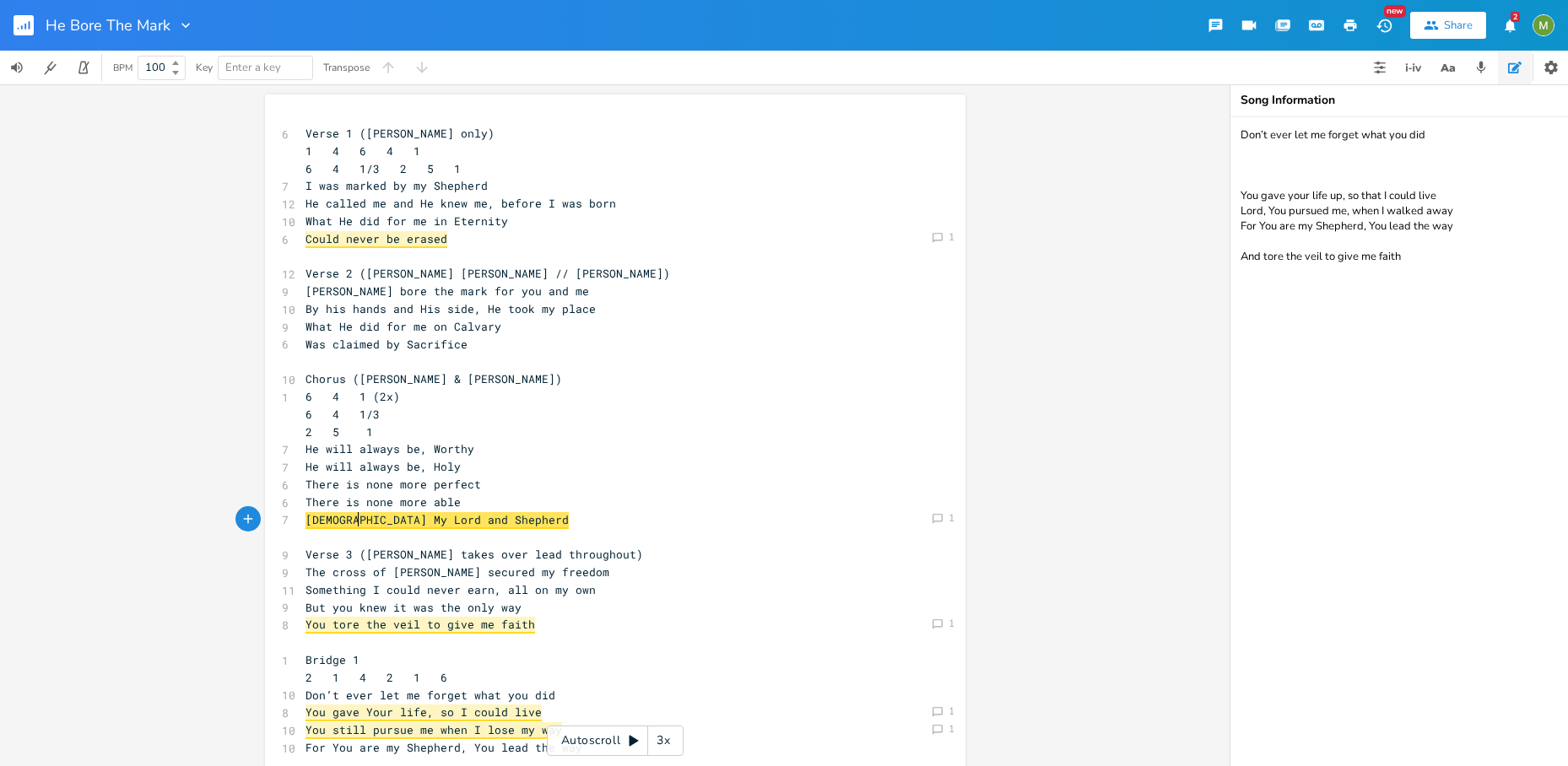
click at [352, 526] on span "Jesus My Lord and Shepherd" at bounding box center [437, 520] width 263 height 17
click at [938, 520] on div "Comment 1" at bounding box center [942, 518] width 29 height 17
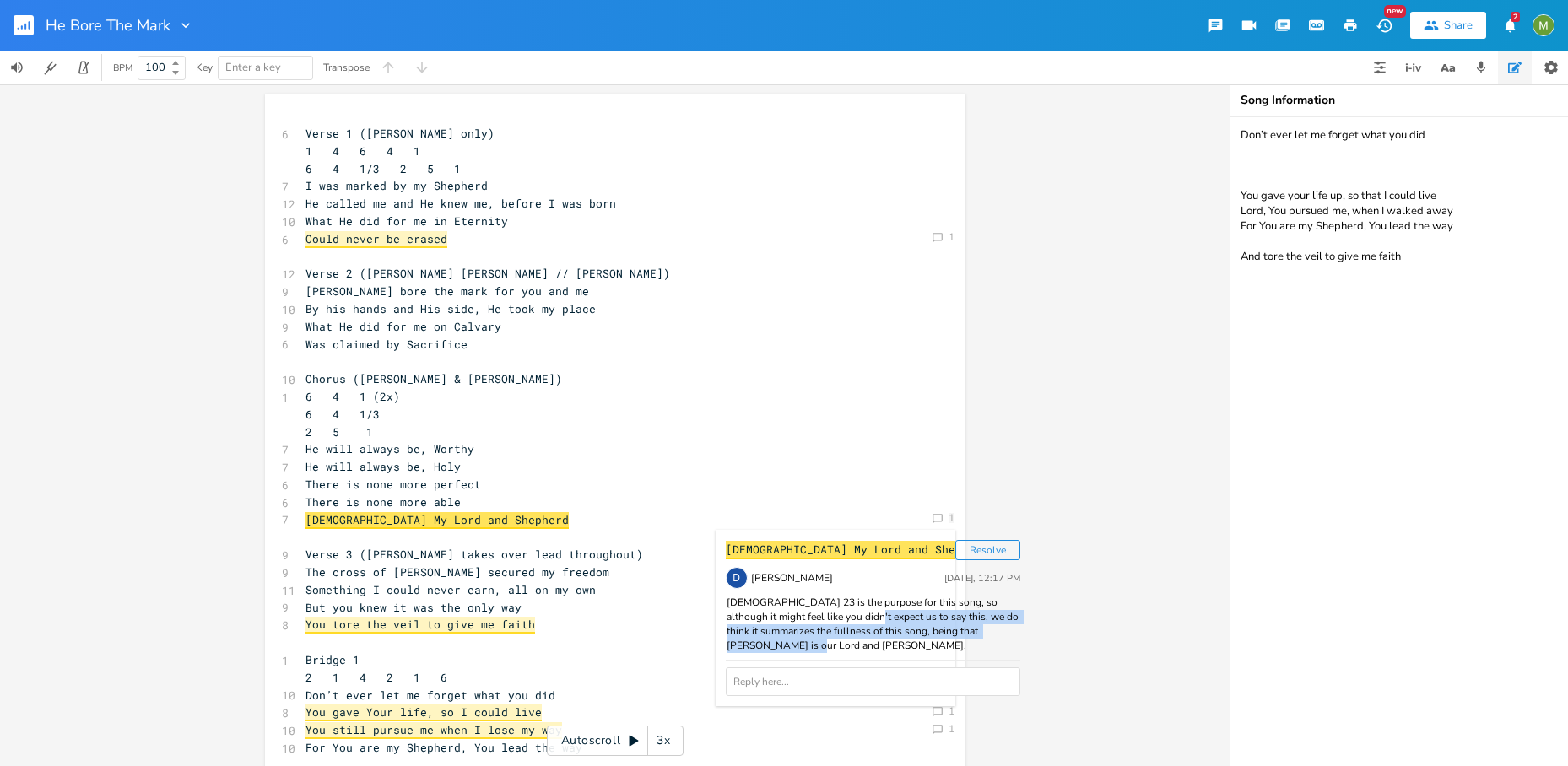
drag, startPoint x: 719, startPoint y: 631, endPoint x: 816, endPoint y: 660, distance: 101.2
click at [816, 653] on div "Psalm 23 is the purpose for this song, so although it might feel like you didn'…" at bounding box center [872, 624] width 294 height 57
drag, startPoint x: 817, startPoint y: 660, endPoint x: 716, endPoint y: 606, distance: 114.5
click at [716, 606] on div "Jesus My Lord and She Resolve D David Jones Today, 12:17 PM Psalm 23 is the pur…" at bounding box center [873, 617] width 314 height 176
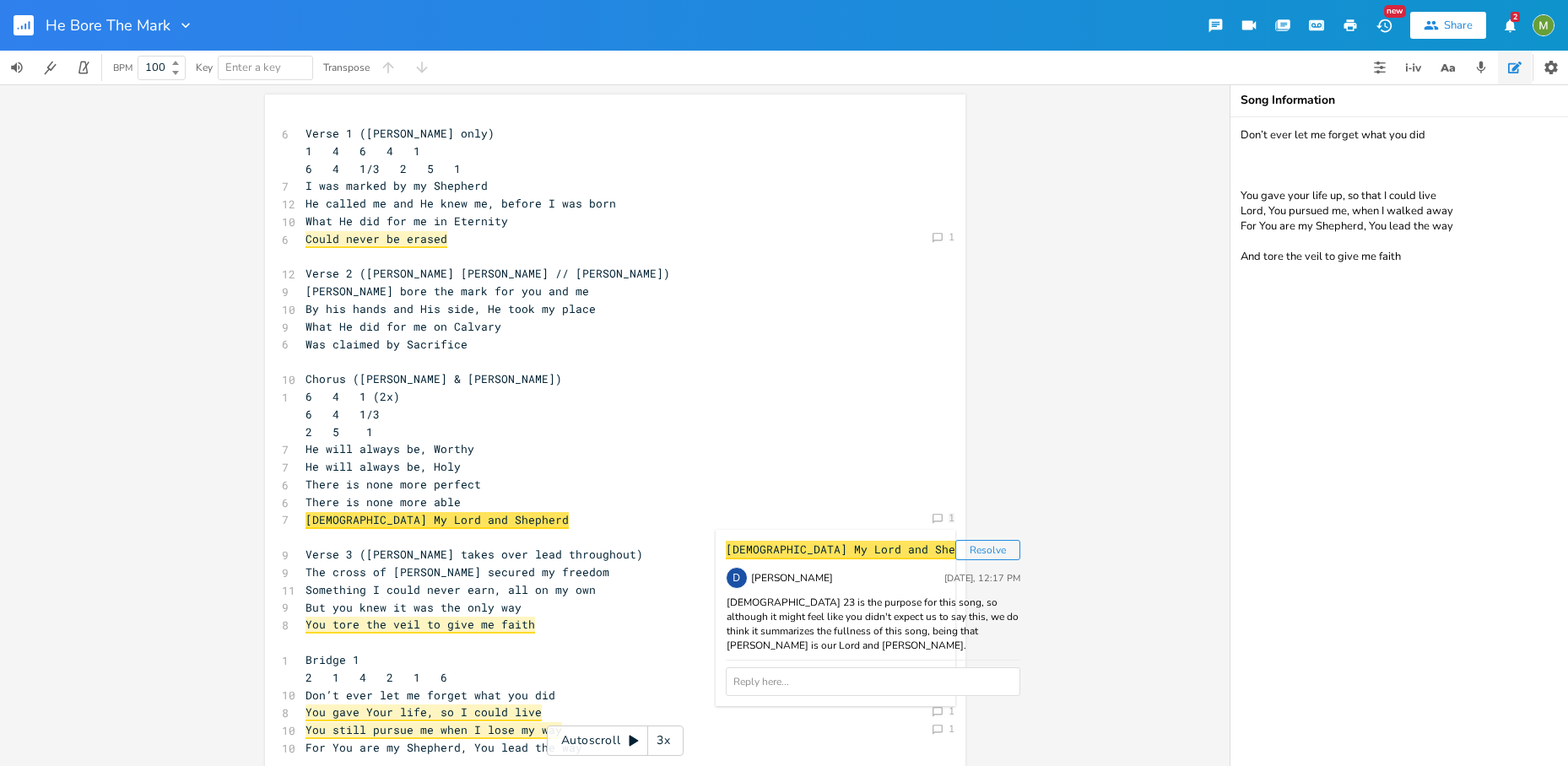
click at [890, 382] on pre "Chorus (Berenice & David Melody)" at bounding box center [606, 379] width 609 height 17
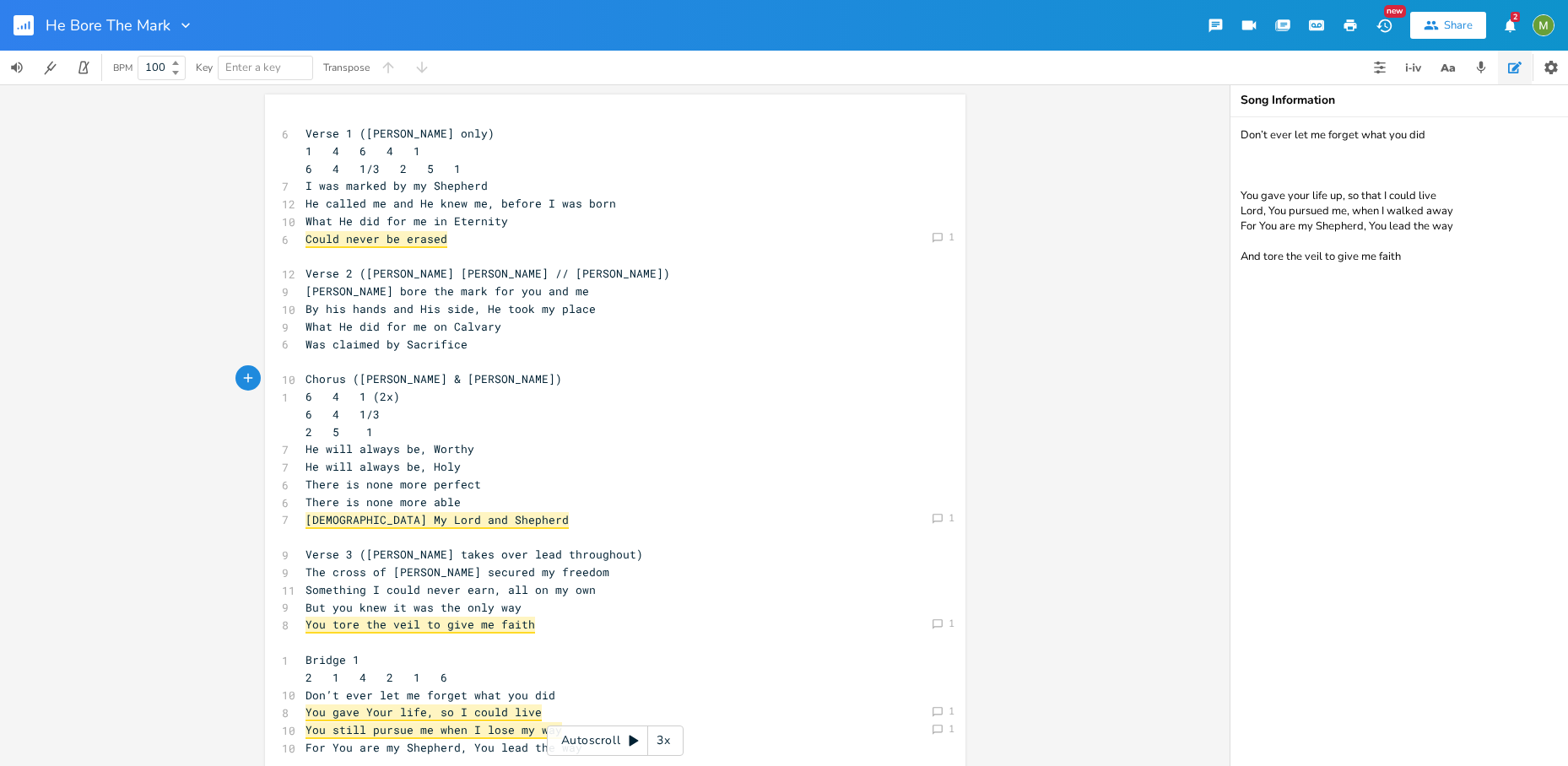
click at [435, 521] on span "Jesus My Lord and Shepherd" at bounding box center [437, 520] width 263 height 17
click at [932, 515] on icon at bounding box center [937, 518] width 10 height 10
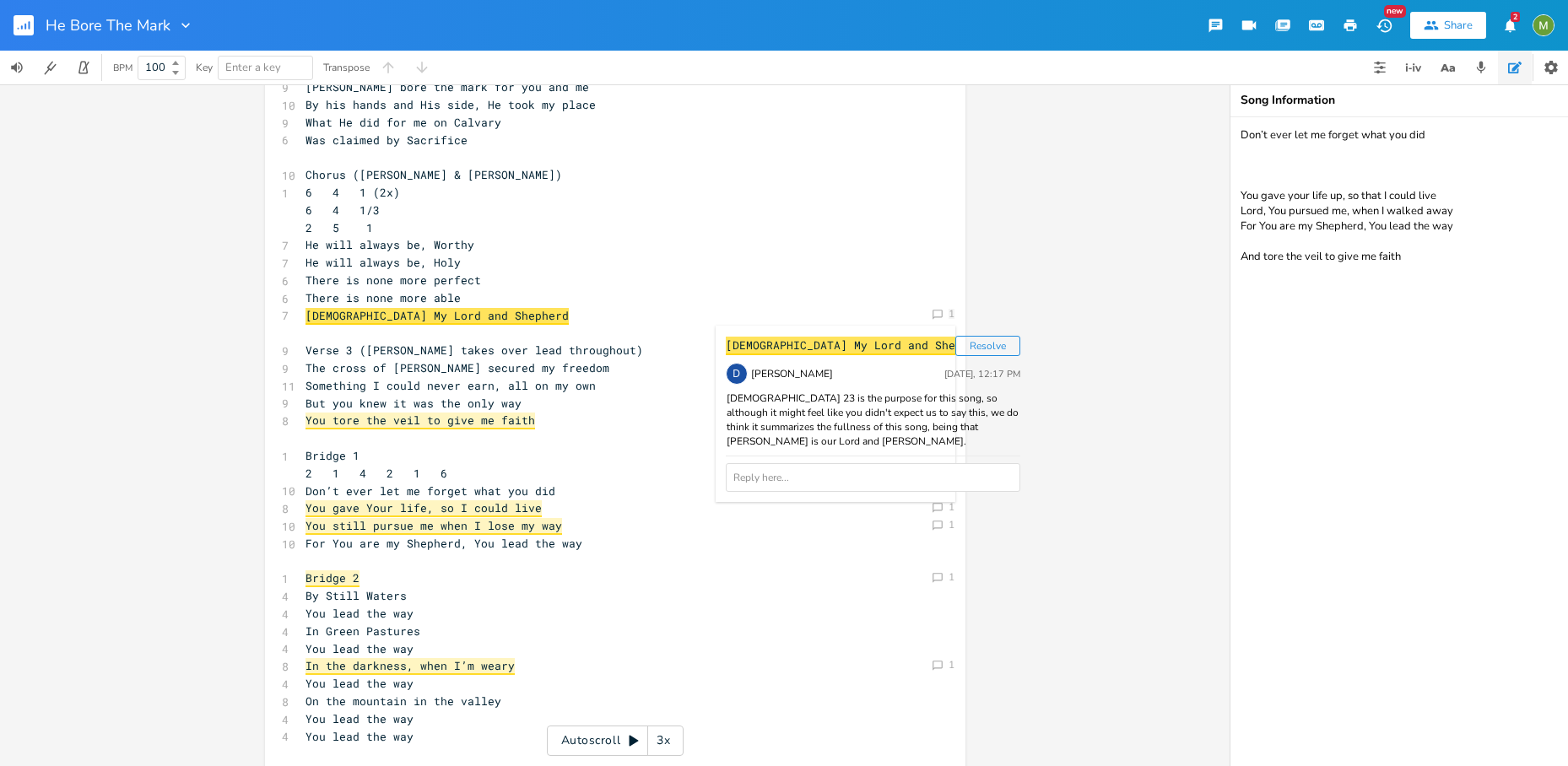
scroll to position [218, 0]
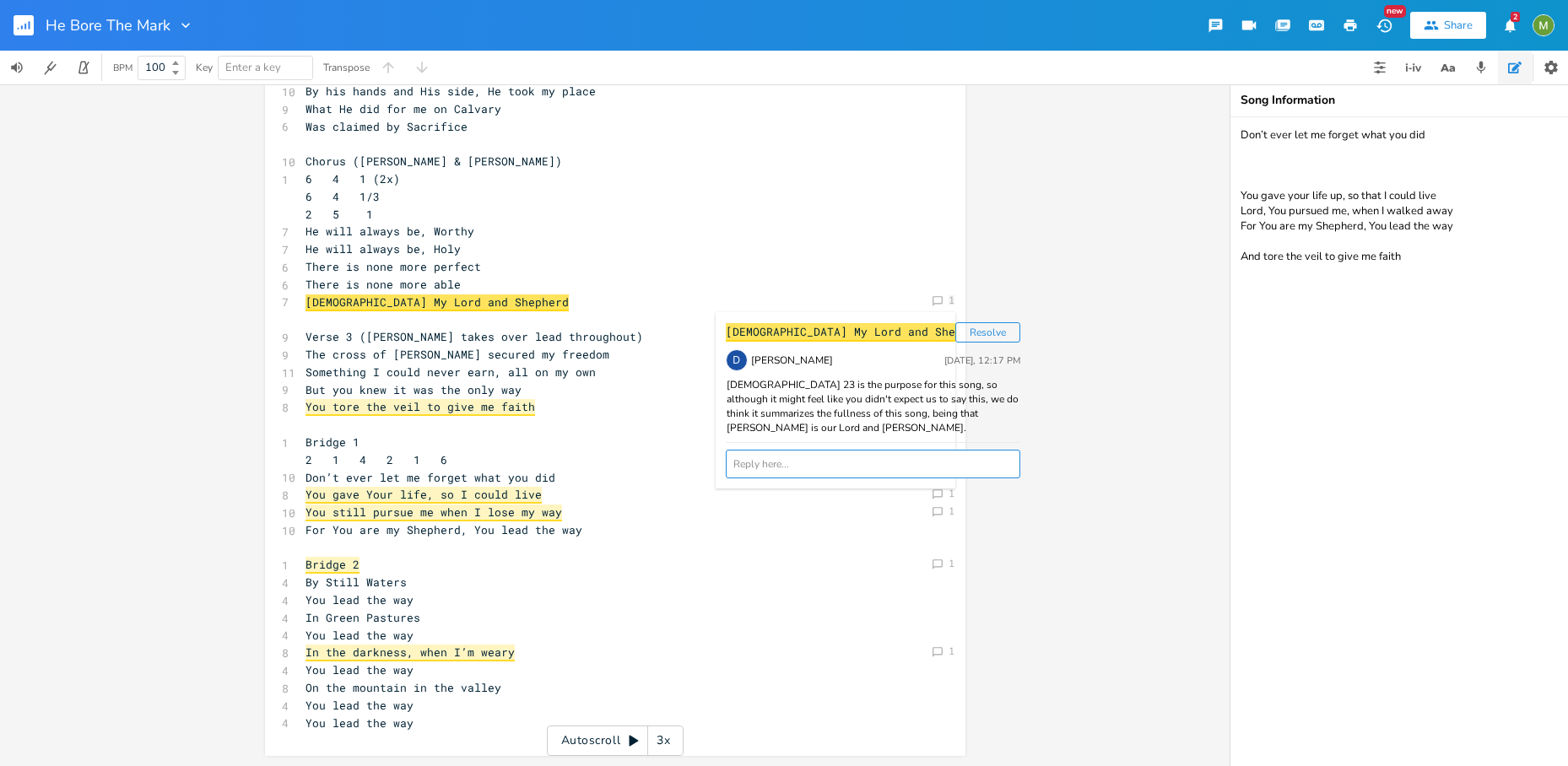
click at [801, 479] on textarea at bounding box center [872, 464] width 294 height 29
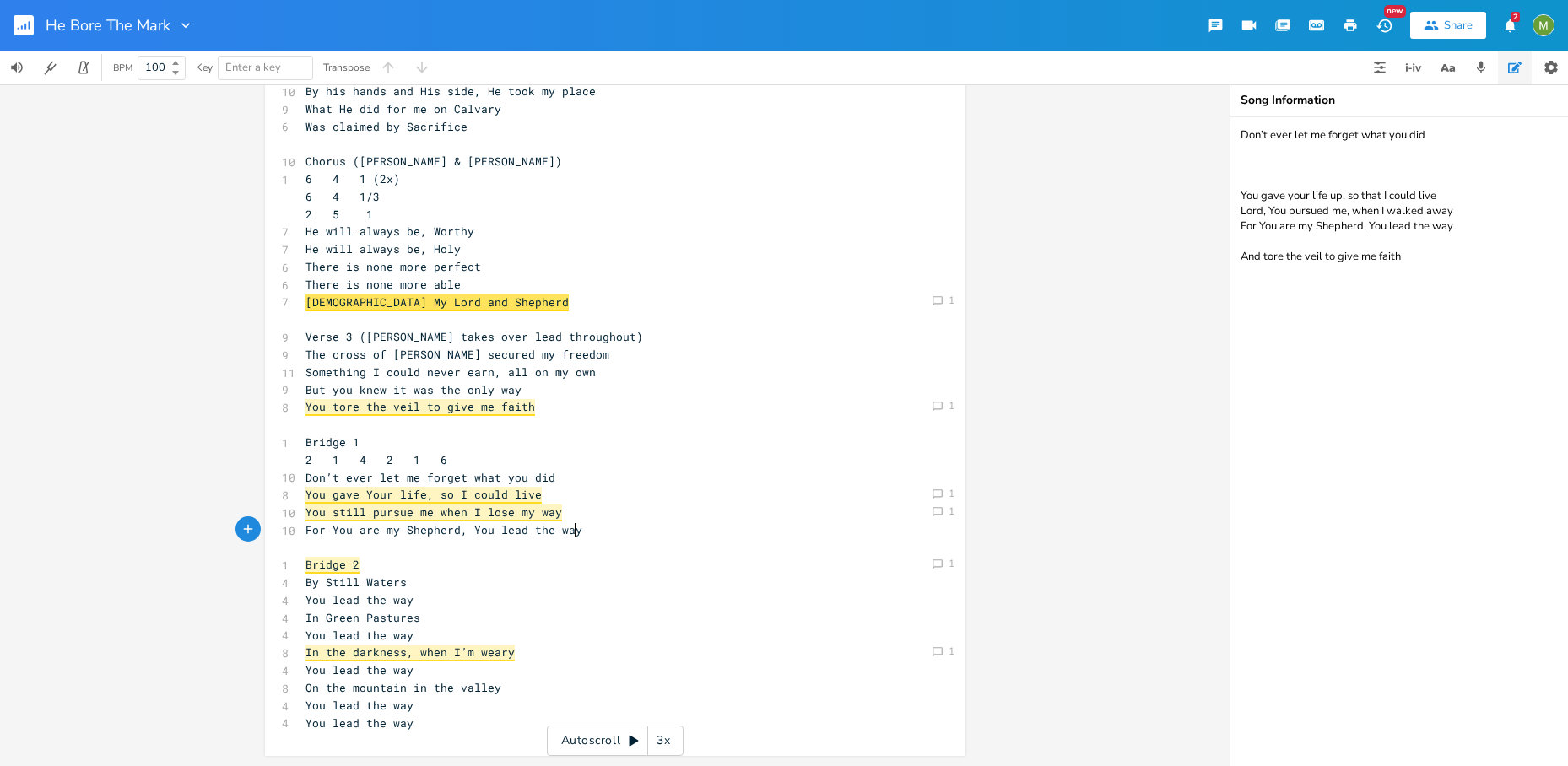
click at [574, 528] on pre "For You are my Shepherd, You lead the way" at bounding box center [606, 530] width 609 height 17
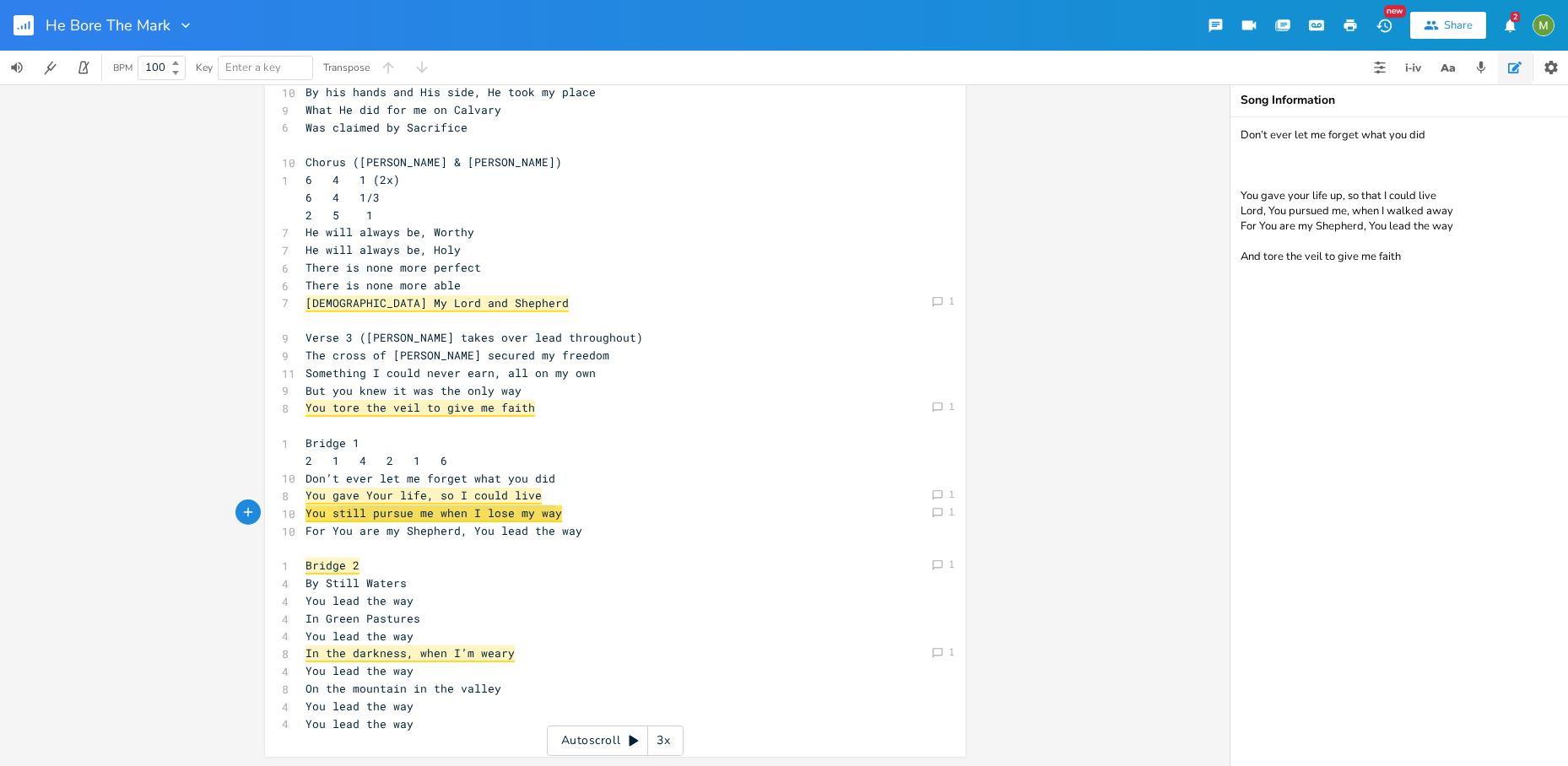
type textarea "till pursue me when I lose my way For You are my Shepherd, You lead the way"
drag, startPoint x: 330, startPoint y: 509, endPoint x: 568, endPoint y: 529, distance: 238.8
click at [567, 530] on span "For You are my Shepherd, You lead the way" at bounding box center [444, 530] width 277 height 15
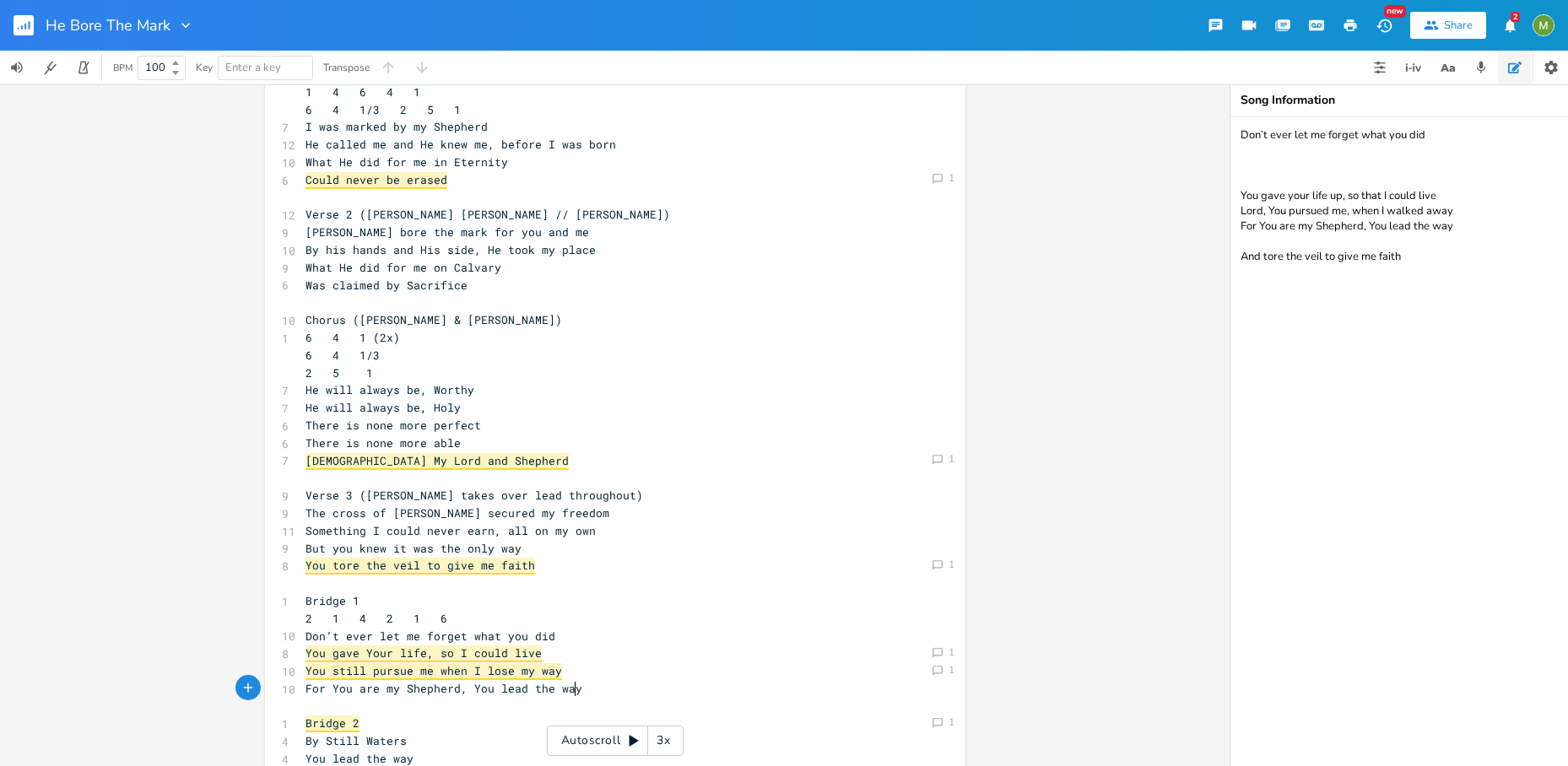
scroll to position [67, 0]
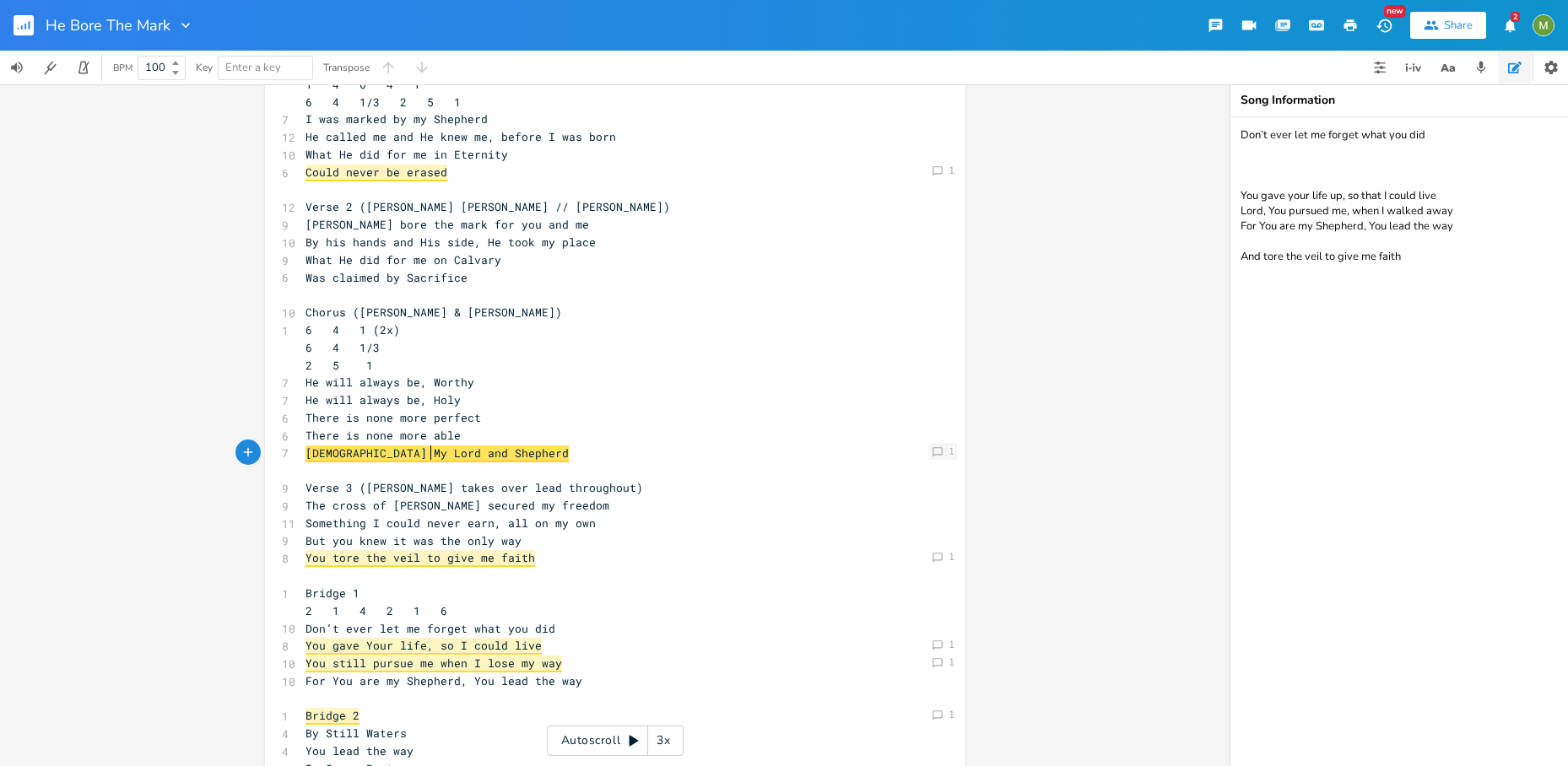
click at [931, 451] on icon "Comment" at bounding box center [937, 452] width 12 height 12
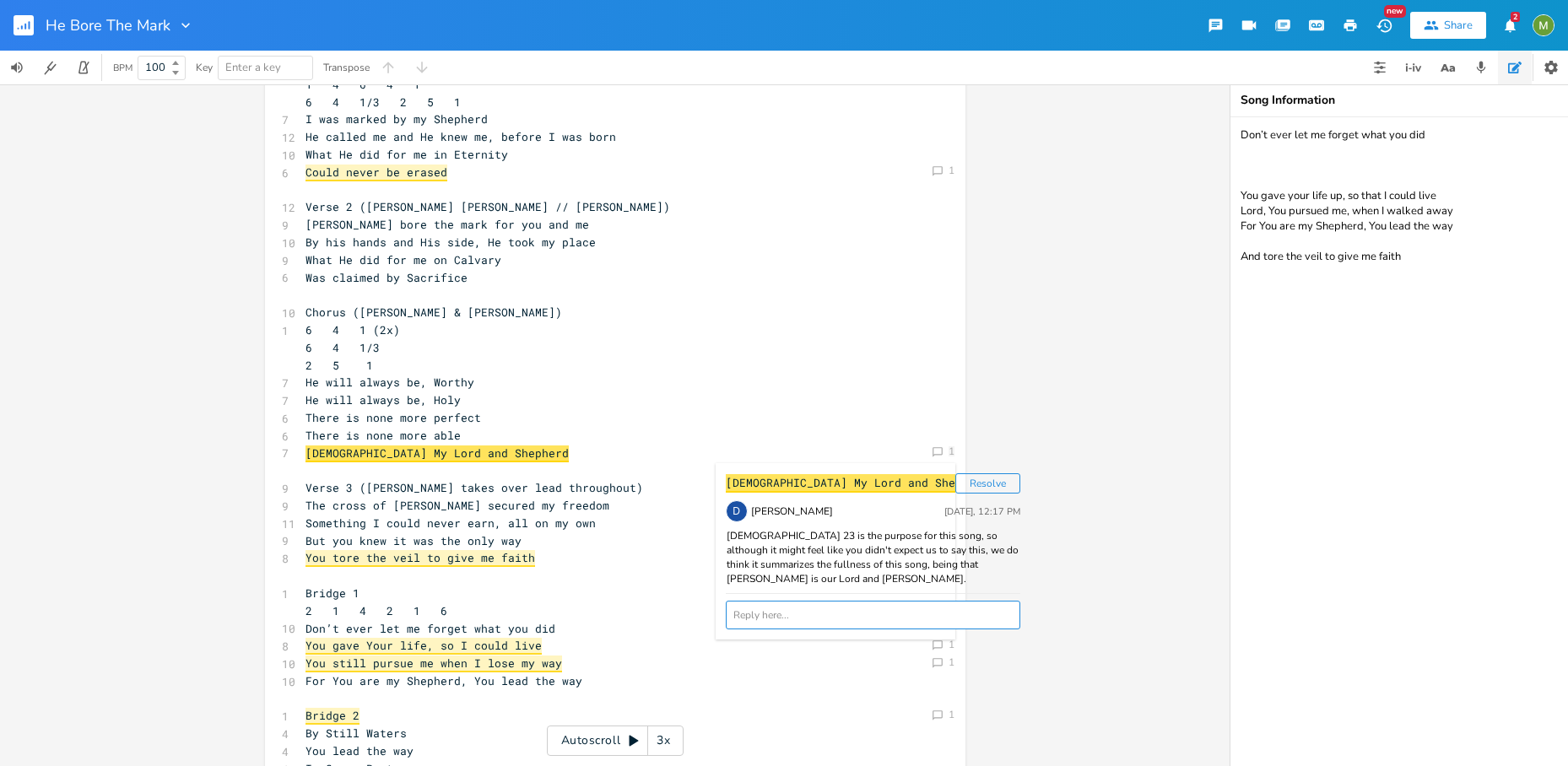
click at [792, 627] on textarea at bounding box center [872, 615] width 294 height 29
click at [343, 452] on span "Jesus My Lord and Shepherd" at bounding box center [437, 453] width 263 height 17
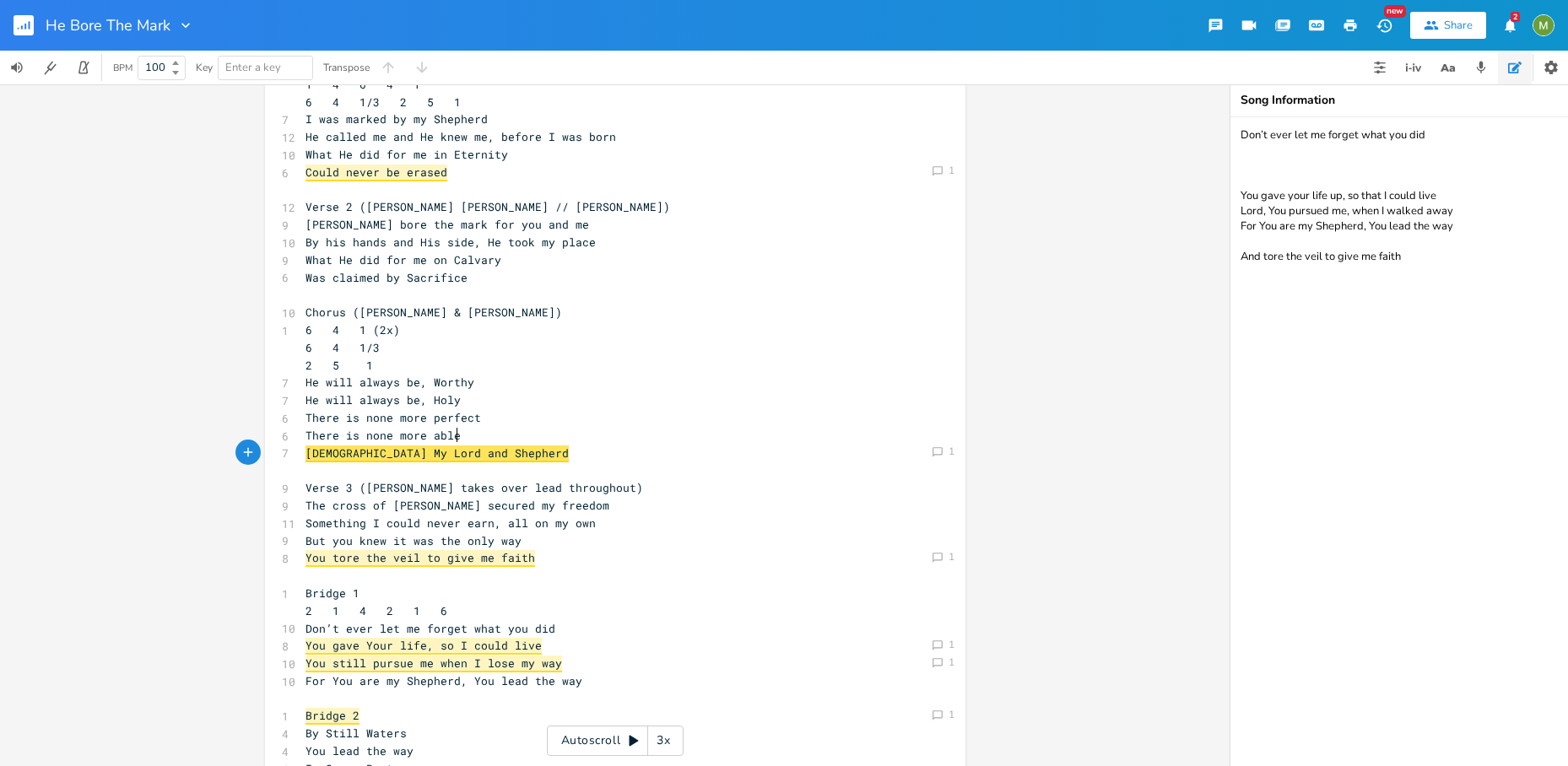
click at [514, 432] on pre "There is none more able" at bounding box center [606, 435] width 609 height 17
click at [505, 452] on pre "Jesus My Lord and Shepherd" at bounding box center [606, 453] width 609 height 17
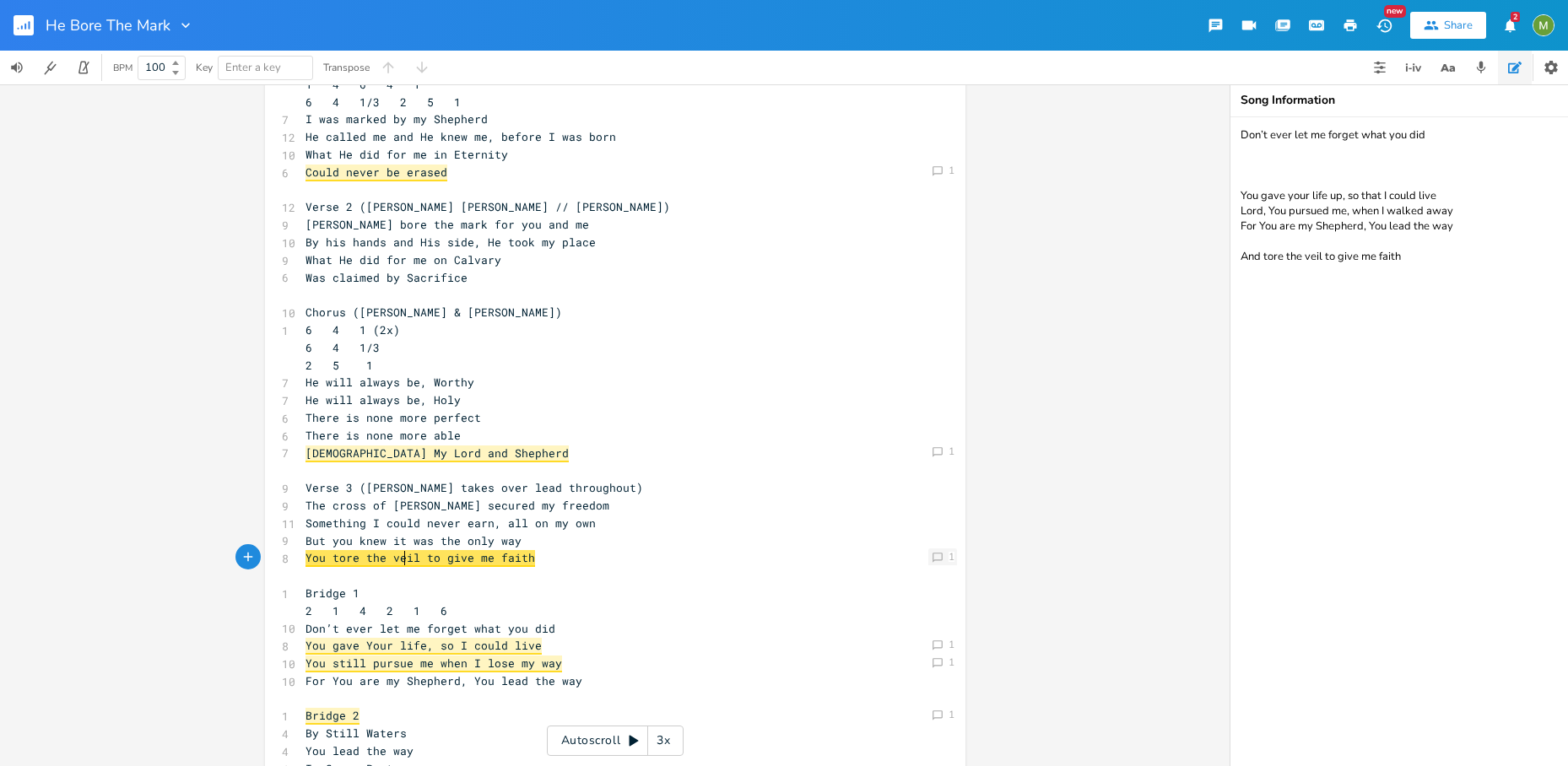
click at [932, 559] on icon at bounding box center [937, 558] width 10 height 10
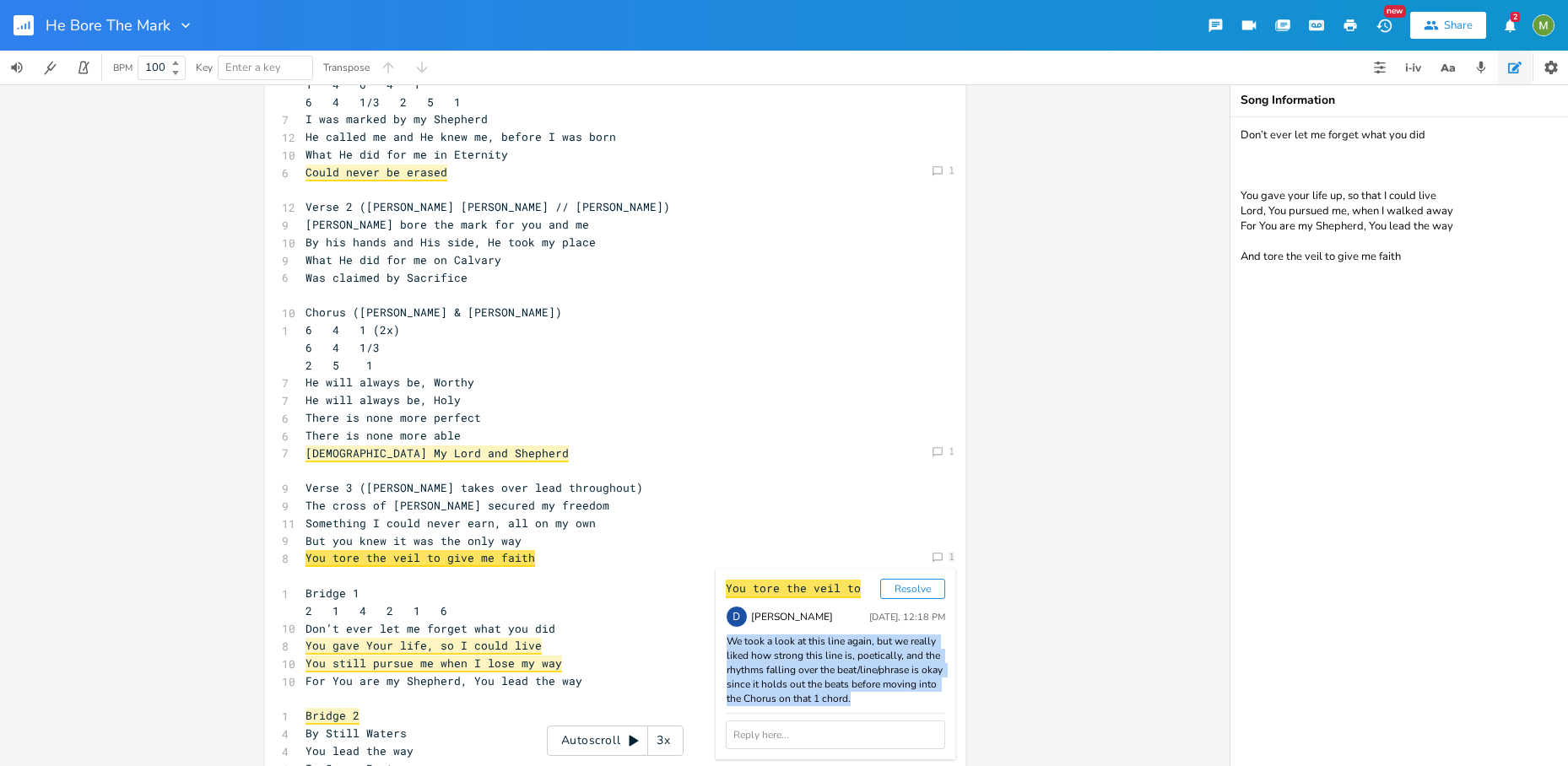
drag, startPoint x: 870, startPoint y: 697, endPoint x: 717, endPoint y: 647, distance: 161.0
click at [717, 647] on div "You tore the veil to Resolve D David Jones Today, 12:18 PM We took a look at th…" at bounding box center [836, 664] width 240 height 191
click at [738, 650] on div "We took a look at this line again, but we really liked how strong this line is,…" at bounding box center [835, 670] width 220 height 72
drag, startPoint x: 724, startPoint y: 643, endPoint x: 909, endPoint y: 696, distance: 192.4
click at [909, 696] on div "We took a look at this line again, but we really liked how strong this line is,…" at bounding box center [835, 670] width 220 height 72
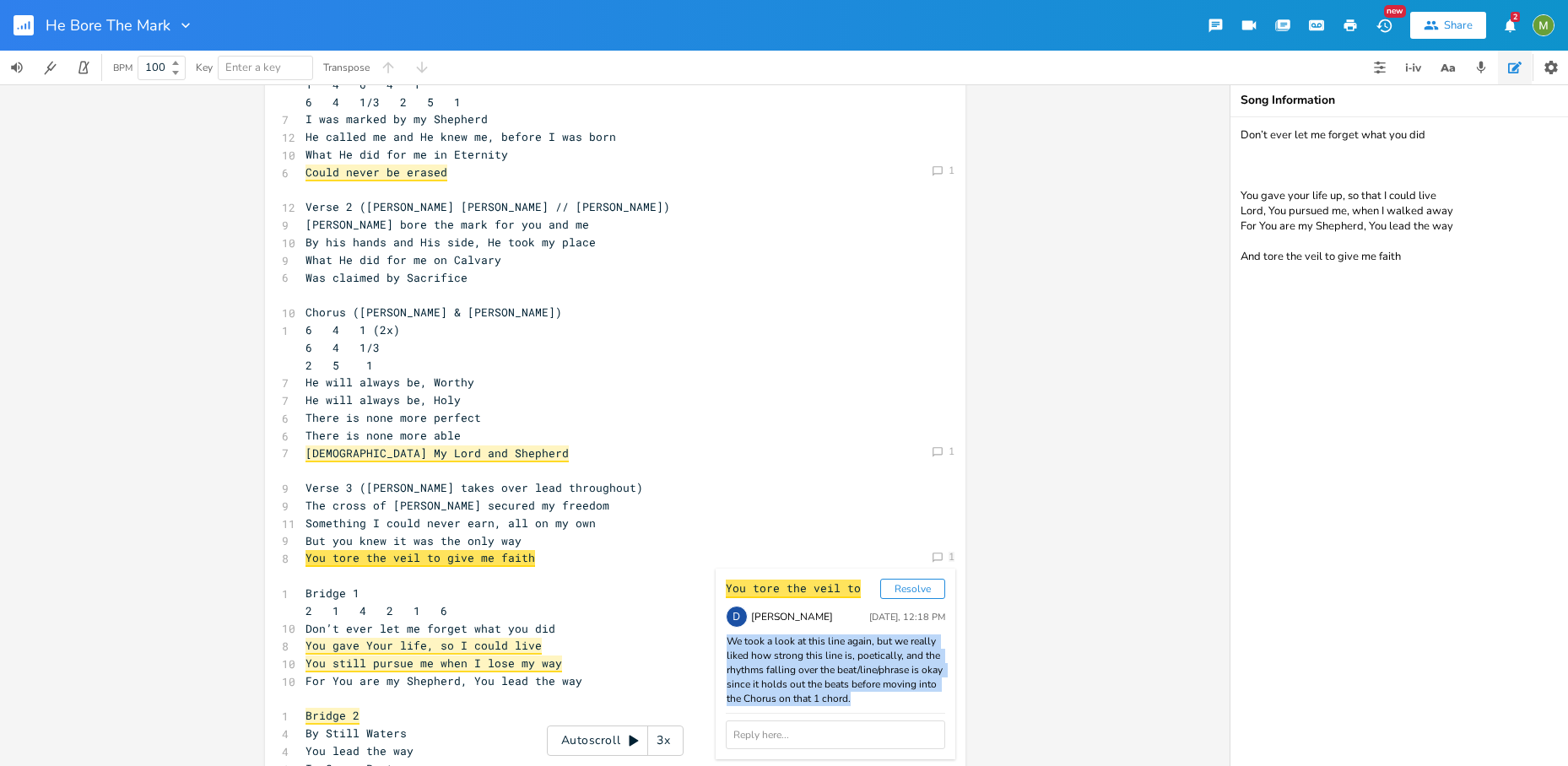
click at [908, 696] on div "We took a look at this line again, but we really liked how strong this line is,…" at bounding box center [835, 670] width 220 height 72
drag, startPoint x: 895, startPoint y: 697, endPoint x: 720, endPoint y: 643, distance: 183.1
click at [725, 643] on div "We took a look at this line again, but we really liked how strong this line is,…" at bounding box center [835, 670] width 220 height 72
click at [731, 650] on div "We took a look at this line again, but we really liked how strong this line is,…" at bounding box center [835, 670] width 220 height 72
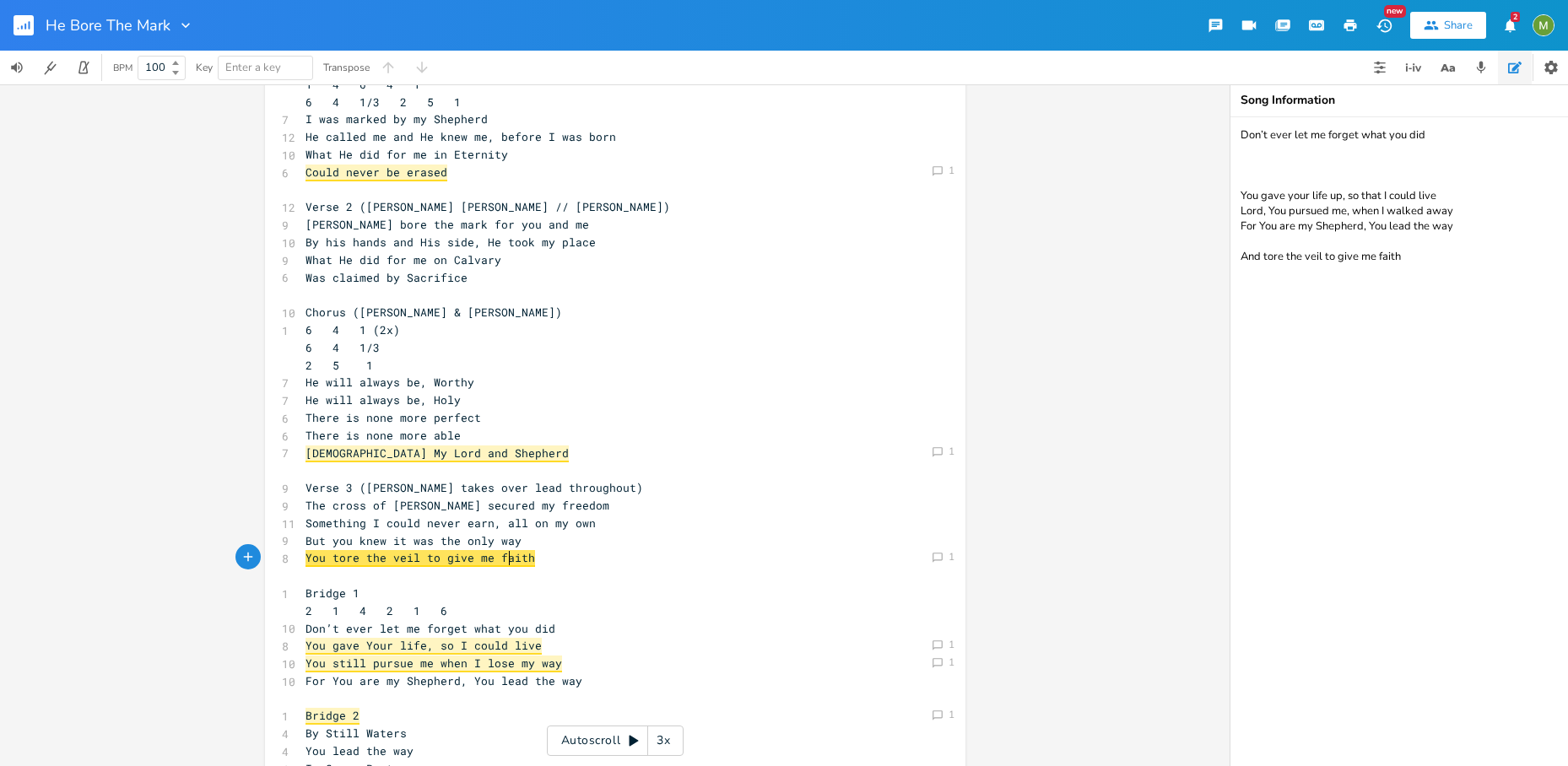
click at [503, 565] on span "You tore the veil to give me faith" at bounding box center [420, 558] width 229 height 17
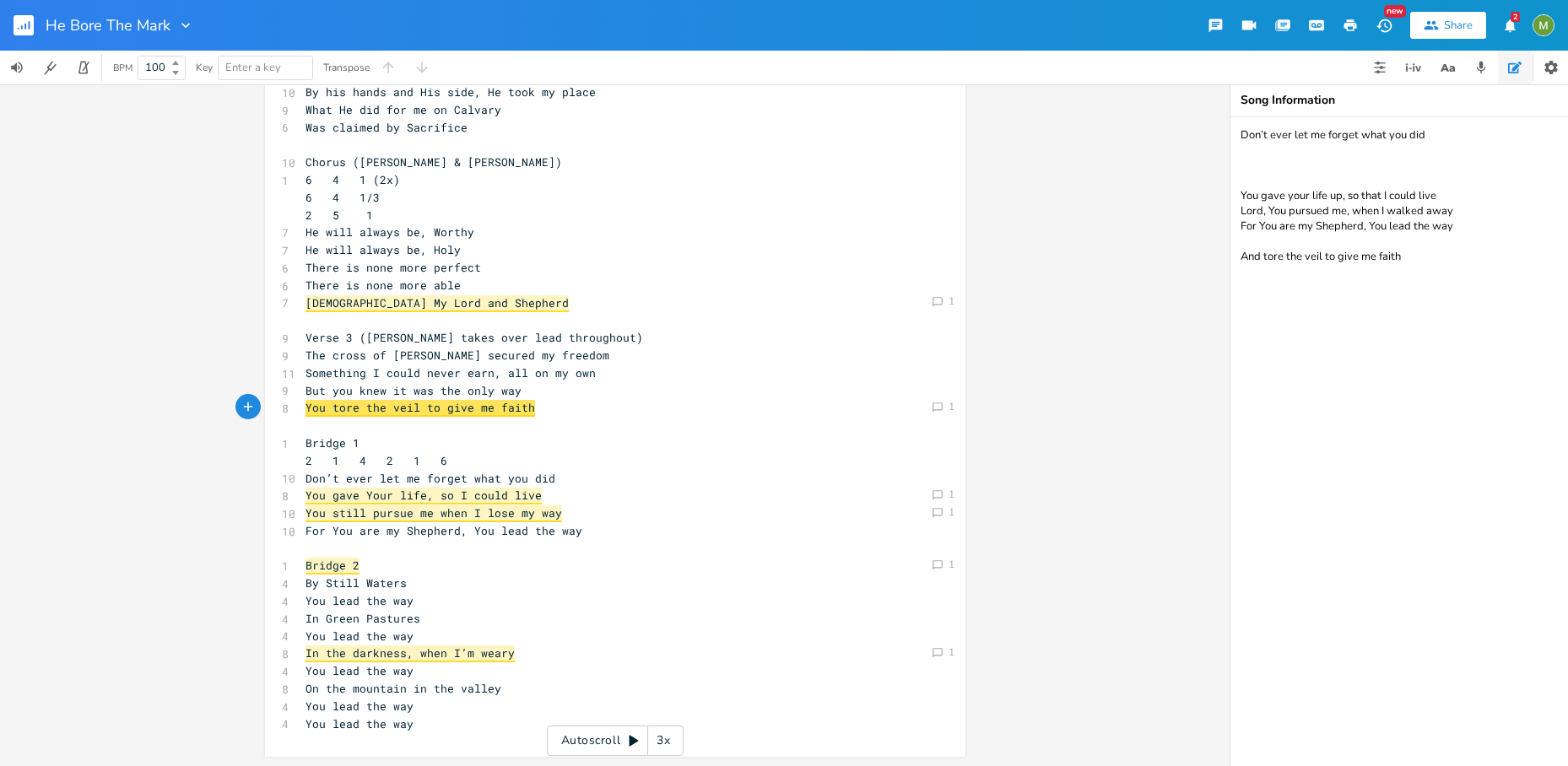
scroll to position [218, 0]
click at [552, 414] on pre "You tore the veil to give me faith" at bounding box center [606, 406] width 609 height 17
type textarea "My Lord and Shepherd"
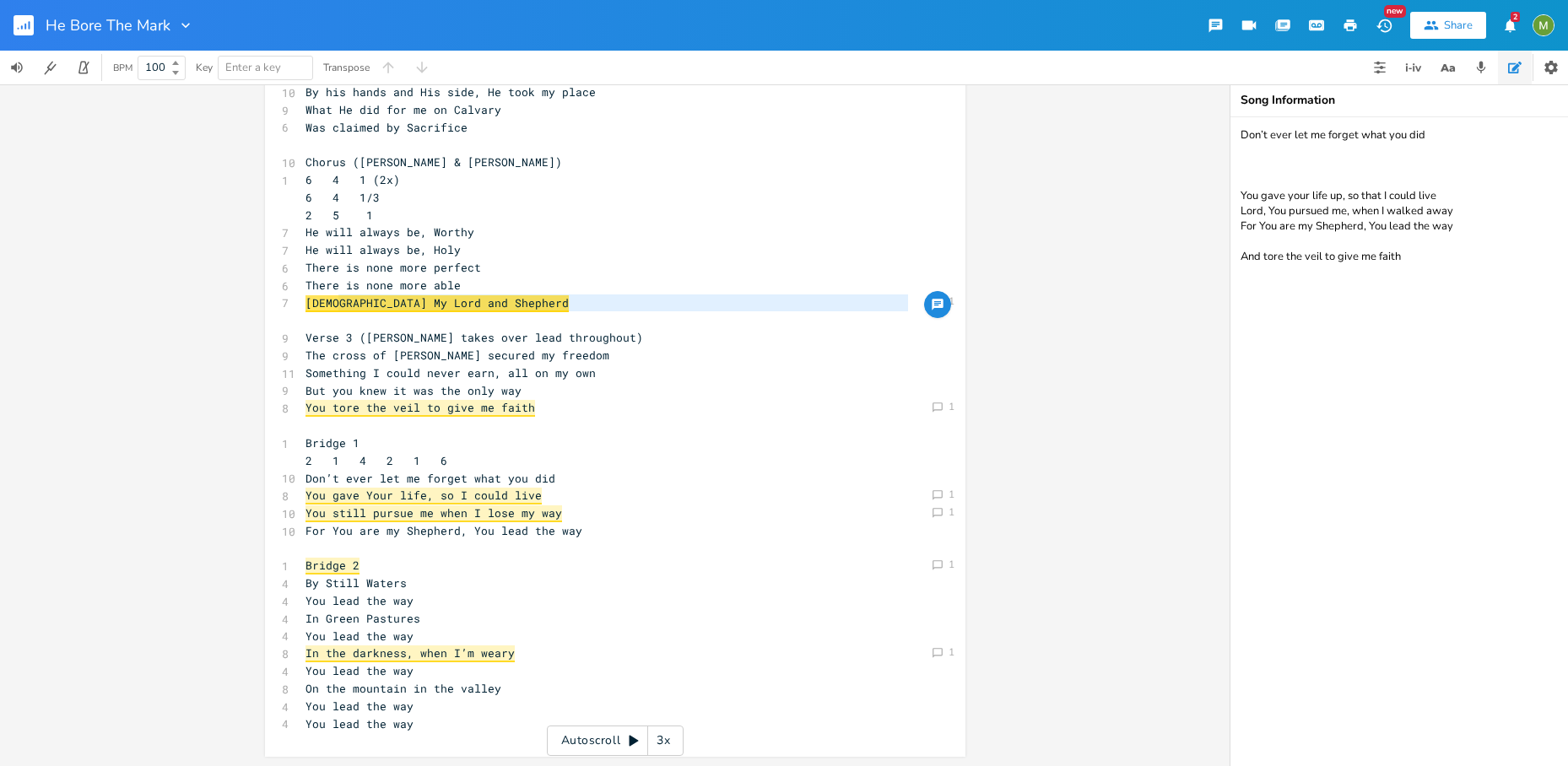
drag, startPoint x: 334, startPoint y: 300, endPoint x: 453, endPoint y: 312, distance: 119.6
click at [455, 308] on span "Jesus My Lord and Shepherd" at bounding box center [437, 303] width 263 height 17
type textarea "Jesus My Lord and Shepherd"
drag, startPoint x: 480, startPoint y: 307, endPoint x: 302, endPoint y: 305, distance: 178.0
click at [302, 305] on pre "Jesus My Lord and Shepherd" at bounding box center [606, 303] width 609 height 17
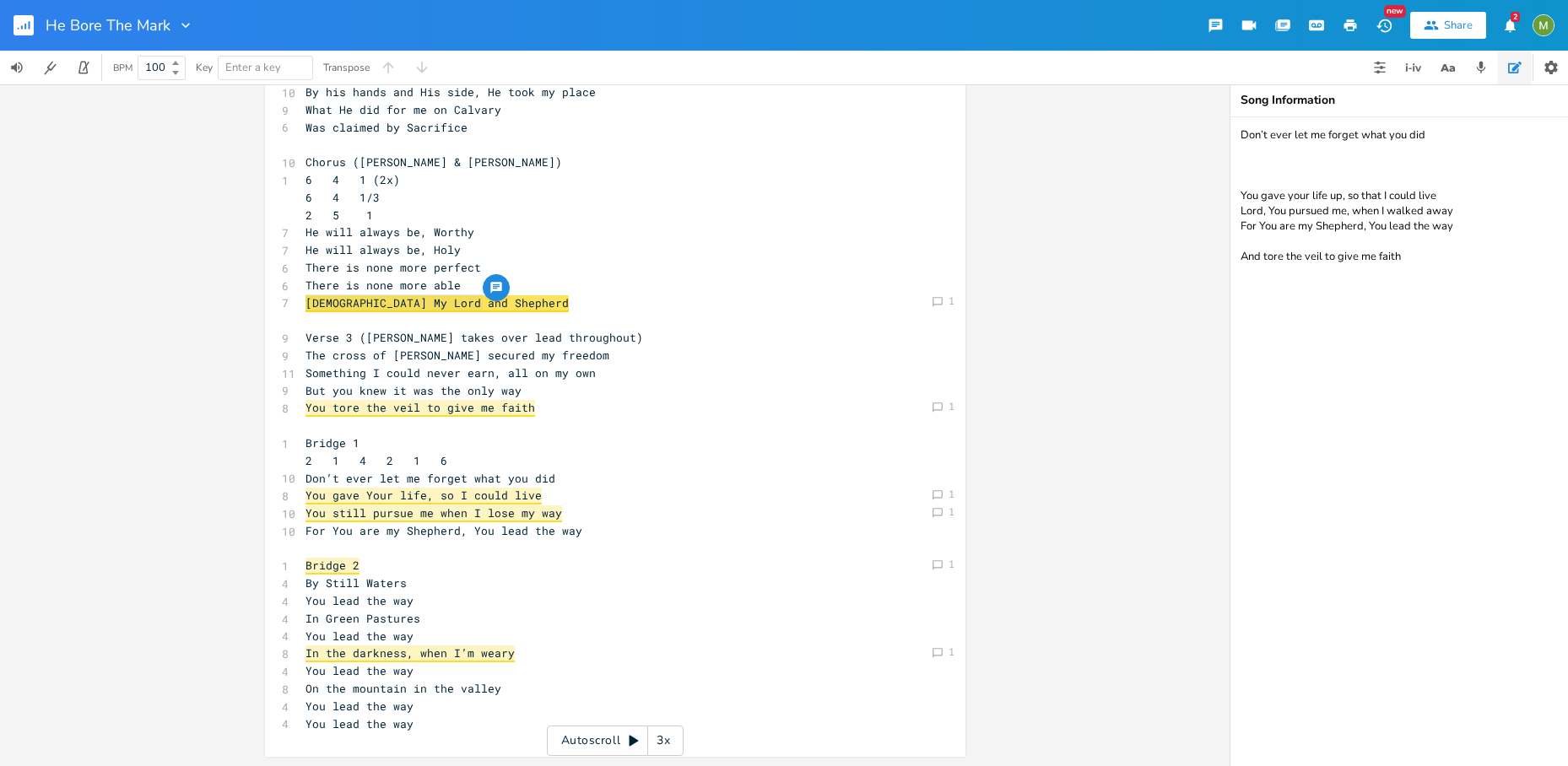
click at [486, 321] on pre "​" at bounding box center [606, 320] width 609 height 17
type textarea "ord and Shepherd"
type textarea "Jesus My Lord and Shepherd"
drag, startPoint x: 490, startPoint y: 308, endPoint x: 301, endPoint y: 301, distance: 189.1
click at [306, 300] on span "Jesus My Lord and Shepherd" at bounding box center [437, 303] width 263 height 17
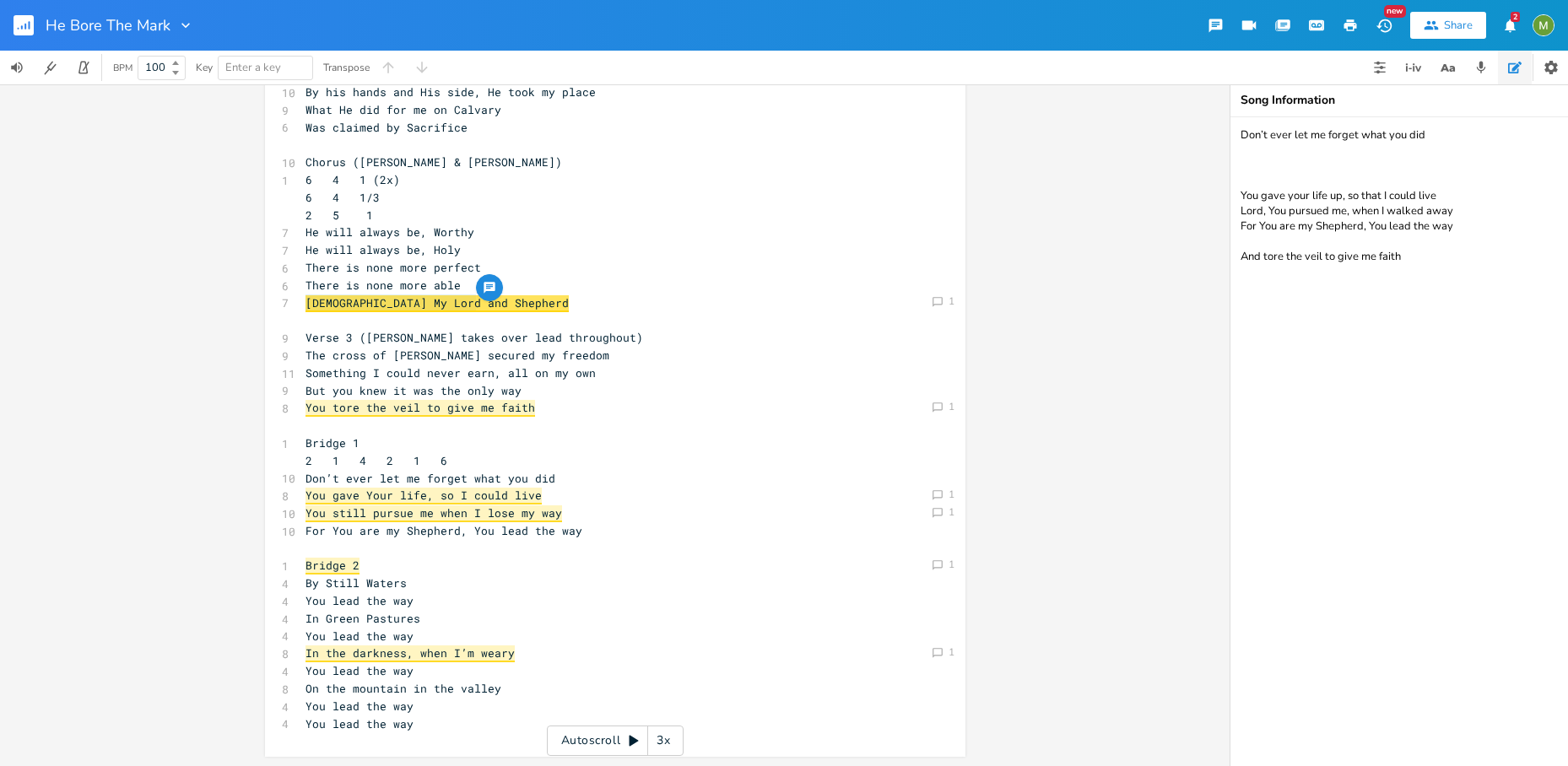
type textarea "Jesus My Lord and Shepherd"
drag, startPoint x: 303, startPoint y: 302, endPoint x: 480, endPoint y: 300, distance: 177.0
click at [480, 300] on div "Comment 1 Comment 1 Comment 1 Comment 1 Comment 1 Comment 1 Comment 1 Jesus My …" at bounding box center [615, 317] width 700 height 879
click at [476, 306] on span "Jesus My Lord and Shepherd" at bounding box center [437, 303] width 263 height 17
type textarea "Jesus My Lord and Shepherd"
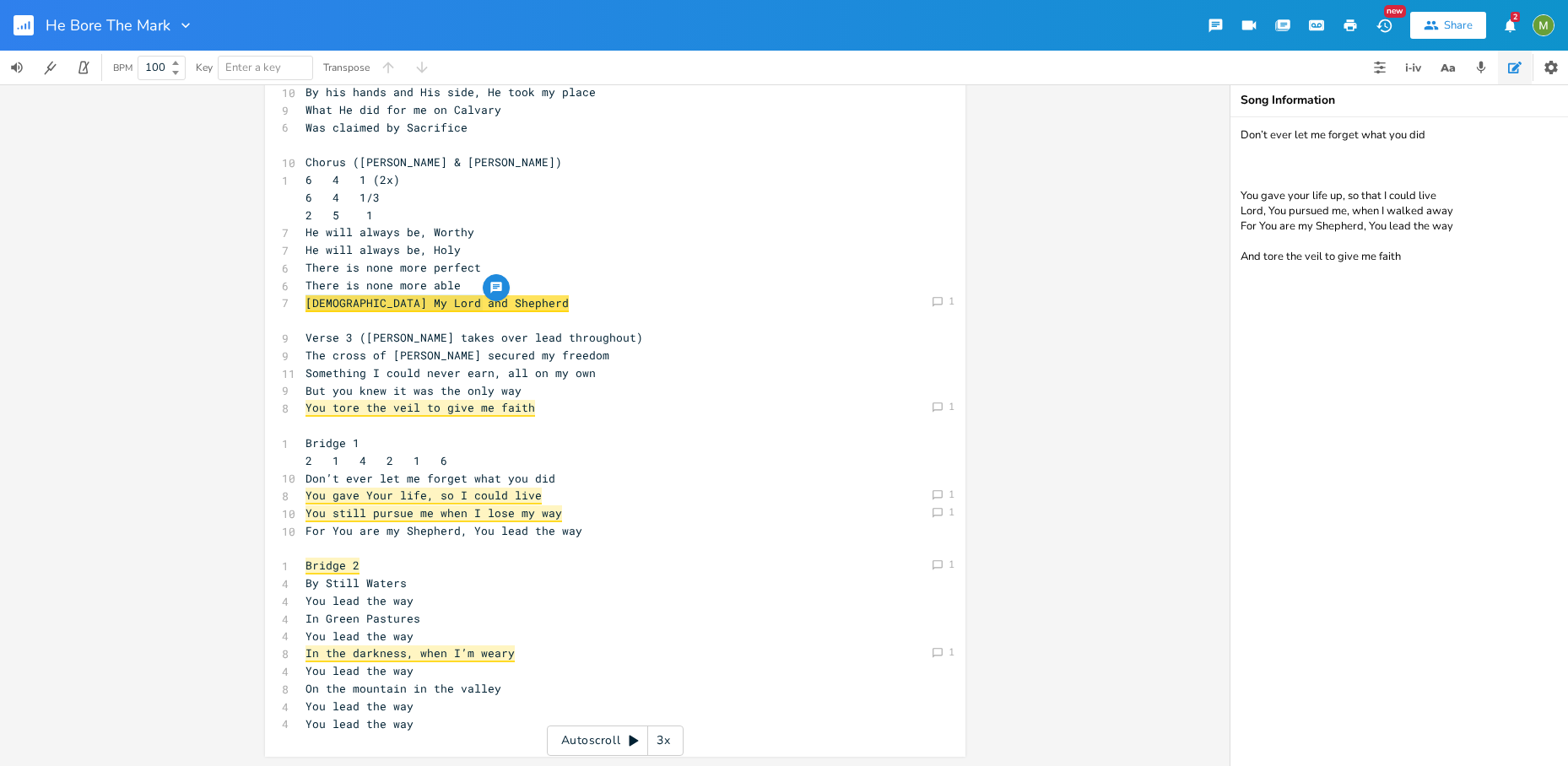
drag, startPoint x: 486, startPoint y: 304, endPoint x: 289, endPoint y: 305, distance: 197.0
click at [288, 305] on div "Jesus My Lord and Shepherd x 6 Verse 1 (Berenice only) 1 4 6 4 1 6 4 1/3 2 5 1 …" at bounding box center [615, 317] width 700 height 879
click at [942, 296] on div "Comment 1" at bounding box center [942, 300] width 29 height 17
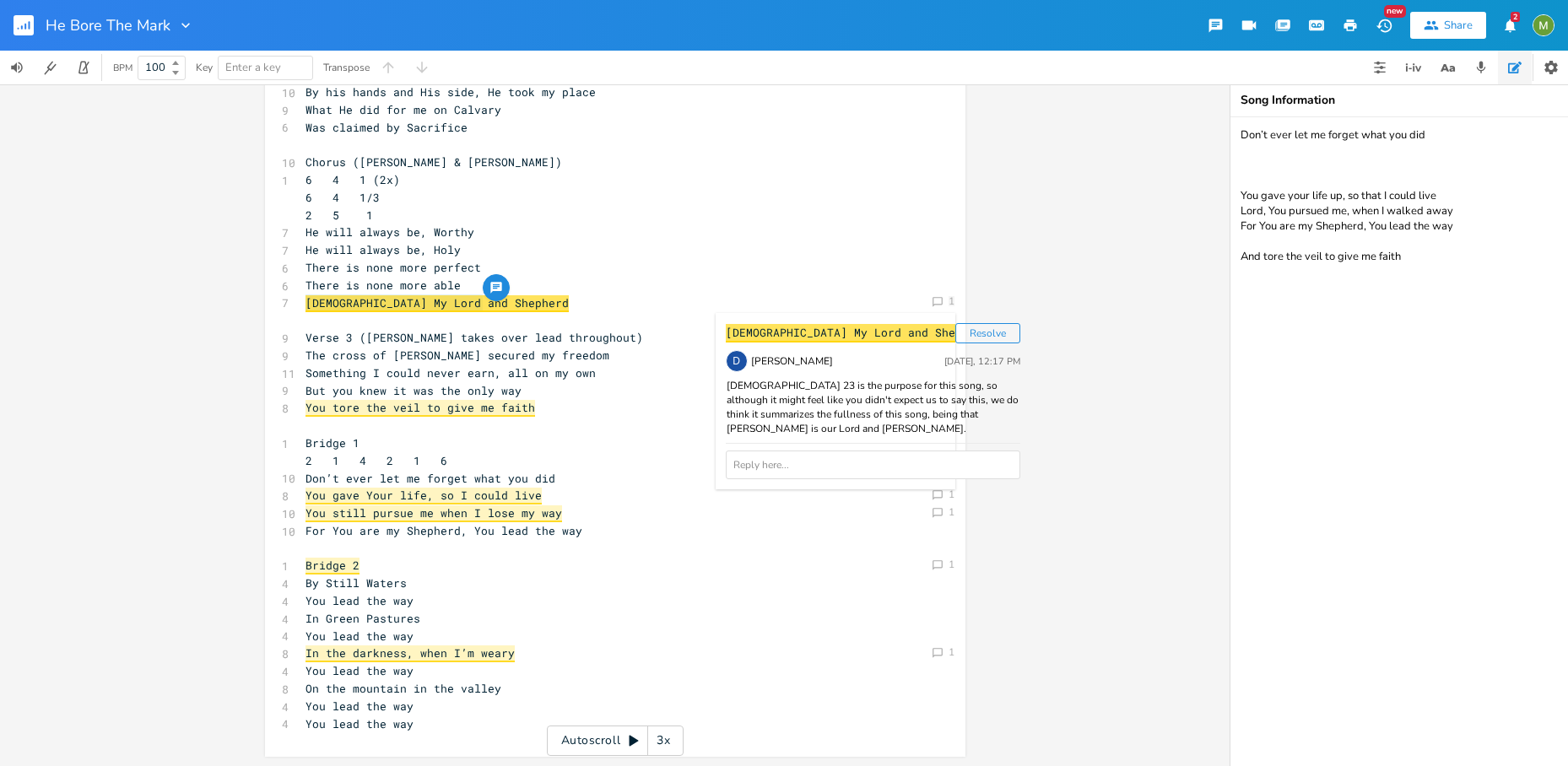
click at [632, 296] on pre "Jesus My Lord and Shepherd" at bounding box center [606, 303] width 609 height 17
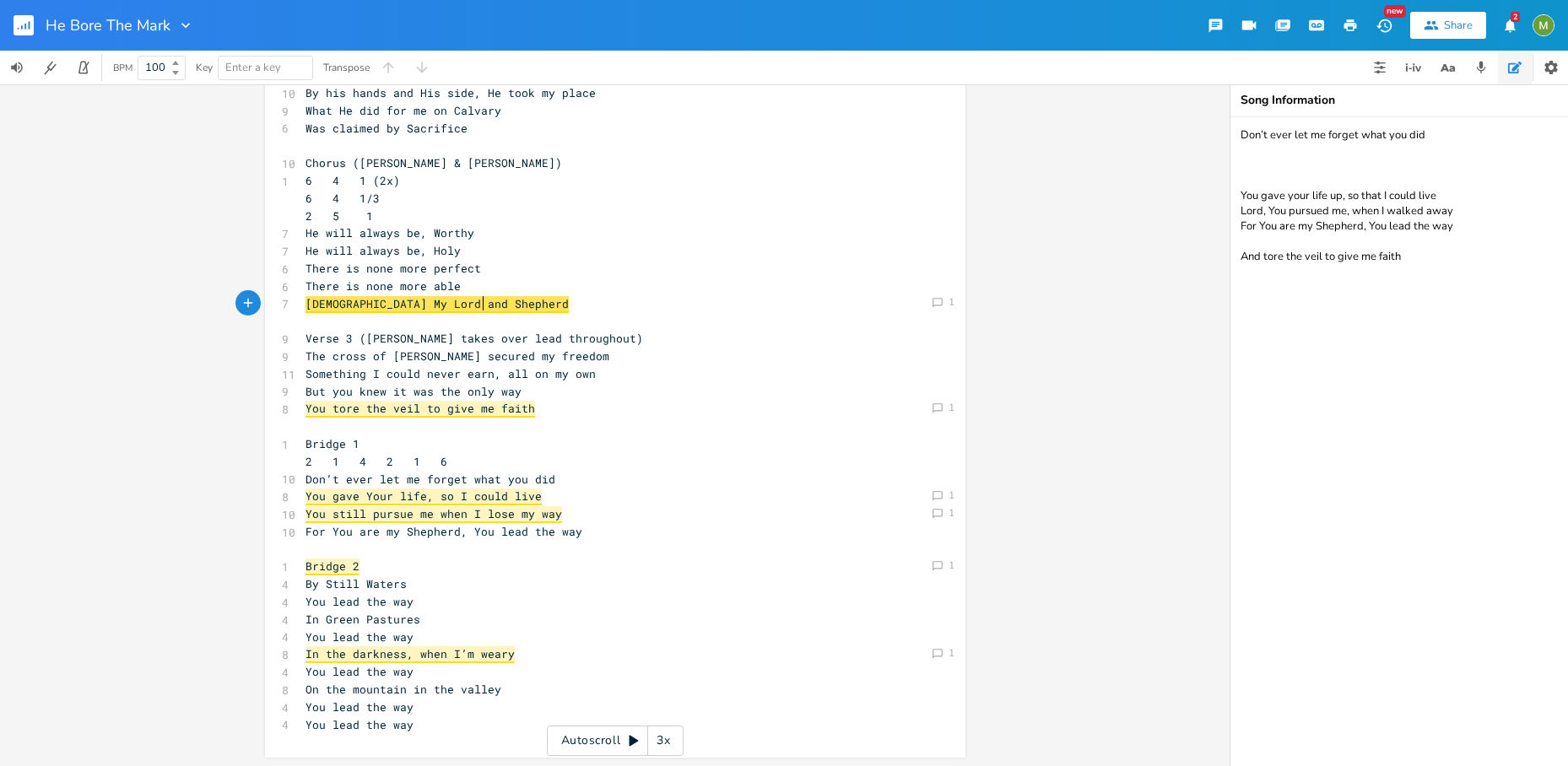
scroll to position [218, 0]
click at [427, 306] on span "Jesus My Lord and Shepherd" at bounding box center [437, 302] width 263 height 17
type textarea "Jesus My Lord and Shepherd"
drag, startPoint x: 510, startPoint y: 307, endPoint x: 266, endPoint y: 295, distance: 244.3
click at [266, 295] on div "Jesus My Lord and Shepherd x 6 Verse 1 (Berenice only) 1 4 6 4 1 6 4 1/3 2 5 1 …" at bounding box center [615, 316] width 700 height 879
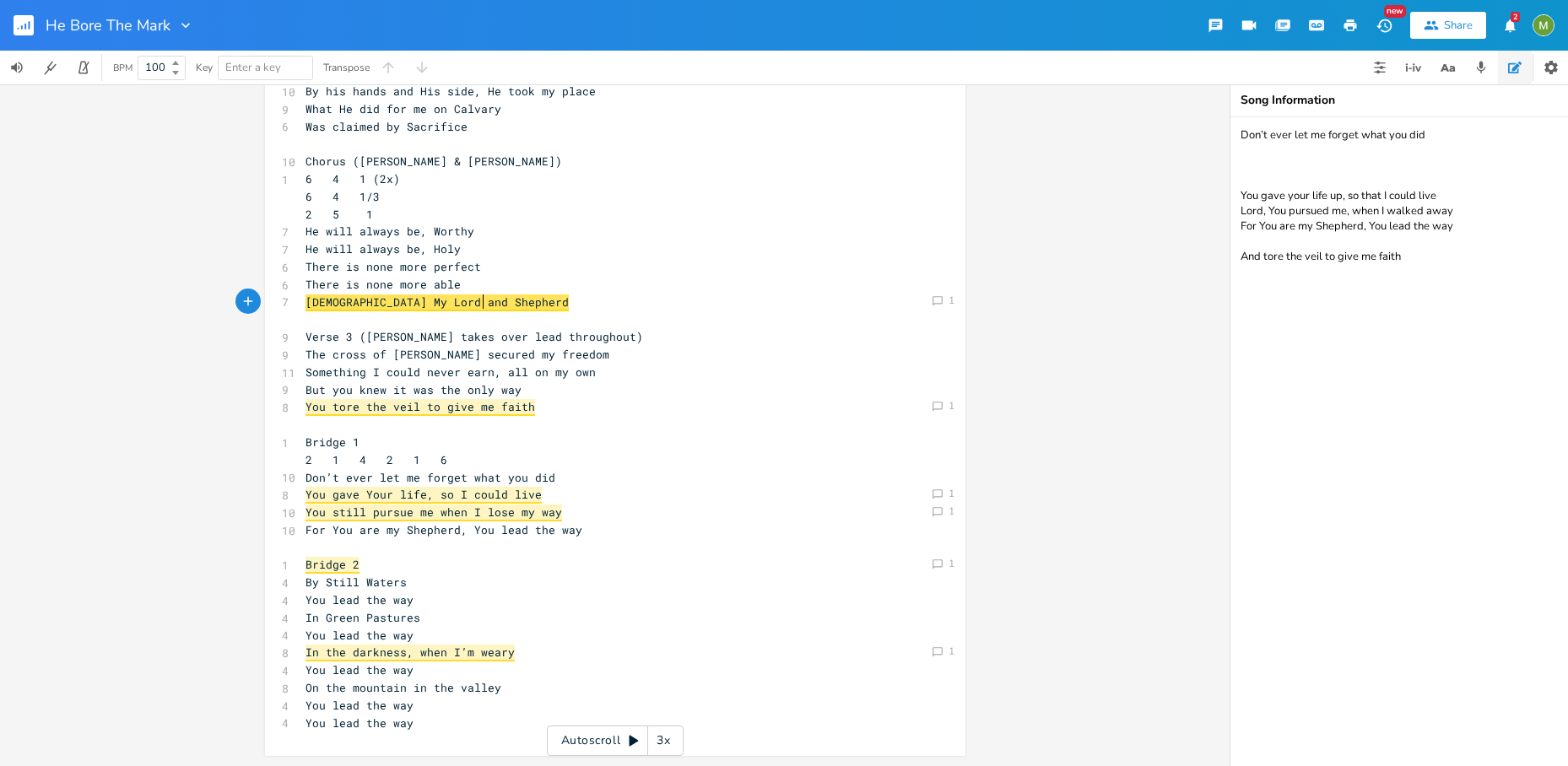
click at [480, 303] on pre "Jesus My Lord and Shepherd" at bounding box center [606, 302] width 609 height 17
type textarea "My Lord and Shepherd"
type textarea "Jesus My Lord and Shepherd"
drag, startPoint x: 497, startPoint y: 306, endPoint x: 291, endPoint y: 304, distance: 206.0
click at [291, 304] on div "Jesus My Lord and Shepherd x 6 Verse 1 (Berenice only) 1 4 6 4 1 6 4 1/3 2 5 1 …" at bounding box center [615, 316] width 700 height 879
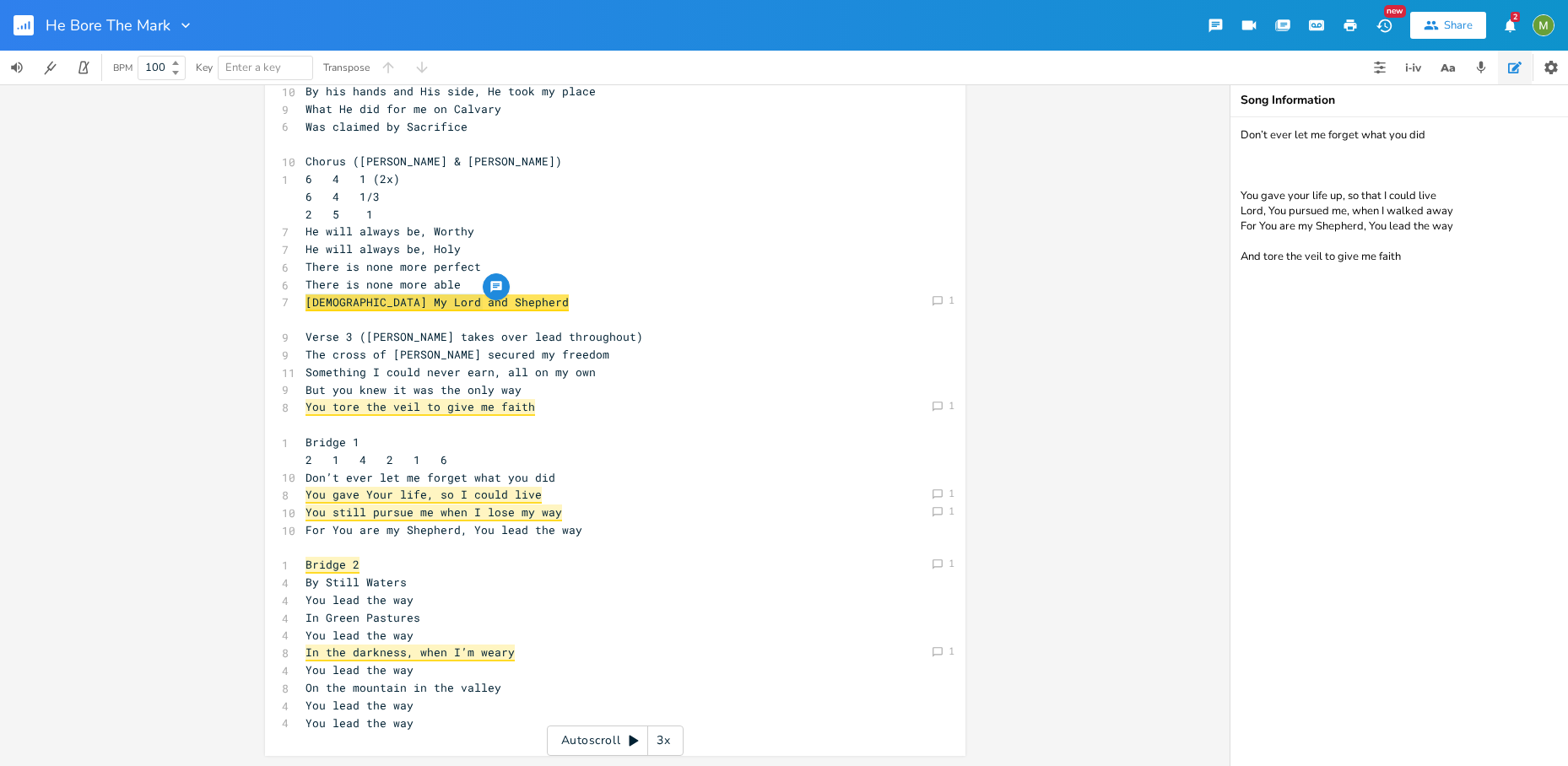
click at [306, 297] on span "Jesus My Lord and Shepherd" at bounding box center [437, 302] width 263 height 17
type textarea "Jesus My Lord and Shepherd"
drag, startPoint x: 300, startPoint y: 299, endPoint x: 493, endPoint y: 303, distance: 193.0
click at [493, 303] on pre "Jesus My Lord and Shepherd" at bounding box center [606, 302] width 609 height 17
click at [472, 318] on pre "​" at bounding box center [606, 319] width 609 height 17
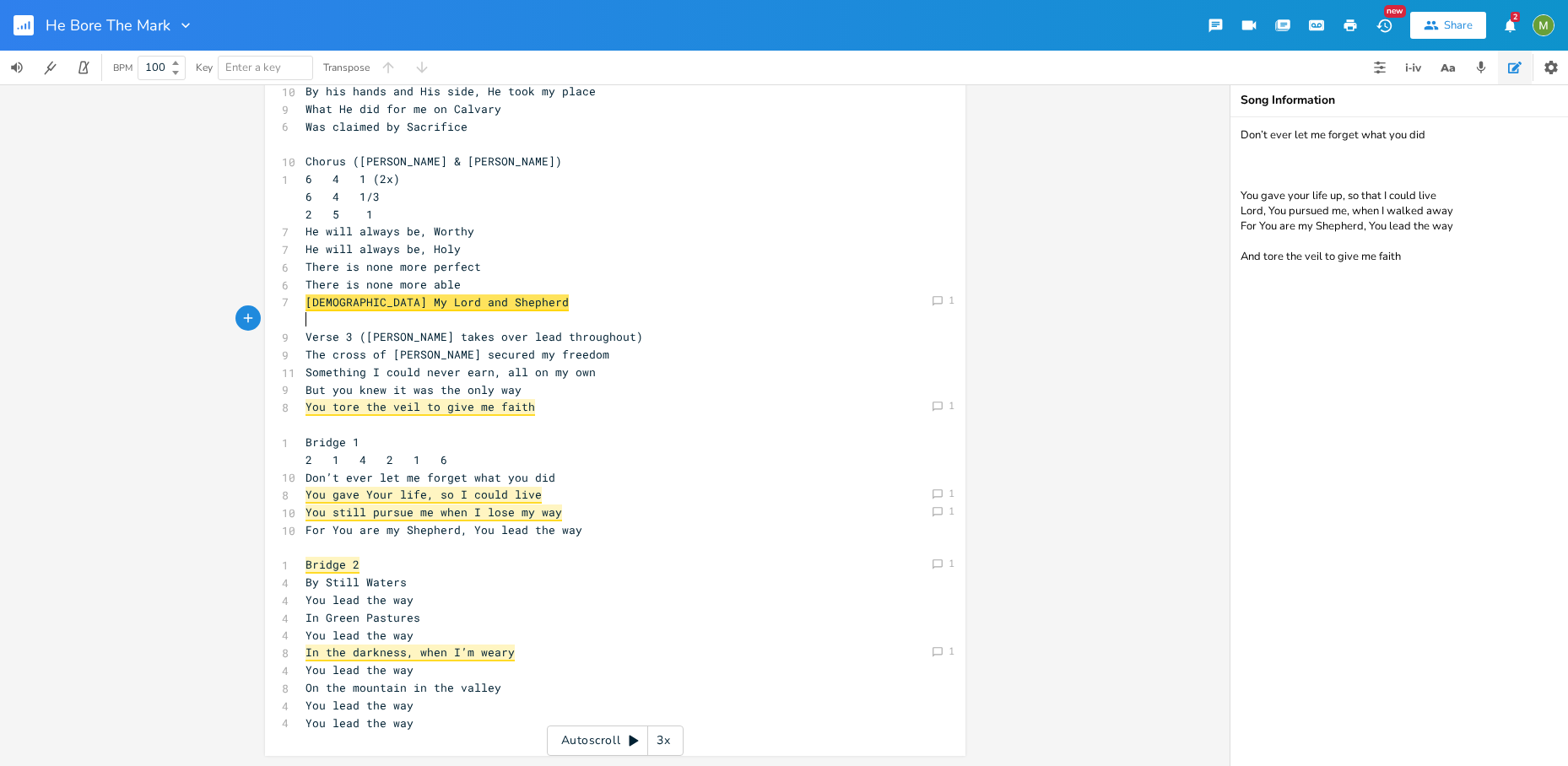
scroll to position [217, 0]
type textarea "Jesus My Lord and Shepherd"
drag, startPoint x: 494, startPoint y: 306, endPoint x: 301, endPoint y: 303, distance: 193.0
click at [420, 307] on span "Jesus My Lord and Shepherd" at bounding box center [437, 303] width 263 height 17
type textarea "and"
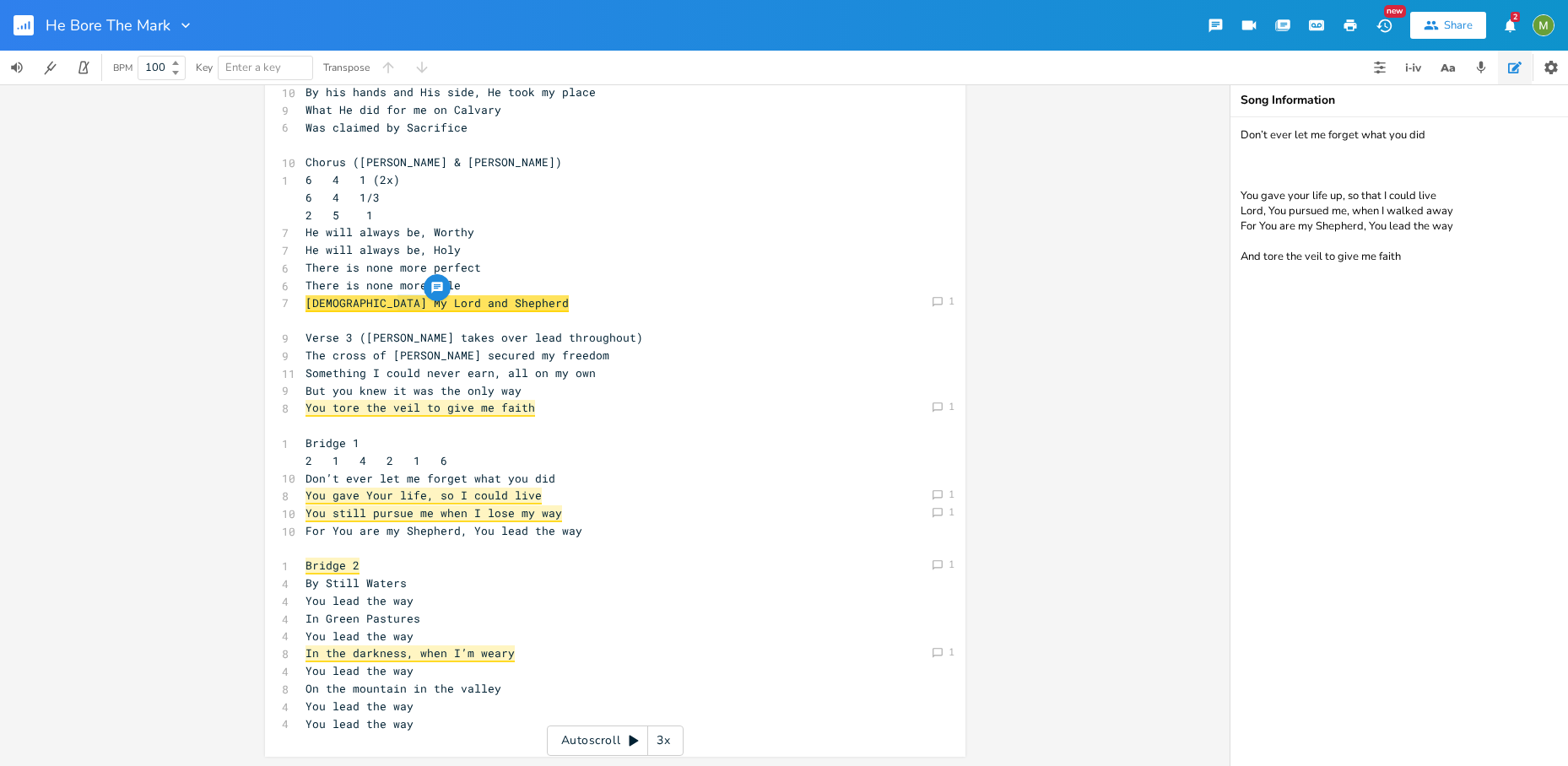
drag, startPoint x: 389, startPoint y: 303, endPoint x: 420, endPoint y: 304, distance: 31.0
click at [420, 304] on span "Jesus My Lord and Shepherd" at bounding box center [437, 303] width 263 height 17
type textarea "and"
drag, startPoint x: 383, startPoint y: 302, endPoint x: 419, endPoint y: 305, distance: 36.1
click at [419, 305] on span "Jesus My Lord and Shepherd" at bounding box center [437, 303] width 263 height 17
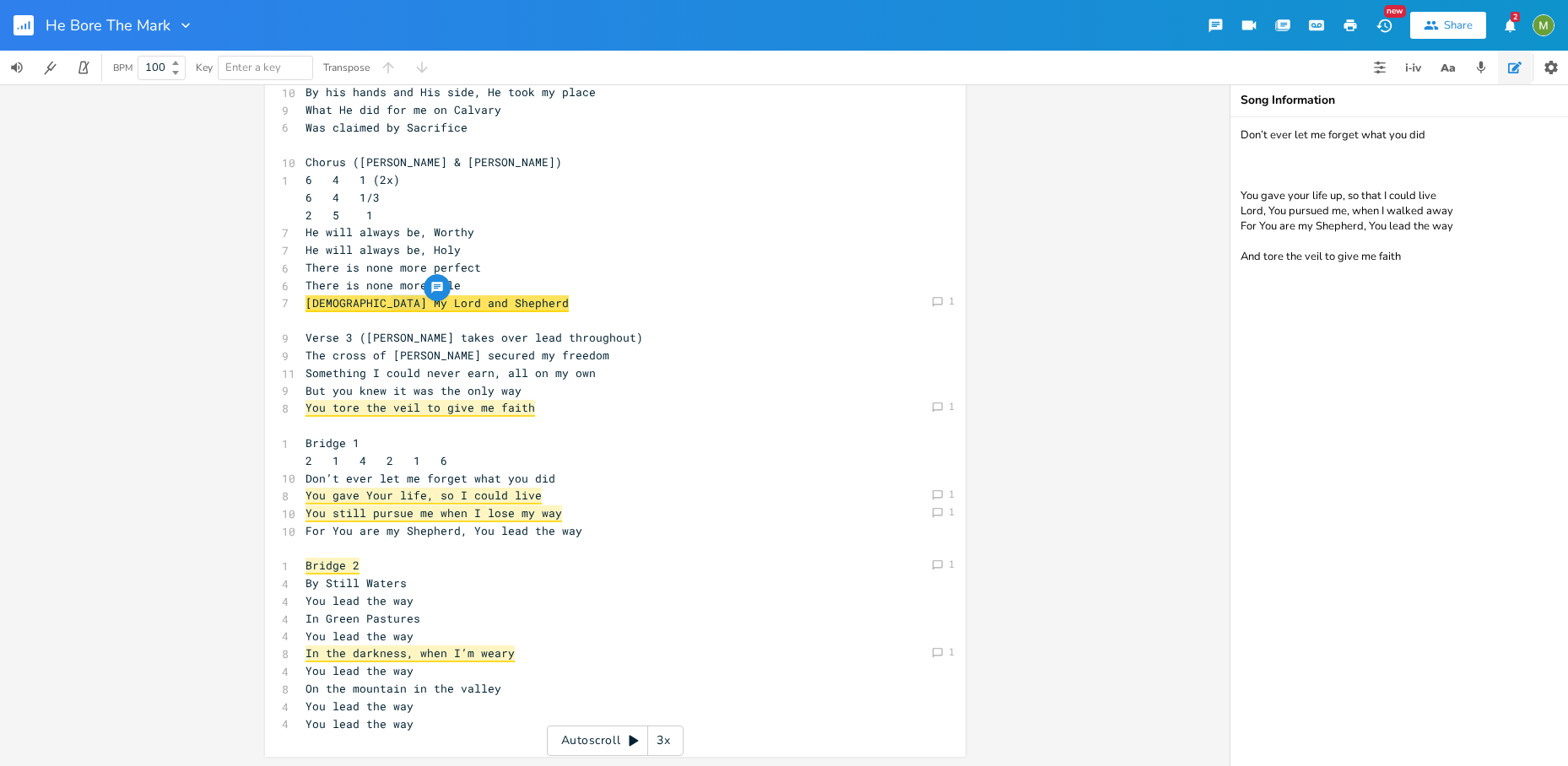
click at [412, 307] on span "Jesus My Lord and Shepherd" at bounding box center [437, 303] width 263 height 17
type textarea "Jesus My Lord and Shepherd"
drag, startPoint x: 487, startPoint y: 302, endPoint x: 261, endPoint y: 305, distance: 226.0
click at [265, 305] on div "Jesus My Lord and Shepherd x 6 Verse 1 (Berenice only) 1 4 6 4 1 6 4 1/3 2 5 1 …" at bounding box center [615, 317] width 700 height 879
click at [429, 312] on pre "​" at bounding box center [606, 320] width 609 height 17
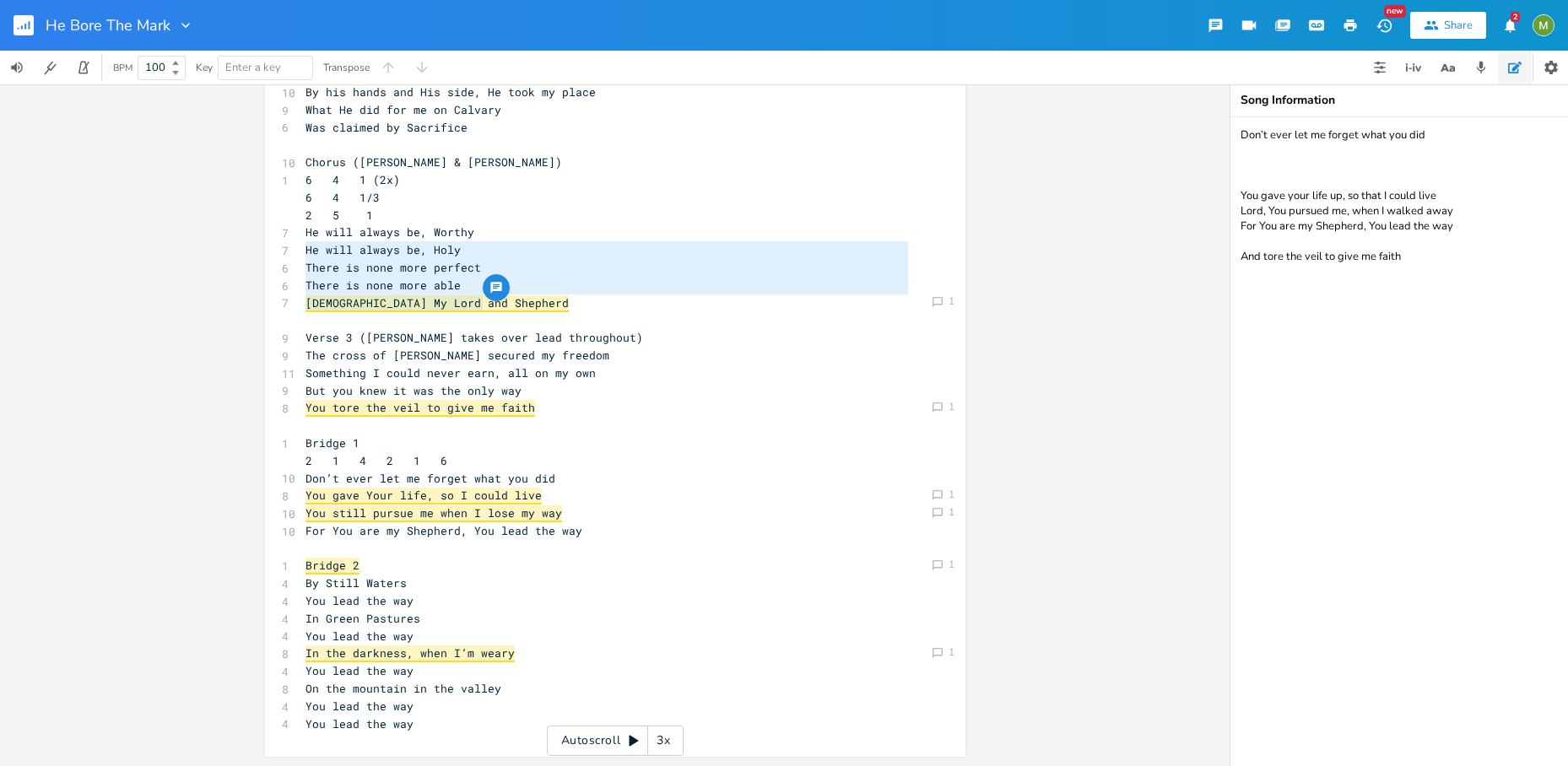
type textarea "He will always be, Worthy He will always be, Holy There is none more perfect Th…"
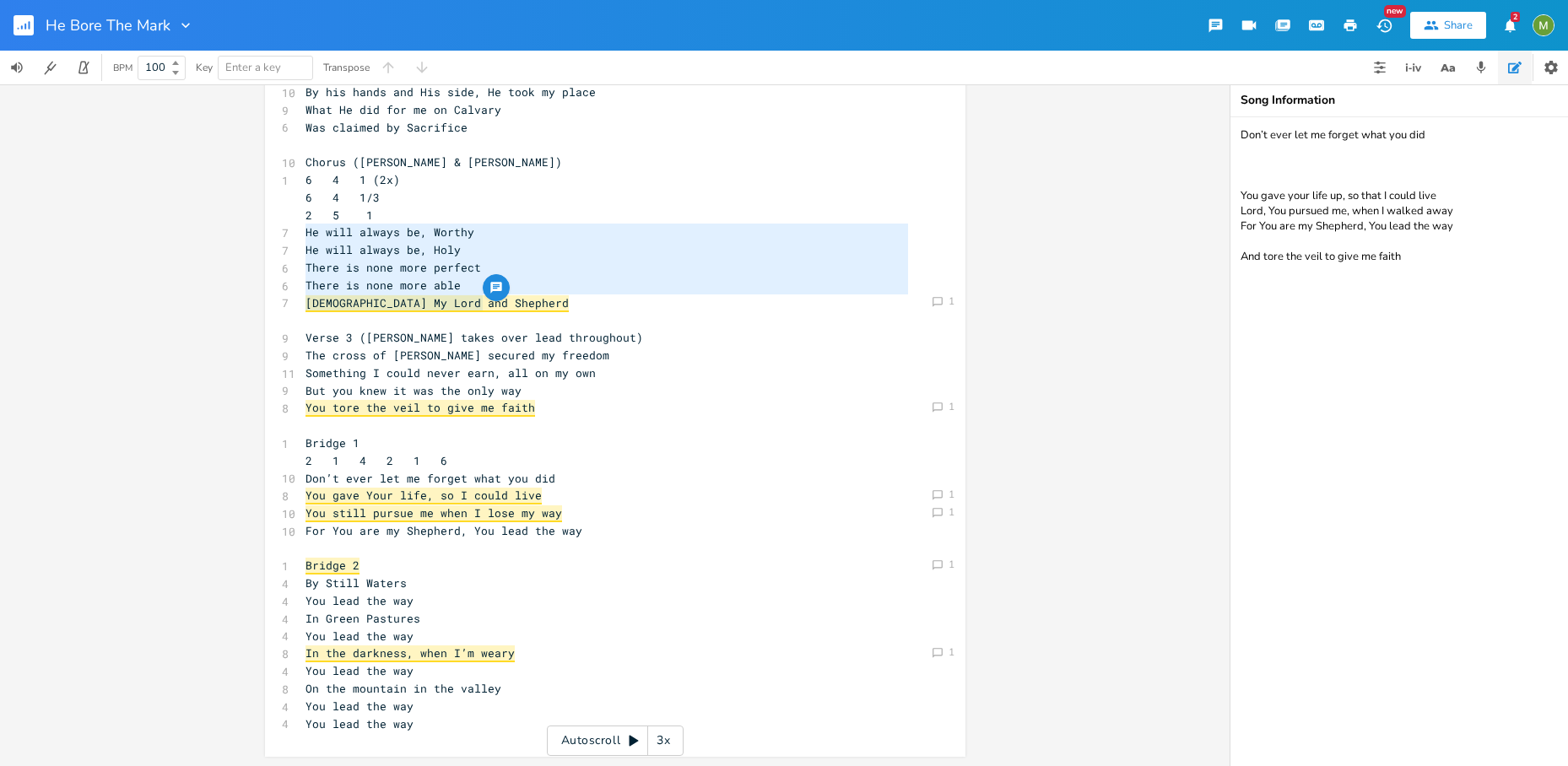
drag, startPoint x: 482, startPoint y: 307, endPoint x: 300, endPoint y: 230, distance: 197.6
click at [306, 229] on span "He will always be, Worthy" at bounding box center [390, 231] width 169 height 15
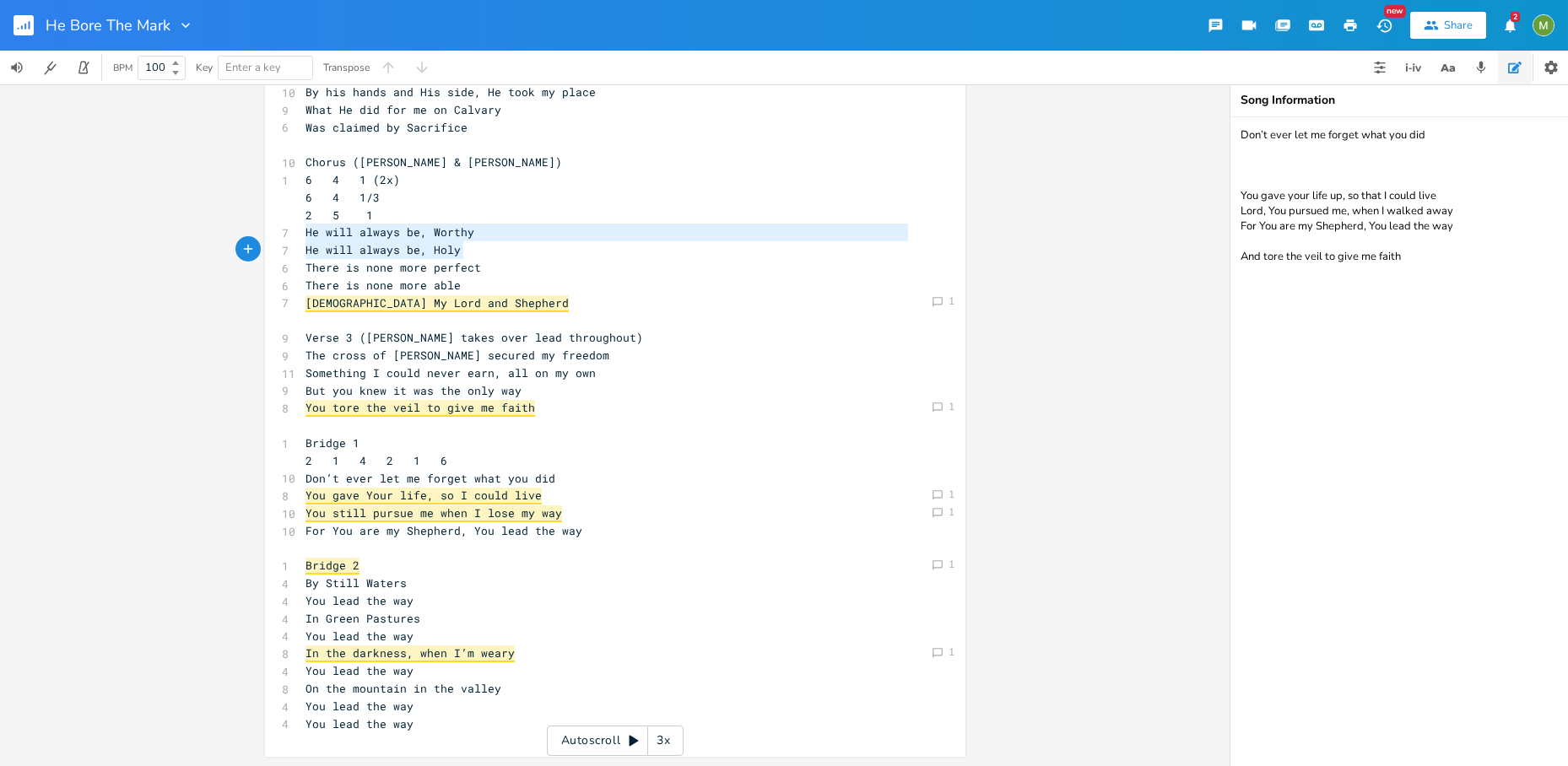
type textarea "He will always be, Worthy He will always be, Holy There is none more perfect Th…"
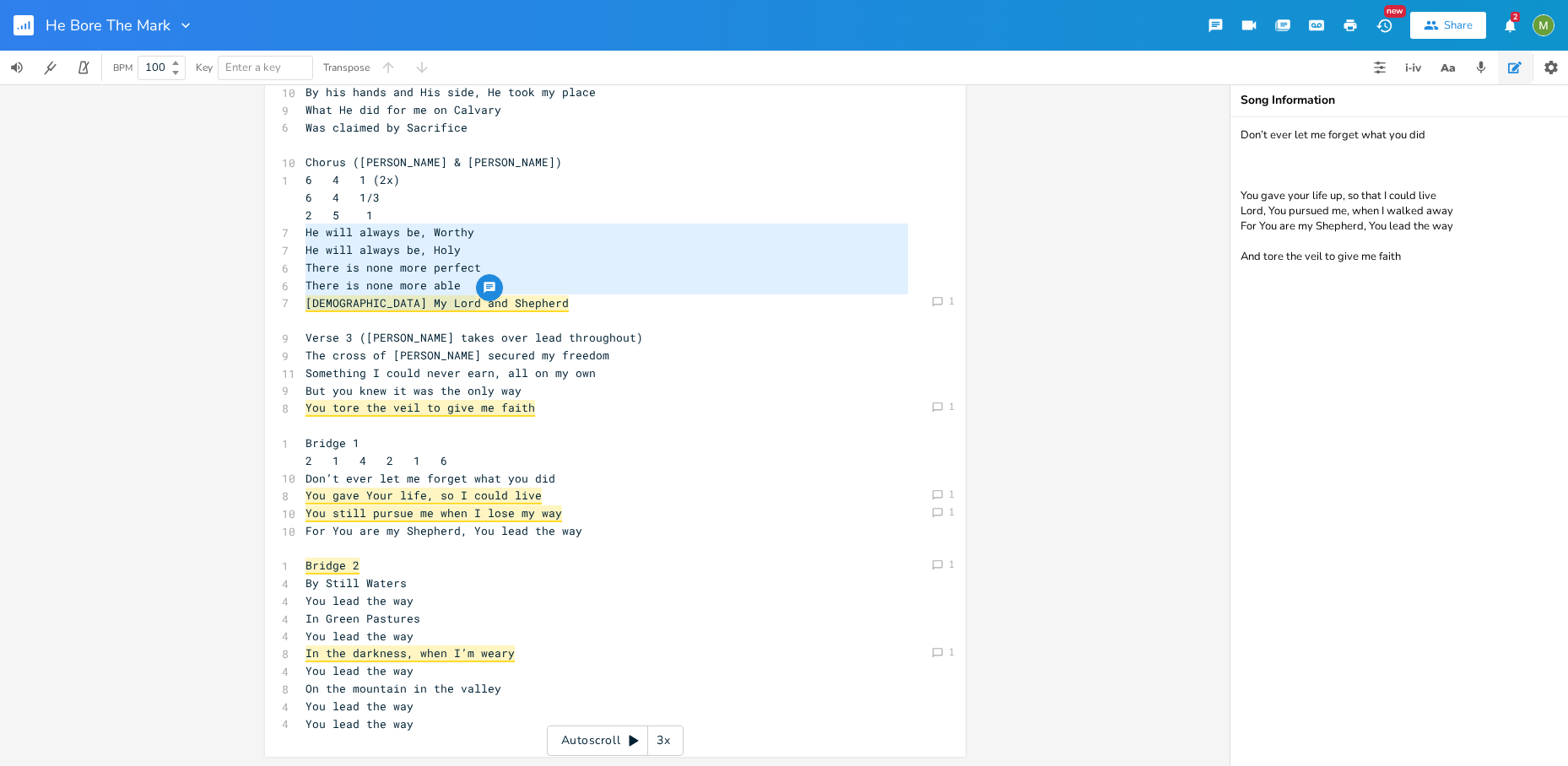
drag, startPoint x: 302, startPoint y: 226, endPoint x: 470, endPoint y: 306, distance: 186.1
click at [470, 306] on div "6 Verse 1 (Berenice only) 1 4 6 4 1 6 4 1/3 2 5 1 7 I was marked by my Shepherd…" at bounding box center [606, 320] width 609 height 824
click at [445, 315] on pre "​" at bounding box center [606, 320] width 609 height 17
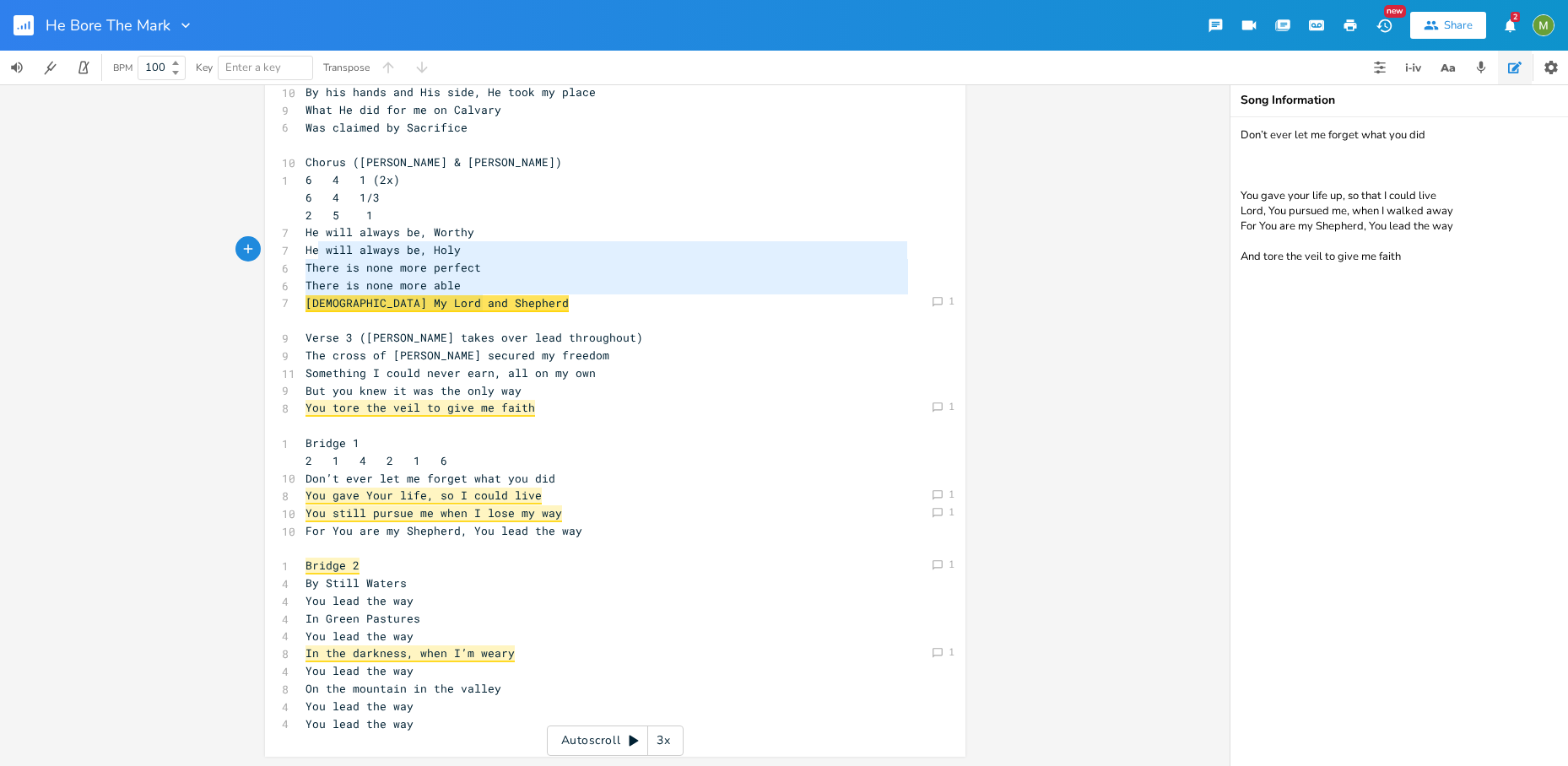
type textarea "He will always be, Worthy He will always be, Holy There is none more perfect Th…"
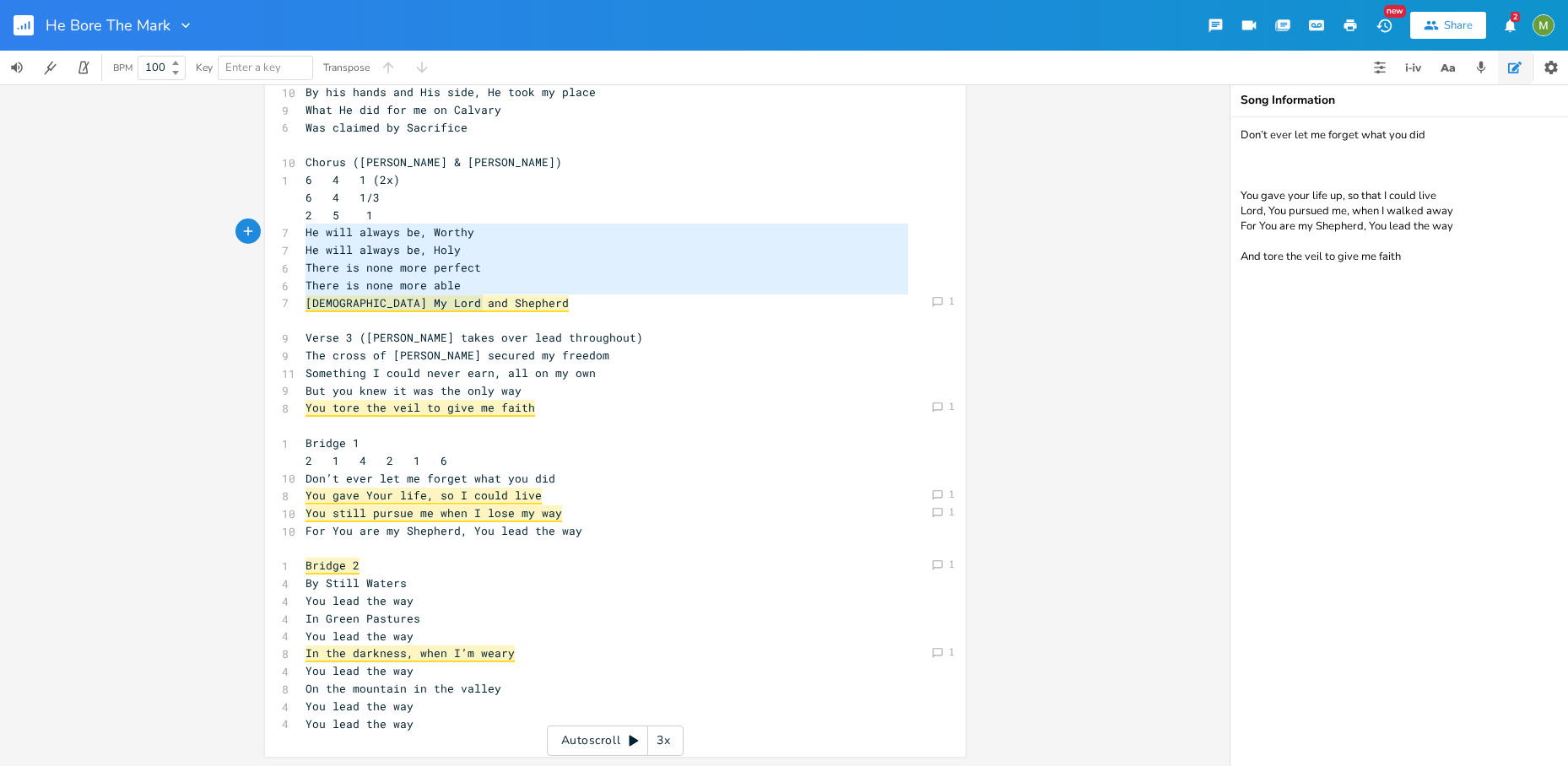
drag, startPoint x: 486, startPoint y: 307, endPoint x: 298, endPoint y: 234, distance: 201.7
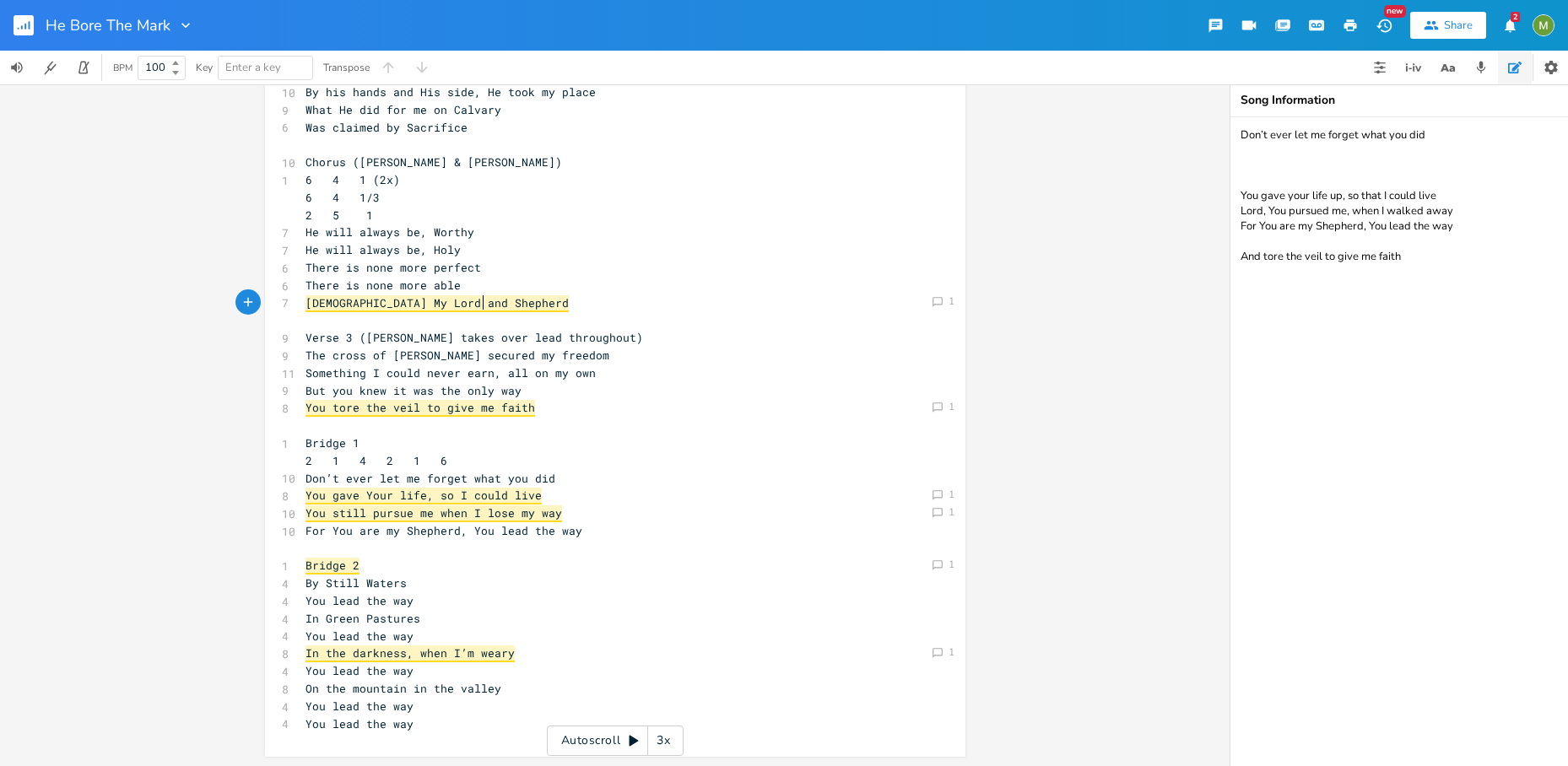
click at [578, 310] on pre "Jesus My Lord and Shepherd" at bounding box center [606, 303] width 609 height 17
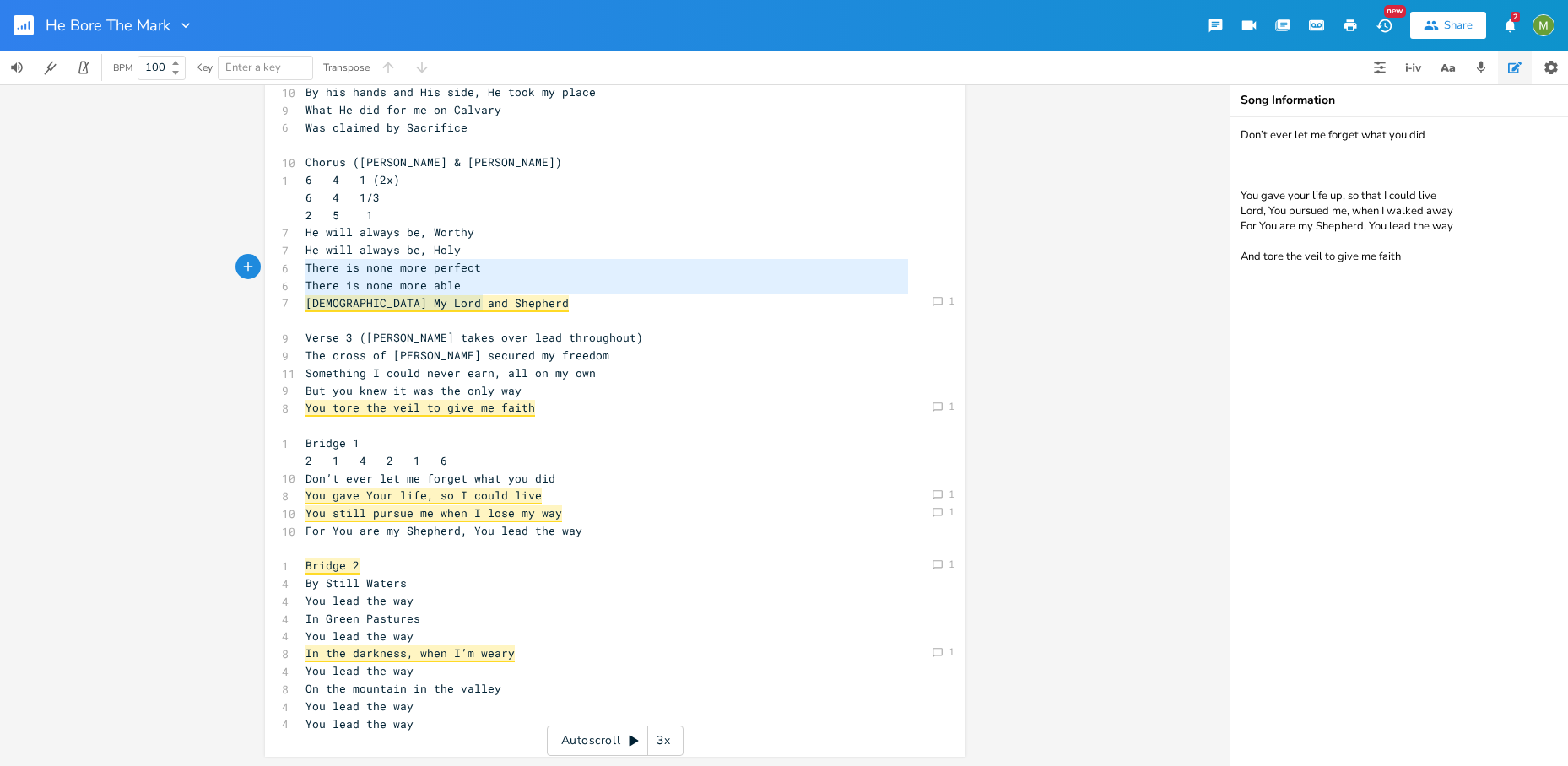
type textarea "He will always be, Worthy He will always be, Holy There is none more perfect Th…"
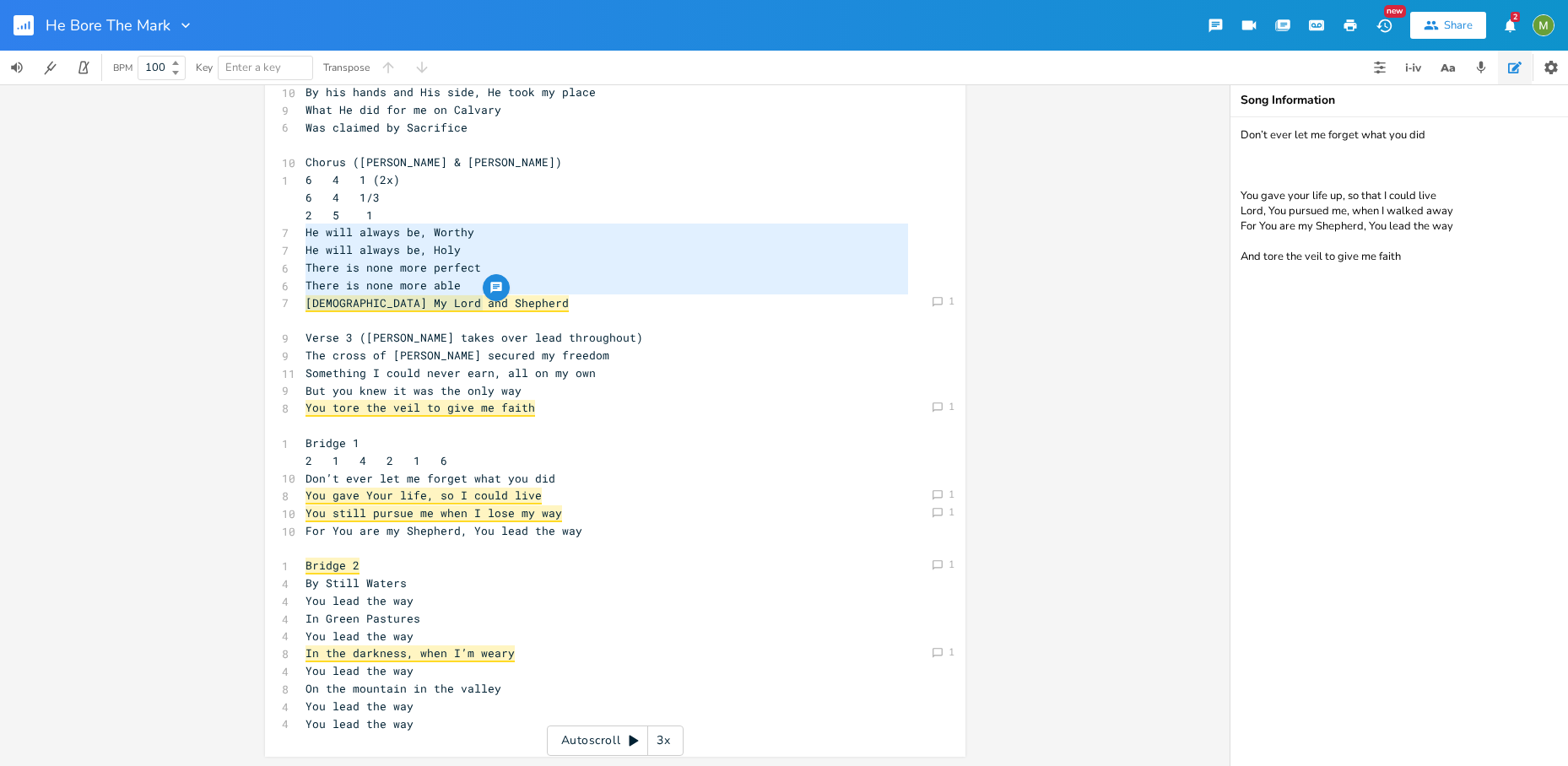
drag, startPoint x: 500, startPoint y: 310, endPoint x: 202, endPoint y: 228, distance: 309.1
click at [531, 302] on pre "Jesus My Lord and Shepherd" at bounding box center [606, 303] width 609 height 17
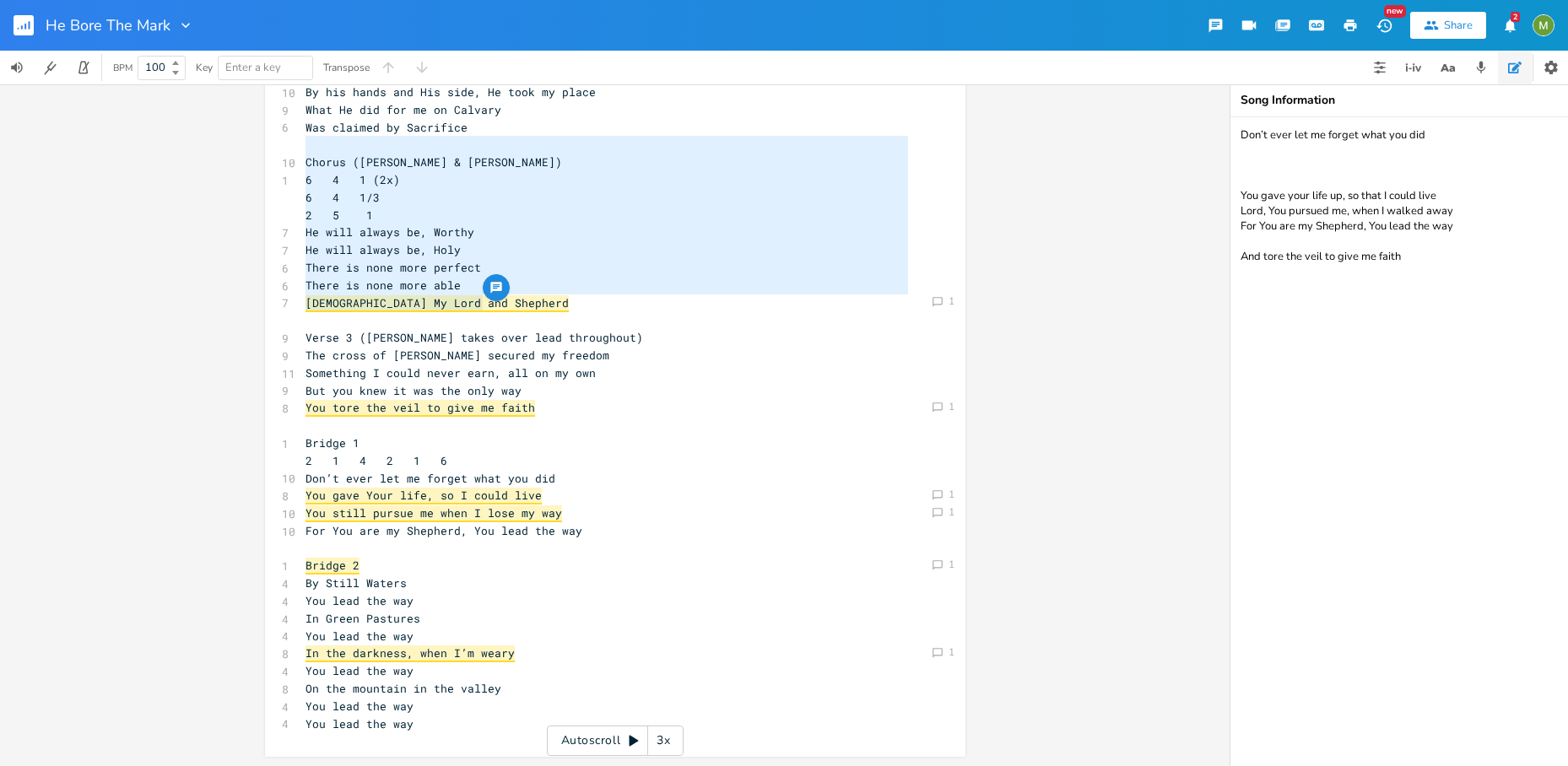
type textarea "Chorus (Berenice & David Melody) 6 4 1 (2x) 6 4 1/3 2 5 1 He will always be, Wo…"
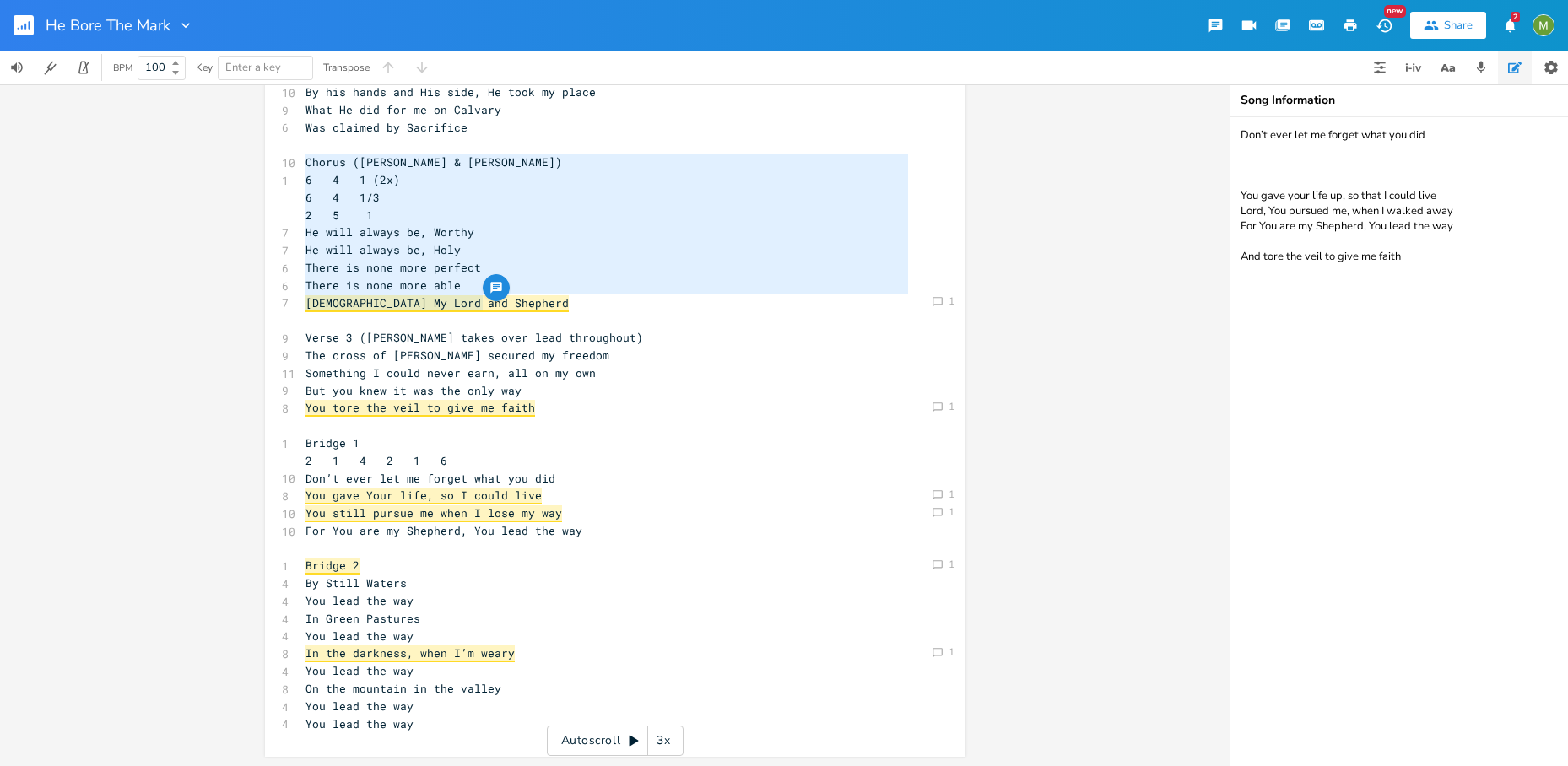
drag, startPoint x: 503, startPoint y: 303, endPoint x: 299, endPoint y: 161, distance: 248.6
click at [391, 174] on span "6 4 1 (2x)" at bounding box center [353, 179] width 95 height 15
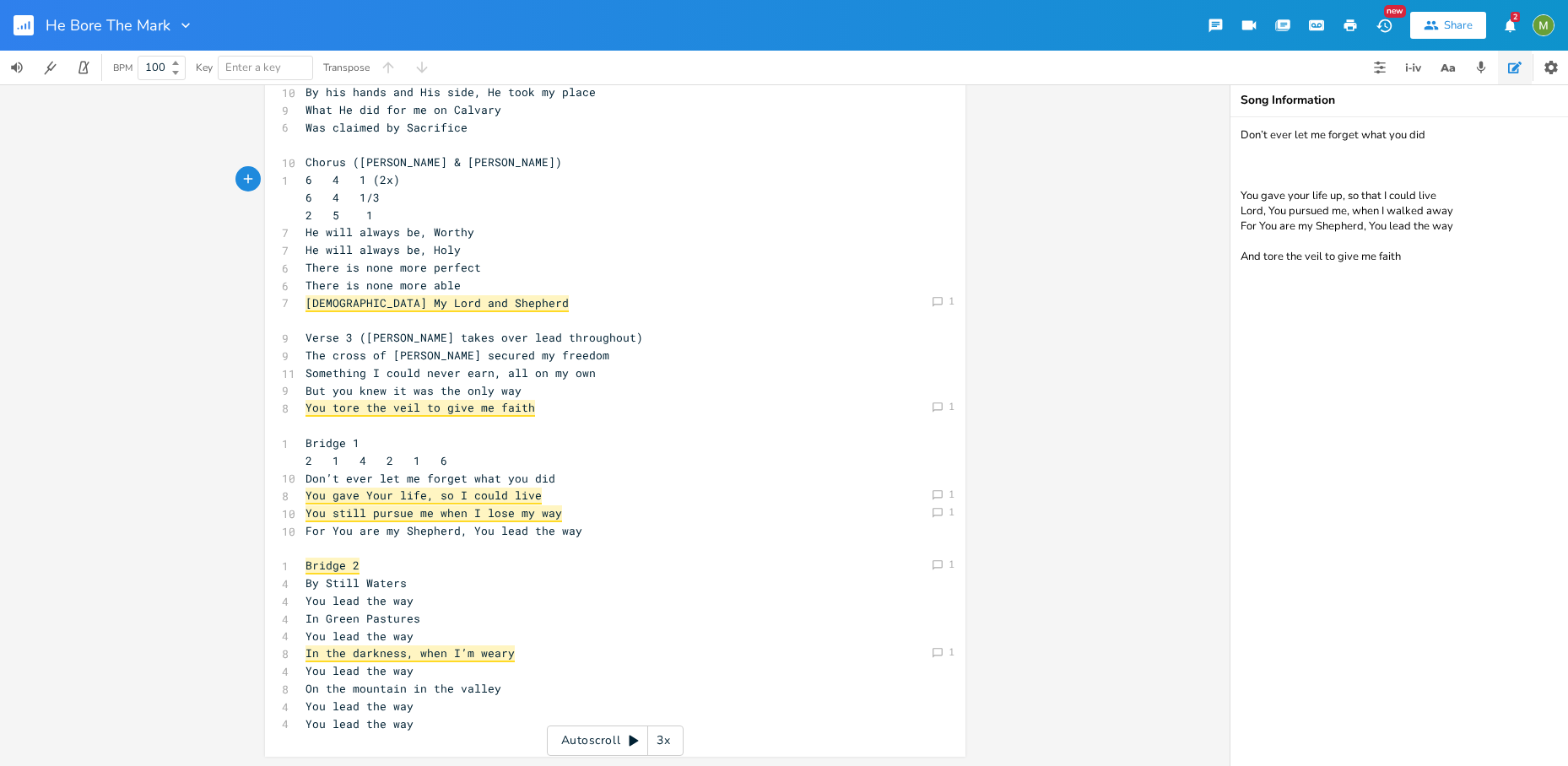
click at [480, 295] on pre "Jesus My Lord and Shepherd" at bounding box center [606, 303] width 609 height 17
click at [1453, 294] on textarea "Don’t ever let me forget what you did You gave your life up, so that I could li…" at bounding box center [1399, 441] width 338 height 649
type textarea "Don’t ever let me forget what you did You gave your life up, so that I could li…"
type textarea "Holy"
drag, startPoint x: 458, startPoint y: 253, endPoint x: 427, endPoint y: 246, distance: 31.8
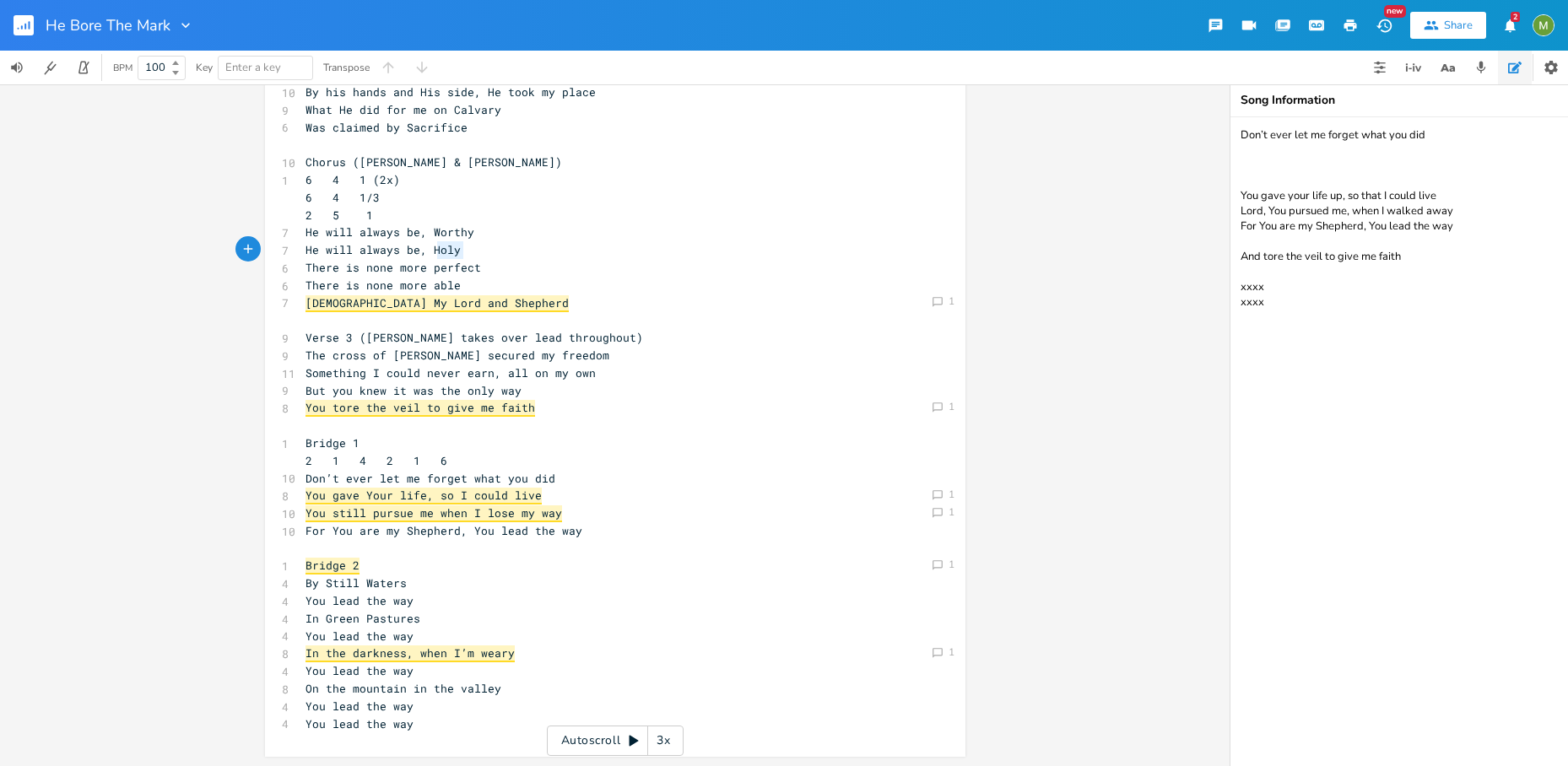
click at [427, 246] on pre "He will always be, Holy" at bounding box center [606, 250] width 609 height 17
click at [438, 260] on span "There is none more perfect" at bounding box center [394, 267] width 175 height 15
click at [448, 231] on span "He will always be, Worthy" at bounding box center [390, 231] width 169 height 15
click at [440, 253] on span "He will always be, Holy" at bounding box center [383, 249] width 155 height 15
type textarea "Holy"
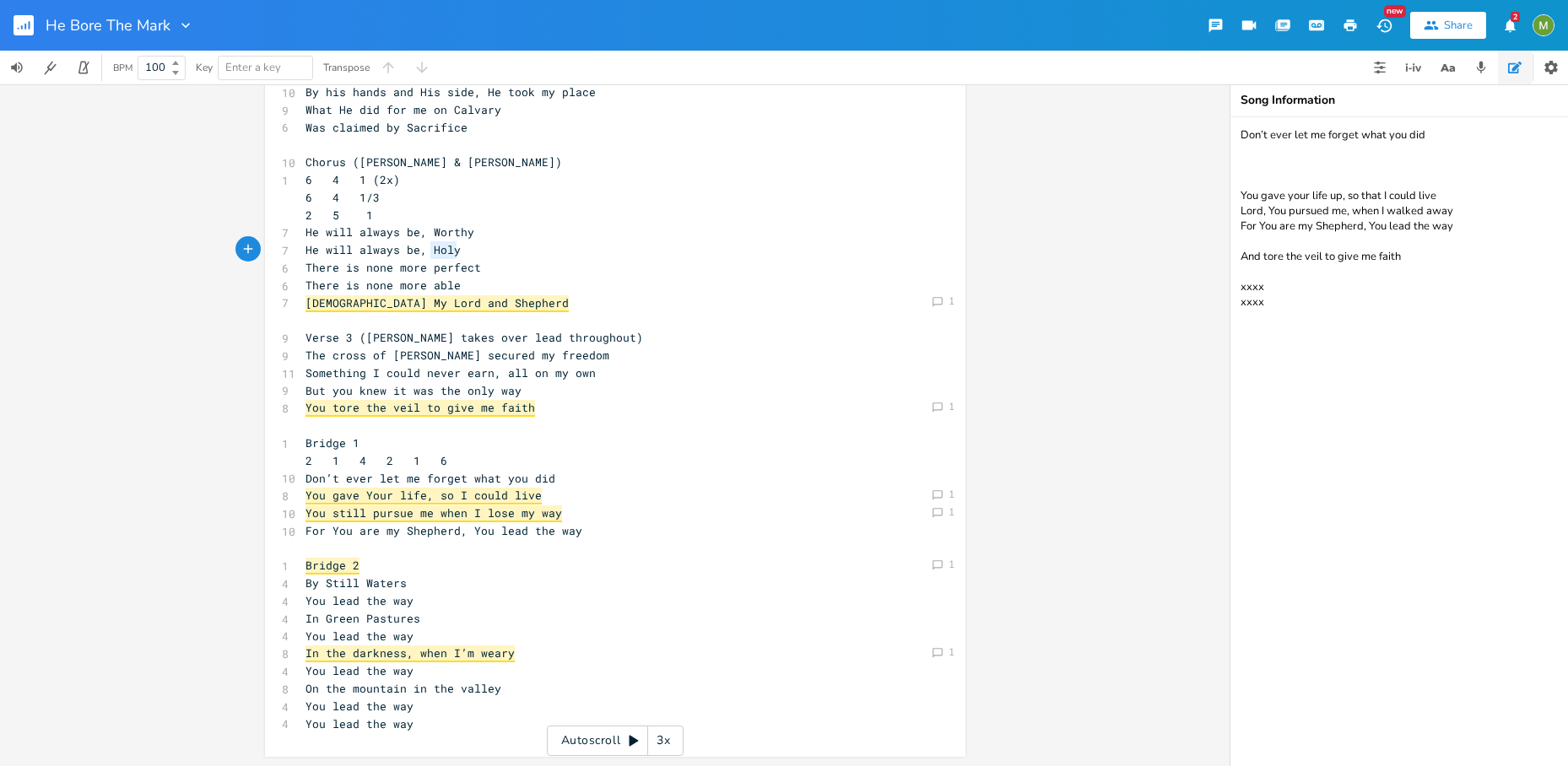
click at [440, 253] on span "He will always be, Holy" at bounding box center [383, 249] width 155 height 15
click at [449, 267] on span "There is none more perfect" at bounding box center [394, 267] width 175 height 15
type textarea "perfect"
click at [449, 267] on span "There is none more perfect" at bounding box center [394, 267] width 175 height 15
click at [440, 285] on span "There is none more able" at bounding box center [383, 285] width 155 height 15
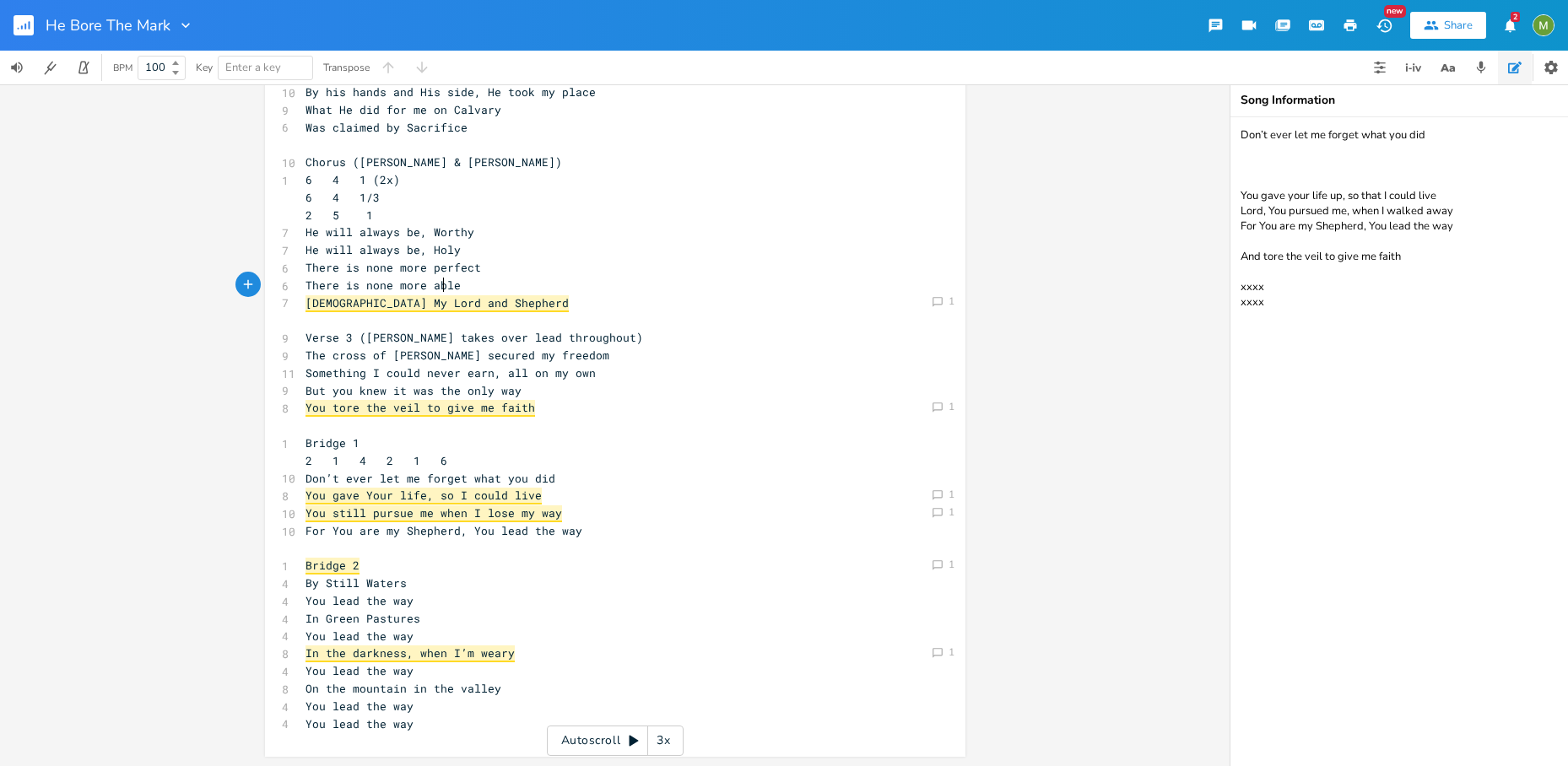
type textarea "able"
click at [440, 285] on span "There is none more able" at bounding box center [383, 285] width 155 height 15
click at [492, 304] on pre "Jesus My Lord and Shepherd" at bounding box center [606, 303] width 609 height 17
click at [484, 304] on pre "Jesus My Lord and Shepherd" at bounding box center [606, 303] width 609 height 17
click at [1446, 324] on textarea "Don’t ever let me forget what you did You gave your life up, so that I could li…" at bounding box center [1399, 441] width 338 height 649
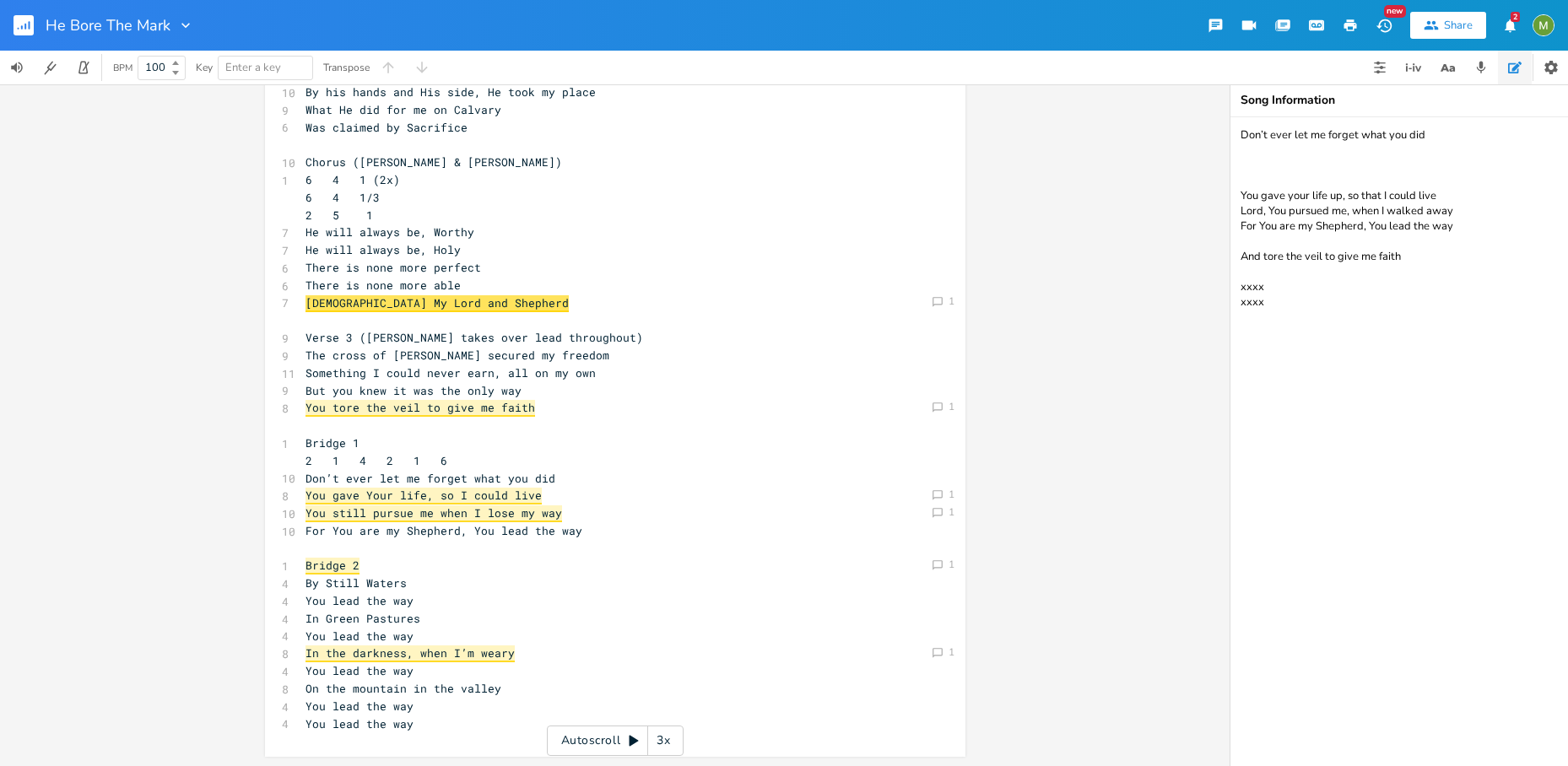
type textarea "Don’t ever let me forget what you did You gave your life up, so that I could li…"
